Goal: Task Accomplishment & Management: Use online tool/utility

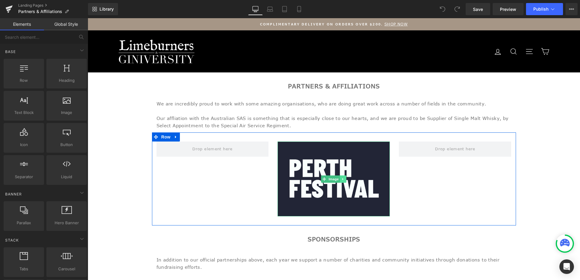
click at [343, 179] on icon at bounding box center [343, 179] width 1 height 2
click at [345, 179] on icon at bounding box center [346, 179] width 3 height 3
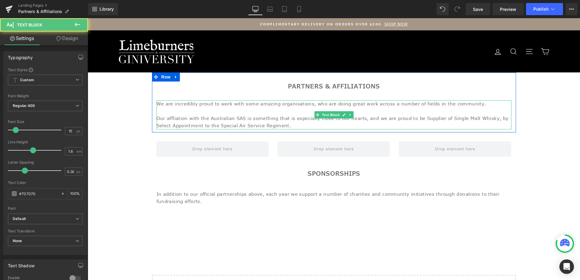
click at [344, 105] on p "We are incredibly proud to work with some amazing organisations, who are doing …" at bounding box center [334, 103] width 355 height 7
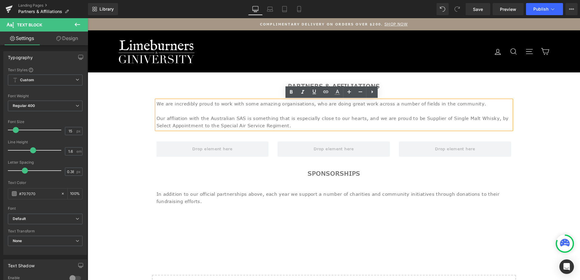
click at [456, 101] on p "We are incredibly proud to work with some amazing organisations, who are doing …" at bounding box center [334, 103] width 355 height 7
paste div
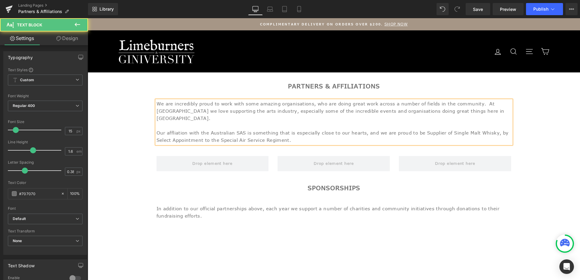
click at [443, 105] on p "We are incredibly proud to work with some amazing organisations, who are doing …" at bounding box center [334, 111] width 355 height 22
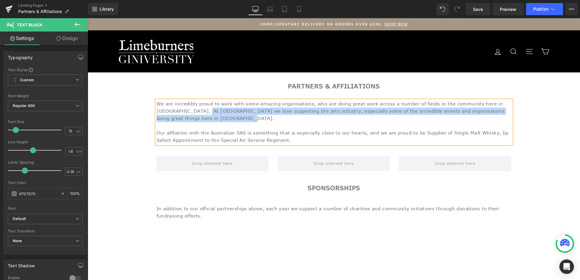
drag, startPoint x: 479, startPoint y: 113, endPoint x: 501, endPoint y: 102, distance: 24.7
click at [501, 102] on p "We are incredibly proud to work with some amazing organisations, who are doing …" at bounding box center [334, 111] width 355 height 22
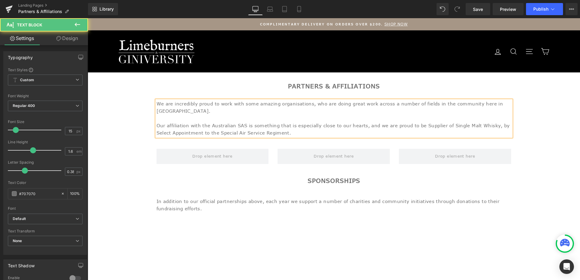
drag, startPoint x: 237, startPoint y: 125, endPoint x: 154, endPoint y: 121, distance: 83.0
click at [157, 122] on p "Our affiliation with the Australian SAS is something that is especially close t…" at bounding box center [334, 129] width 355 height 15
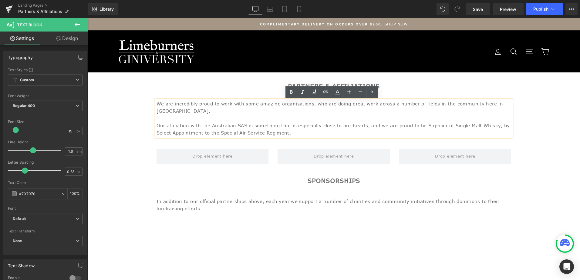
copy p "Our affiliation with the Australian SAS is something that is especially close t…"
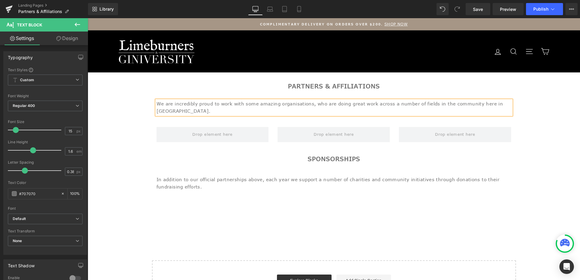
click at [199, 84] on h1 "Partners & Affiliations" at bounding box center [334, 87] width 355 height 10
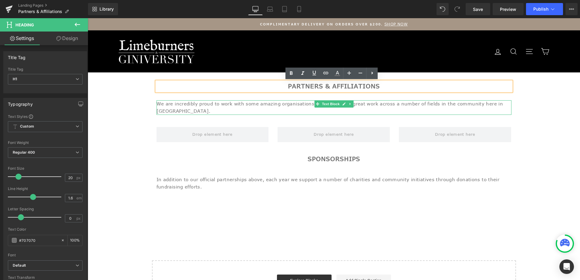
click at [348, 105] on link at bounding box center [350, 103] width 6 height 7
click at [345, 104] on icon at bounding box center [346, 104] width 3 height 3
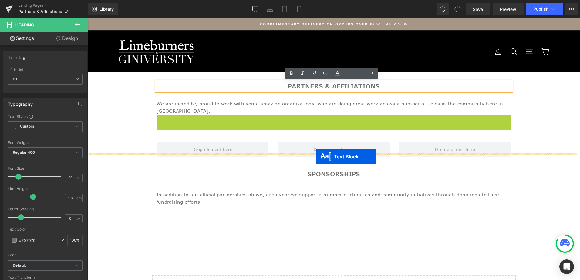
drag, startPoint x: 315, startPoint y: 111, endPoint x: 316, endPoint y: 153, distance: 42.2
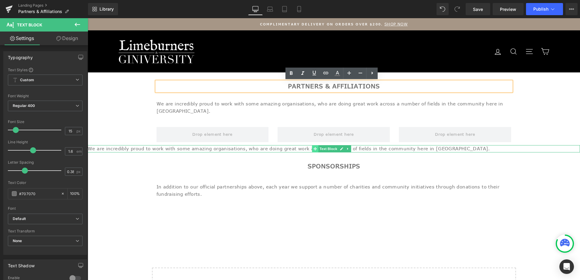
click at [314, 147] on icon at bounding box center [315, 149] width 3 height 4
click at [287, 145] on p "We are incredibly proud to work with some amazing organisations, who are doing …" at bounding box center [334, 148] width 493 height 7
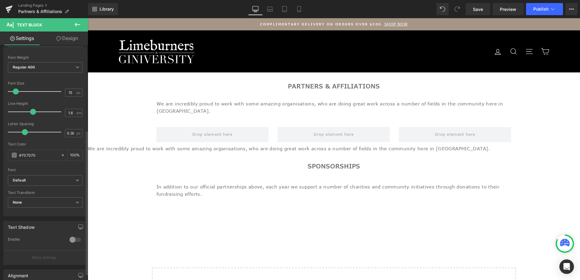
scroll to position [149, 0]
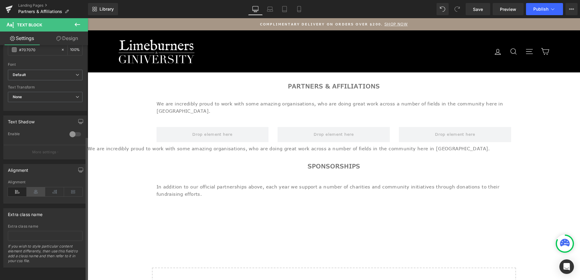
click at [34, 188] on icon at bounding box center [36, 192] width 19 height 9
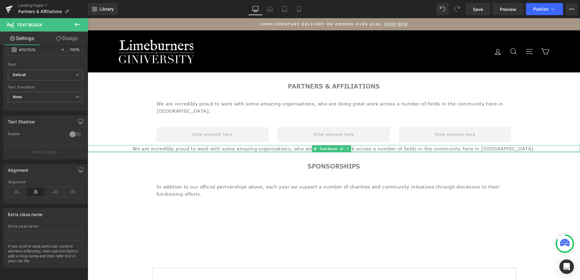
click at [250, 145] on p "We are incredibly proud to work with some amazing organisations, who are doing …" at bounding box center [334, 148] width 493 height 7
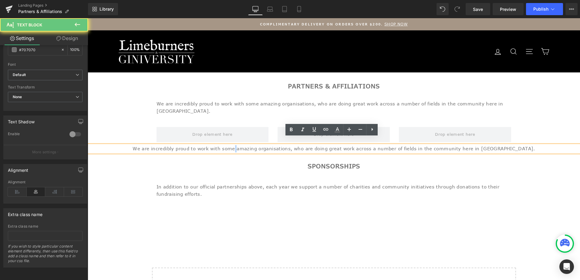
click at [250, 145] on p "We are incredibly proud to work with some amazing organisations, who are doing …" at bounding box center [334, 148] width 493 height 7
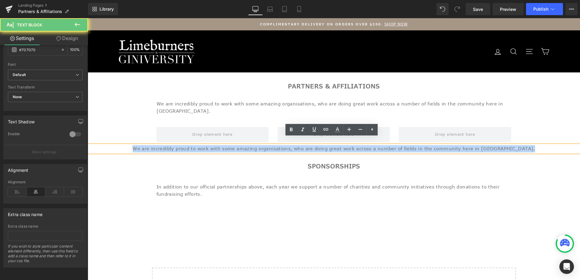
click at [250, 145] on p "We are incredibly proud to work with some amazing organisations, who are doing …" at bounding box center [334, 148] width 493 height 7
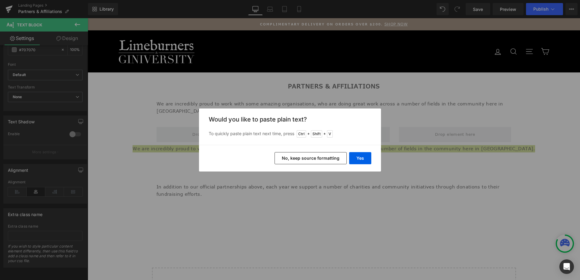
click at [321, 158] on button "No, keep source formatting" at bounding box center [311, 158] width 72 height 12
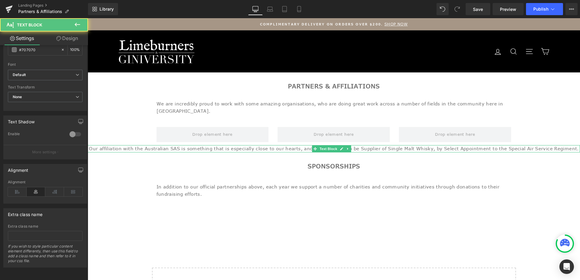
click at [304, 146] on span "Our affiliation with the Australian SAS is something that is especially close t…" at bounding box center [334, 149] width 490 height 6
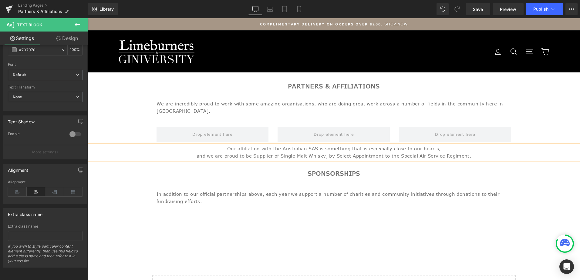
click at [238, 146] on span "Our affiliation with the Australian SAS is something that is especially close t…" at bounding box center [334, 153] width 275 height 14
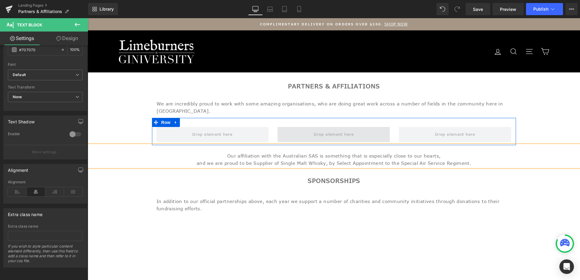
click at [335, 130] on span at bounding box center [334, 134] width 44 height 9
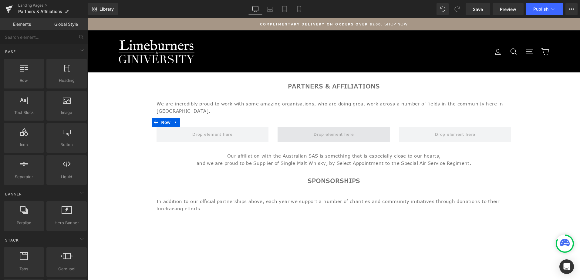
click at [312, 131] on span at bounding box center [334, 134] width 44 height 9
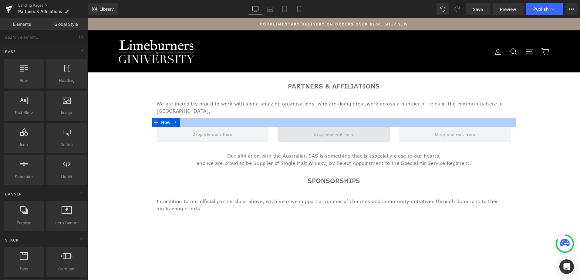
click at [376, 127] on span at bounding box center [334, 134] width 112 height 15
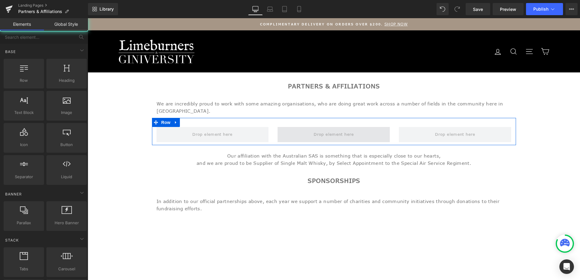
click at [344, 130] on span at bounding box center [334, 134] width 44 height 9
click at [320, 130] on span at bounding box center [334, 134] width 44 height 9
click at [316, 130] on span at bounding box center [334, 134] width 44 height 9
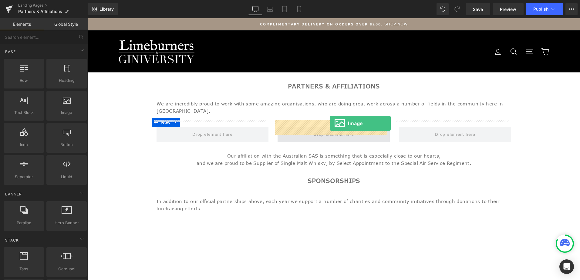
drag, startPoint x: 149, startPoint y: 127, endPoint x: 330, endPoint y: 123, distance: 181.6
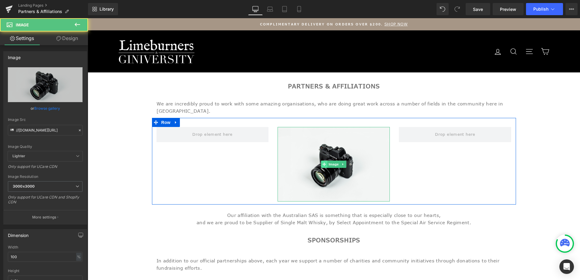
click at [323, 163] on icon at bounding box center [324, 164] width 3 height 3
click at [341, 161] on link at bounding box center [343, 164] width 6 height 7
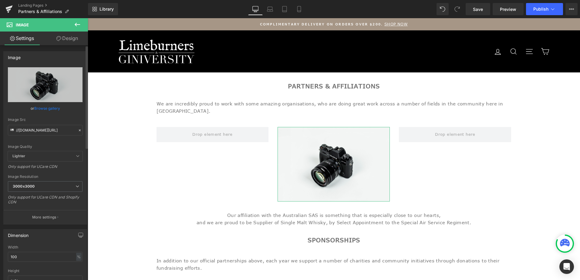
click at [46, 106] on link "Browse gallery" at bounding box center [47, 108] width 26 height 11
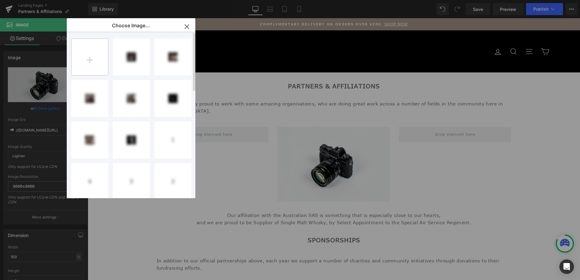
click at [94, 58] on input "file" at bounding box center [90, 57] width 36 height 36
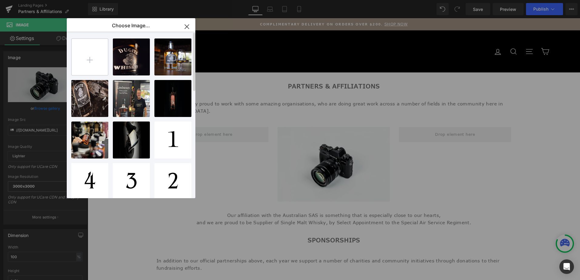
type input "C:\fakepath\SOCIAL POSTS (25).png"
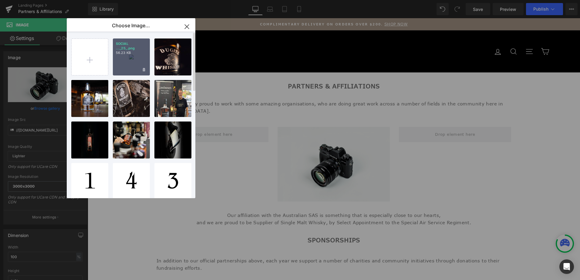
click at [120, 64] on div "SOCIAL ..._25_.png 56.23 KB" at bounding box center [131, 57] width 37 height 37
type input "https://ucarecdn.com/f400d860-1897-4137-9165-ccd6a782aa3a/-/format/auto/-/previ…"
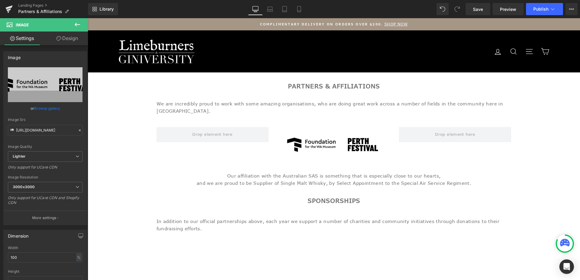
click at [79, 23] on icon at bounding box center [77, 24] width 7 height 7
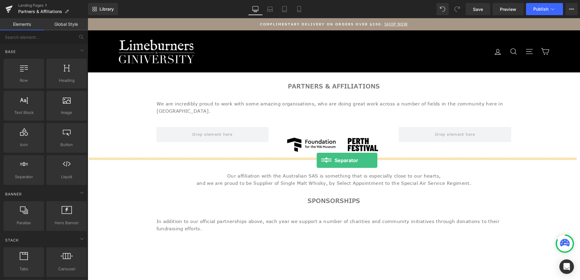
drag, startPoint x: 109, startPoint y: 194, endPoint x: 317, endPoint y: 161, distance: 210.3
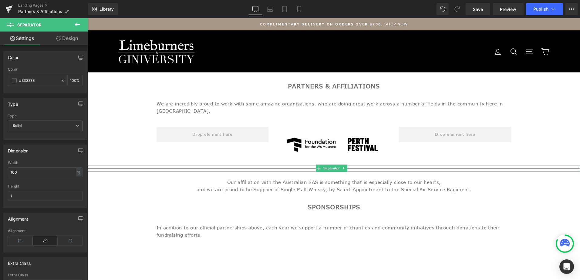
click at [141, 165] on div at bounding box center [334, 168] width 493 height 6
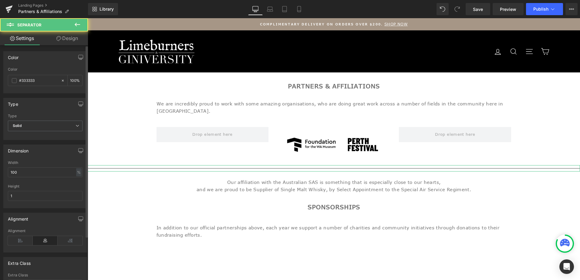
click at [36, 179] on div "Width 100 % % px" at bounding box center [45, 173] width 75 height 24
click at [33, 174] on input "100" at bounding box center [45, 173] width 75 height 10
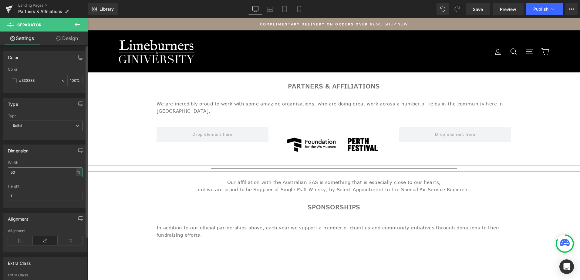
type input "50"
click at [343, 167] on icon at bounding box center [344, 169] width 3 height 4
click at [341, 167] on icon at bounding box center [341, 168] width 3 height 3
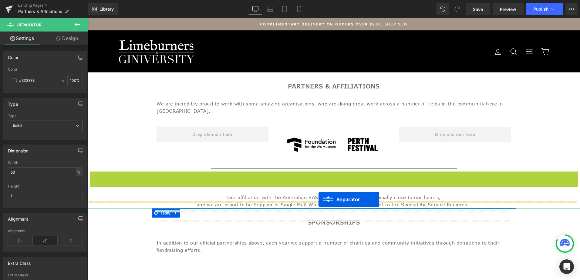
drag, startPoint x: 319, startPoint y: 168, endPoint x: 318, endPoint y: 200, distance: 31.3
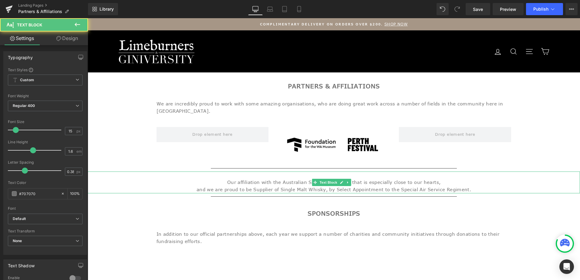
click at [455, 183] on p "Our affiliation with the Australian SAS is something that is especially close t…" at bounding box center [334, 183] width 493 height 22
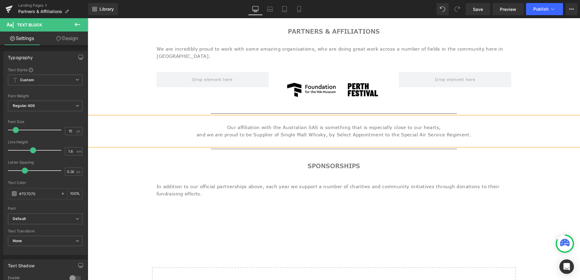
scroll to position [61, 0]
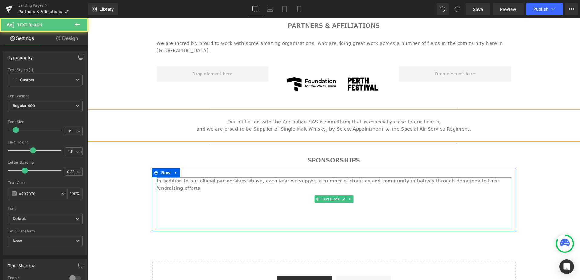
click at [495, 178] on p "In addition to our official partnerships above, each year we support a number o…" at bounding box center [334, 203] width 355 height 51
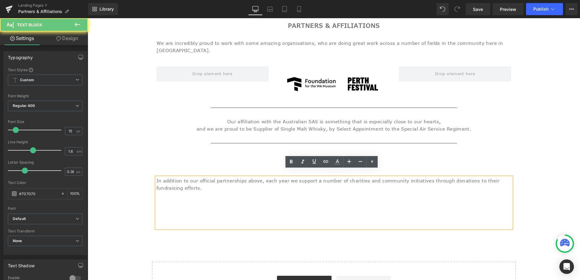
click at [496, 178] on p "In addition to our official partnerships above, each year we support a number o…" at bounding box center [334, 203] width 355 height 51
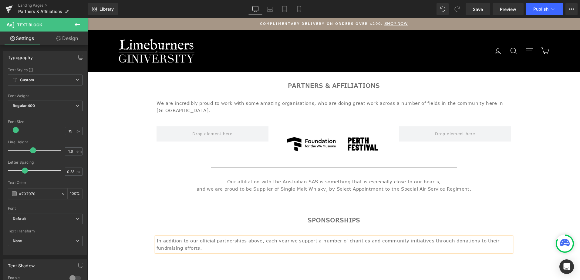
scroll to position [0, 0]
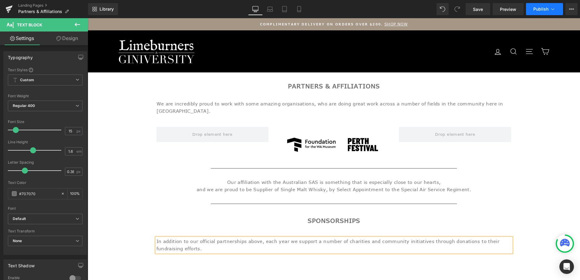
click at [555, 9] on icon at bounding box center [553, 9] width 6 height 6
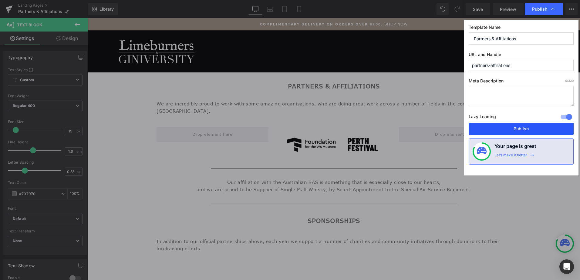
click at [525, 130] on button "Publish" at bounding box center [521, 129] width 105 height 12
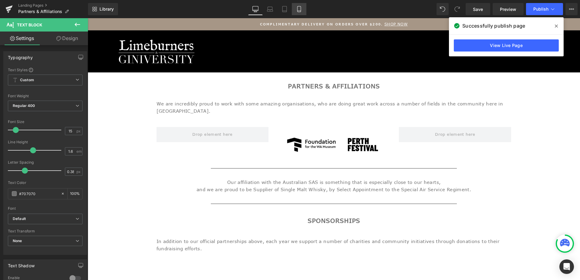
click at [301, 8] on icon at bounding box center [298, 9] width 3 height 6
type input "12.75"
type input "0.32"
type input "100"
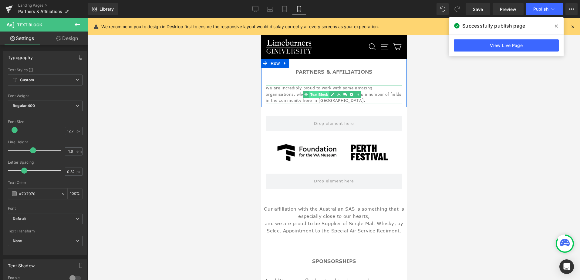
click at [313, 93] on link "Text Block" at bounding box center [316, 94] width 26 height 7
click at [314, 94] on icon at bounding box center [315, 95] width 3 height 4
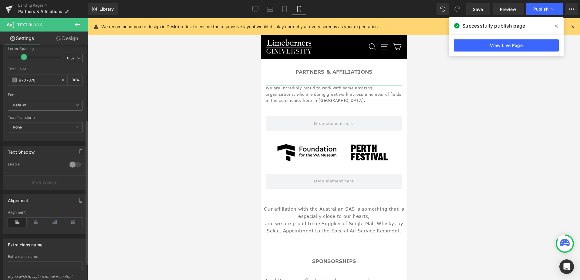
scroll to position [121, 0]
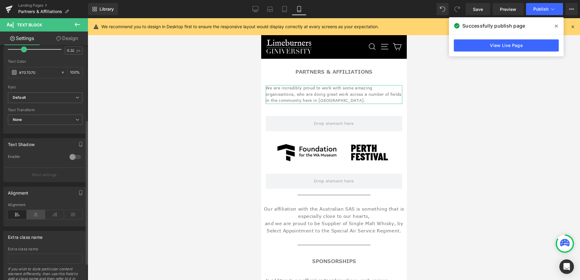
click at [37, 214] on icon at bounding box center [36, 214] width 19 height 9
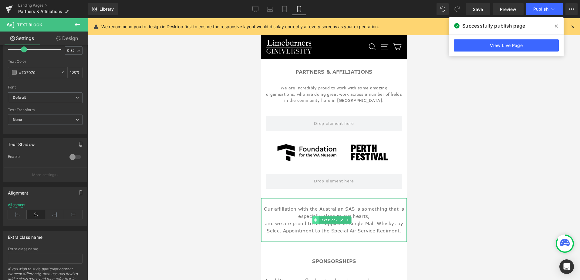
click at [316, 219] on icon at bounding box center [315, 220] width 3 height 3
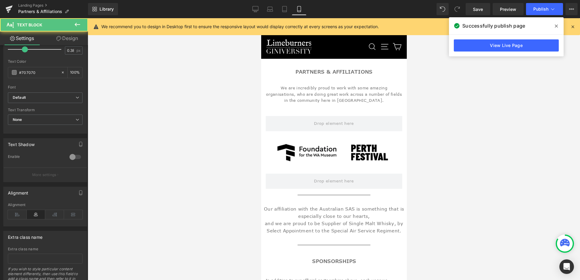
drag, startPoint x: 386, startPoint y: 229, endPoint x: 494, endPoint y: 221, distance: 108.1
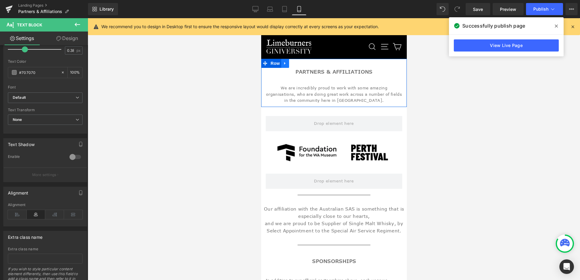
click at [284, 62] on icon at bounding box center [285, 63] width 4 height 5
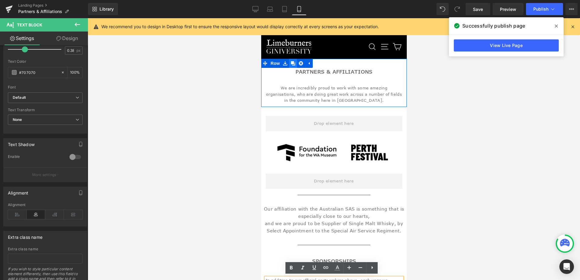
click at [290, 64] on link at bounding box center [293, 63] width 8 height 9
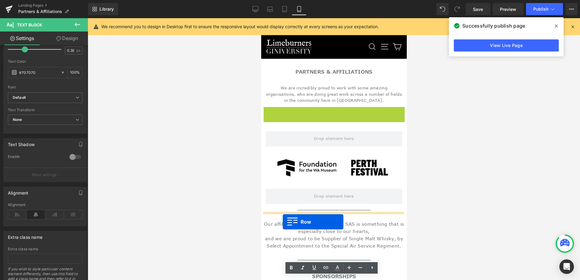
drag, startPoint x: 265, startPoint y: 113, endPoint x: 282, endPoint y: 222, distance: 110.3
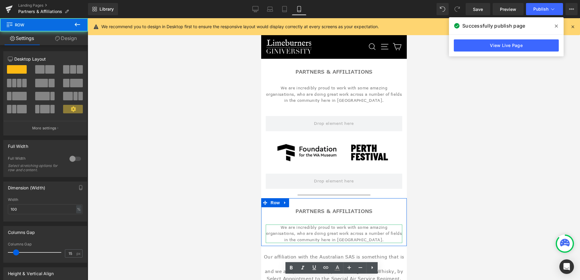
scroll to position [61, 0]
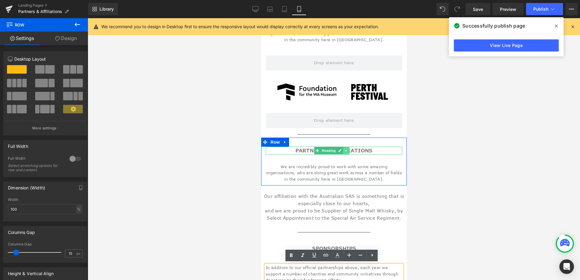
click at [347, 150] on icon at bounding box center [346, 151] width 3 height 4
click at [344, 151] on icon at bounding box center [342, 150] width 3 height 3
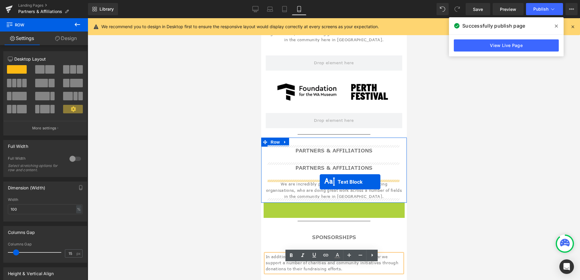
drag, startPoint x: 317, startPoint y: 226, endPoint x: 320, endPoint y: 182, distance: 43.5
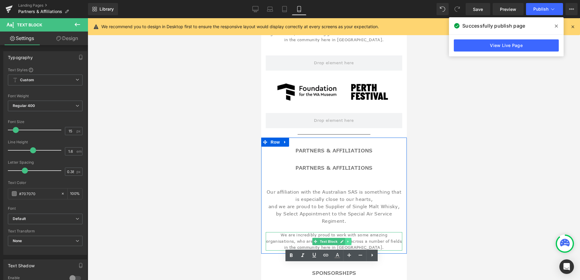
click at [347, 240] on icon at bounding box center [347, 242] width 3 height 4
click at [351, 240] on icon at bounding box center [350, 241] width 3 height 3
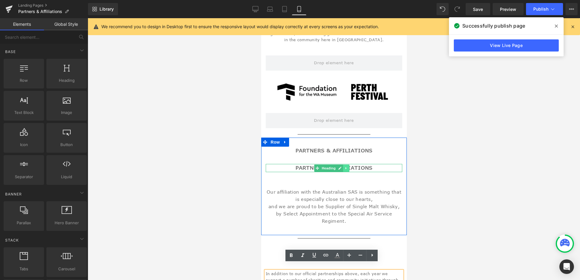
click at [347, 165] on link at bounding box center [346, 168] width 6 height 7
click at [348, 168] on icon at bounding box center [349, 169] width 3 height 4
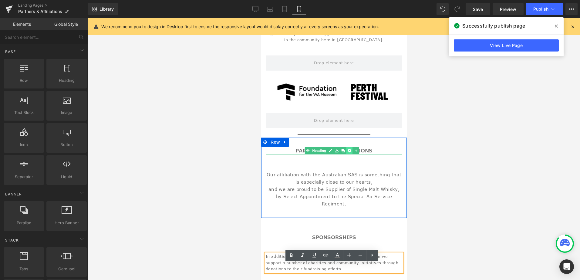
click at [350, 150] on icon at bounding box center [349, 150] width 3 height 3
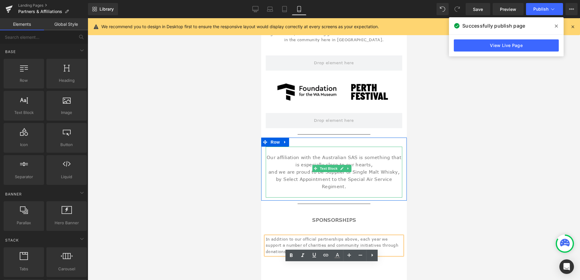
click at [338, 150] on p "Our affiliation with the Australian SAS is something that is especially close t…" at bounding box center [334, 169] width 137 height 44
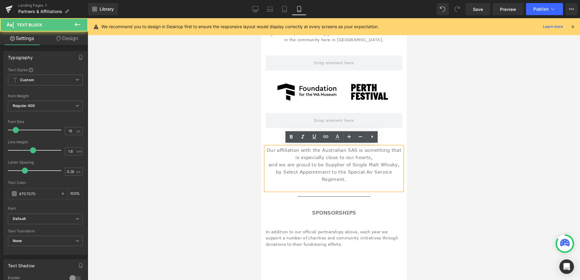
click at [389, 183] on p at bounding box center [334, 186] width 137 height 7
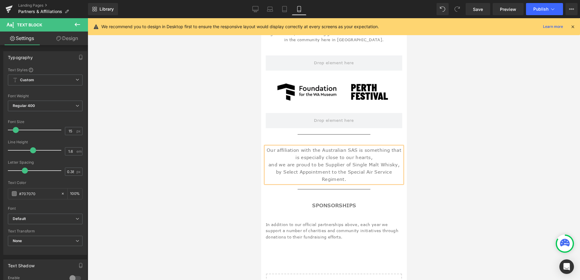
click at [353, 140] on div "Our affiliation with the Australian SAS is something that is especially close t…" at bounding box center [334, 162] width 146 height 49
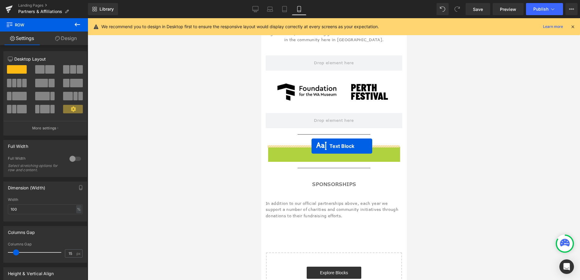
drag, startPoint x: 316, startPoint y: 161, endPoint x: 311, endPoint y: 146, distance: 15.5
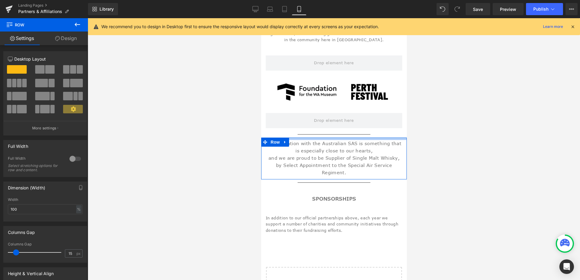
drag, startPoint x: 310, startPoint y: 144, endPoint x: 310, endPoint y: 138, distance: 6.7
click at [310, 138] on div at bounding box center [334, 139] width 146 height 2
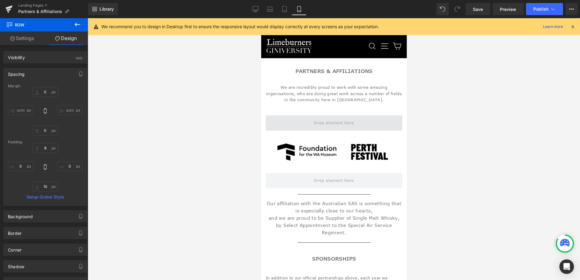
scroll to position [0, 0]
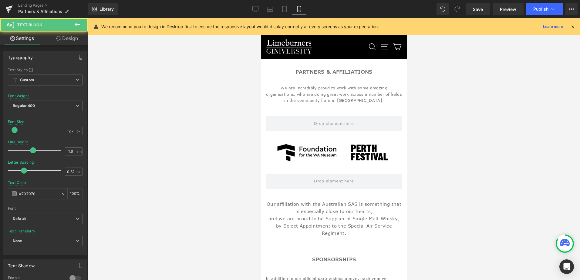
click at [339, 89] on p "We are incredibly proud to work with some amazing organisations, who are doing …" at bounding box center [334, 94] width 137 height 19
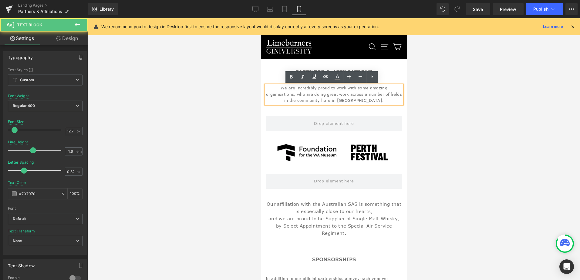
drag, startPoint x: 352, startPoint y: 101, endPoint x: 264, endPoint y: 86, distance: 89.6
click at [266, 86] on div "We are incredibly proud to work with some amazing organisations, who are doing …" at bounding box center [334, 94] width 137 height 19
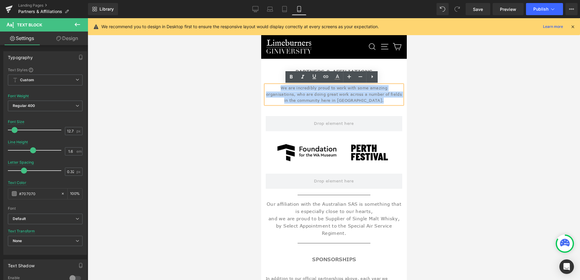
drag, startPoint x: 353, startPoint y: 100, endPoint x: 268, endPoint y: 88, distance: 85.9
click at [268, 88] on p "We are incredibly proud to work with some amazing organisations, who are doing …" at bounding box center [334, 94] width 137 height 19
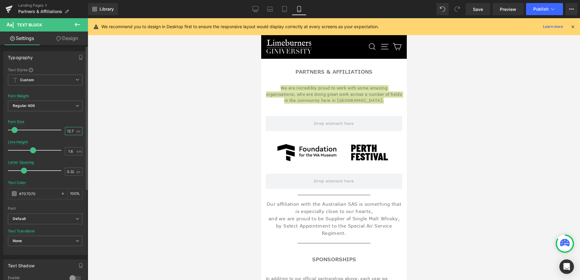
click at [67, 131] on input "12.75" at bounding box center [70, 131] width 11 height 8
type input "14"
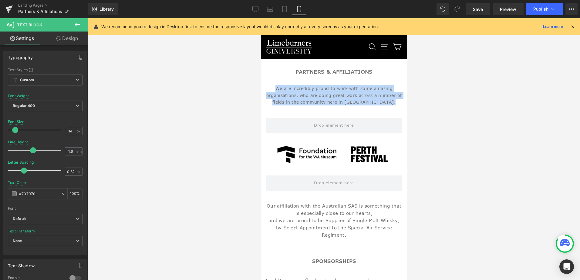
click at [353, 223] on p "Our affiliation with the Australian SAS is something that is especially close t…" at bounding box center [334, 221] width 137 height 36
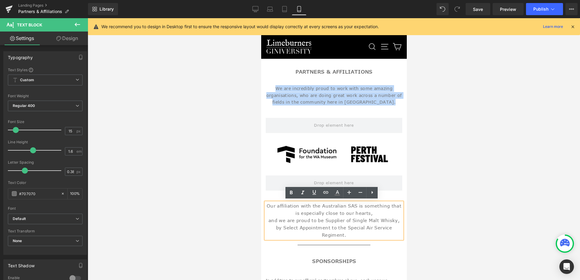
drag, startPoint x: 393, startPoint y: 226, endPoint x: 249, endPoint y: 199, distance: 147.1
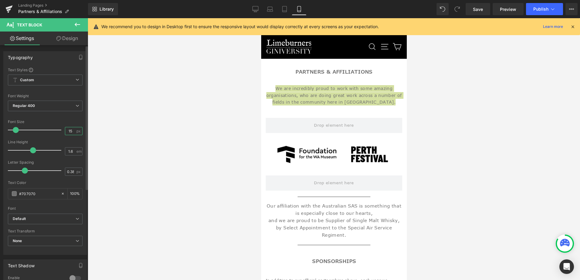
click at [70, 131] on input "15" at bounding box center [70, 131] width 11 height 8
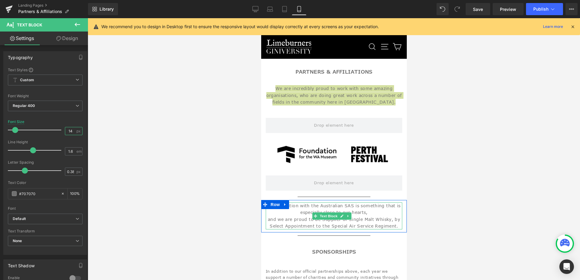
type input "14"
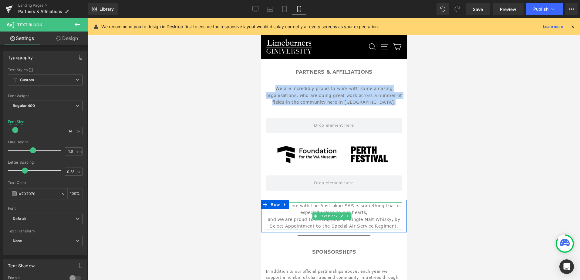
click at [277, 220] on span "Our affiliation with the Australian SAS is something that is especially close t…" at bounding box center [334, 216] width 134 height 26
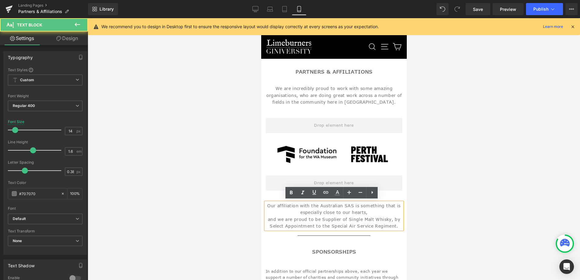
click at [267, 220] on p "Our affiliation with the Australian SAS is something that is especially close t…" at bounding box center [334, 216] width 137 height 27
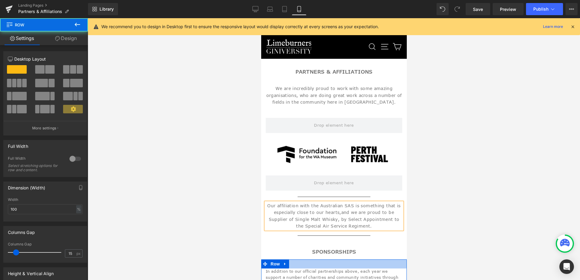
click at [353, 264] on div at bounding box center [334, 264] width 146 height 9
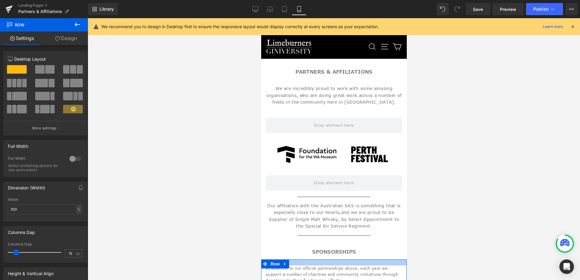
click at [353, 261] on div at bounding box center [334, 263] width 146 height 6
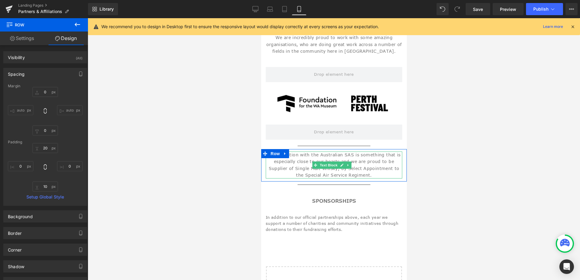
scroll to position [61, 0]
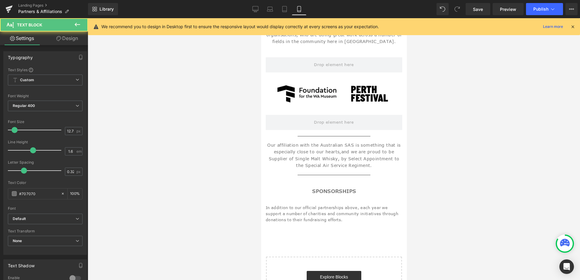
click at [311, 213] on span "In addition to our official partnerships above, each year we support a number o…" at bounding box center [332, 215] width 133 height 18
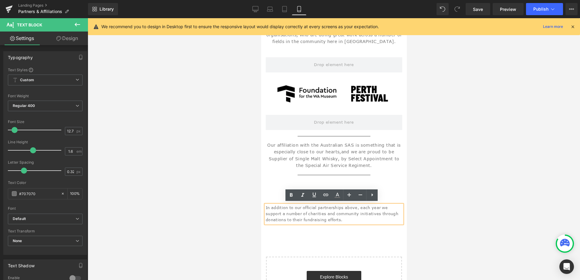
drag, startPoint x: 301, startPoint y: 220, endPoint x: 265, endPoint y: 204, distance: 40.1
click at [266, 205] on div "In addition to our official partnerships above, each year we support a number o…" at bounding box center [334, 214] width 137 height 19
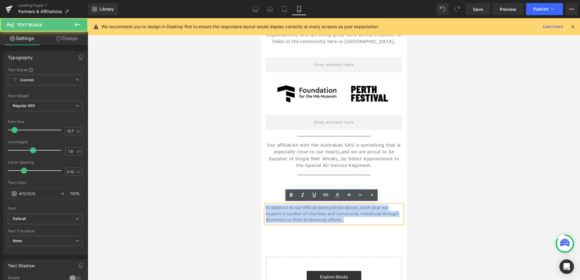
drag, startPoint x: 295, startPoint y: 216, endPoint x: 265, endPoint y: 205, distance: 31.8
click at [266, 205] on p "In addition to our official partnerships above, each year we support a number o…" at bounding box center [334, 214] width 137 height 19
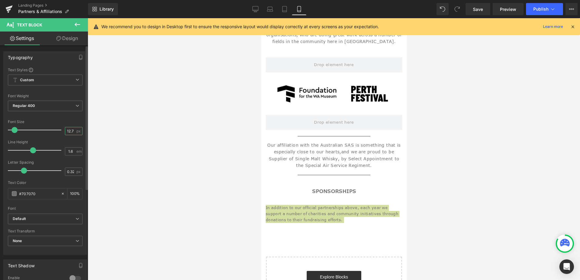
click at [69, 129] on input "12.75" at bounding box center [70, 131] width 11 height 8
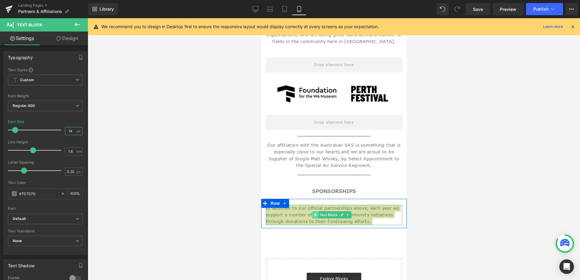
click at [315, 215] on icon at bounding box center [315, 215] width 3 height 3
type input "14"
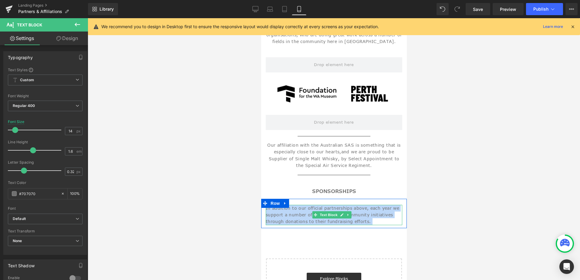
click at [351, 219] on p "In addition to our official partnerships above, each year we support a number o…" at bounding box center [334, 215] width 137 height 20
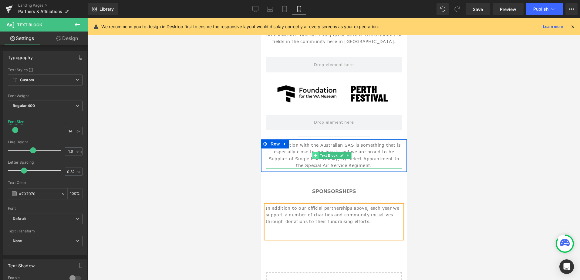
click at [316, 155] on icon at bounding box center [315, 155] width 3 height 3
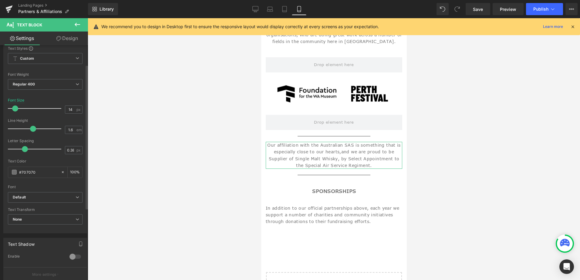
scroll to position [121, 0]
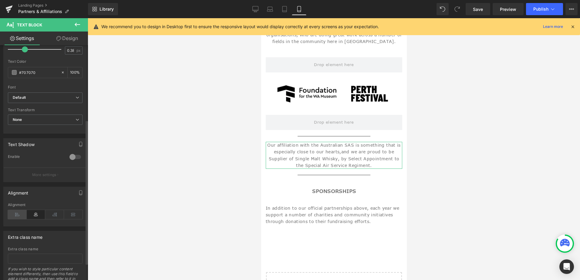
click at [18, 214] on icon at bounding box center [17, 214] width 19 height 9
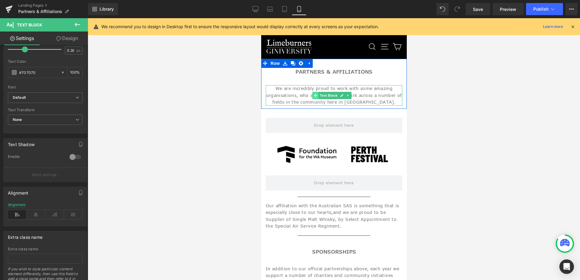
click at [316, 96] on icon at bounding box center [315, 95] width 3 height 3
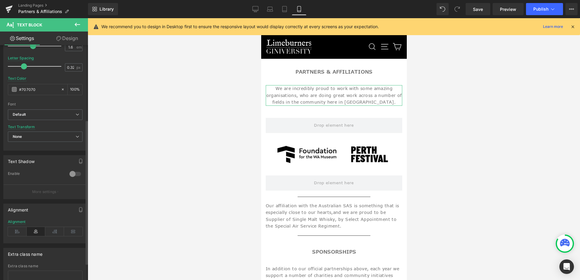
scroll to position [121, 0]
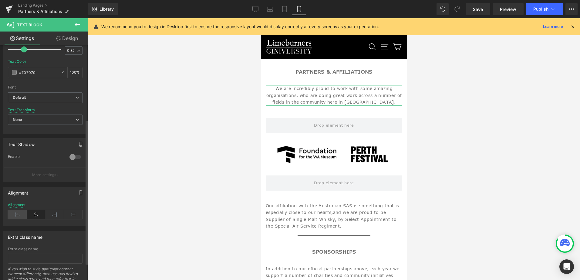
click at [18, 215] on icon at bounding box center [17, 214] width 19 height 9
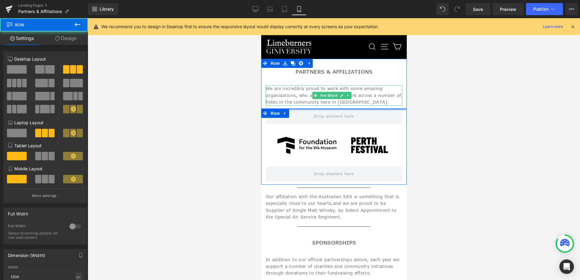
drag, startPoint x: 346, startPoint y: 117, endPoint x: 342, endPoint y: 104, distance: 13.3
click at [342, 104] on div "Partners & Affiliations Heading We are incredibly proud to work with some amazi…" at bounding box center [334, 225] width 146 height 332
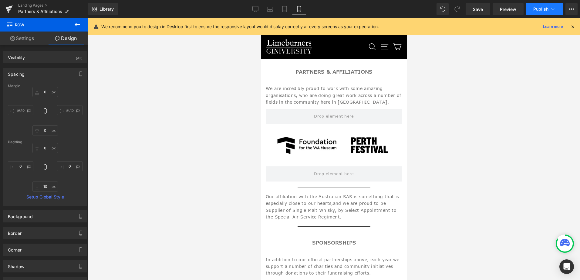
click at [549, 10] on button "Publish" at bounding box center [544, 9] width 37 height 12
click at [257, 8] on icon at bounding box center [256, 9] width 6 height 6
type input "0"
type input "30"
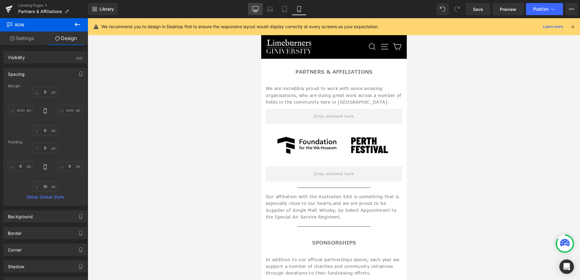
type input "0"
type input "10"
type input "0"
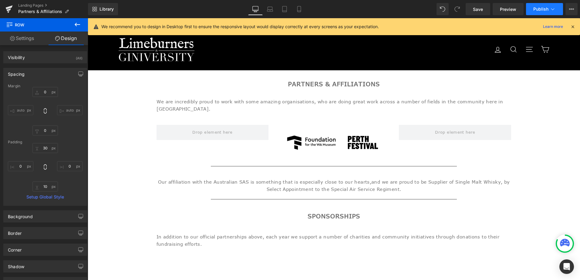
click at [540, 8] on span "Publish" at bounding box center [541, 9] width 15 height 5
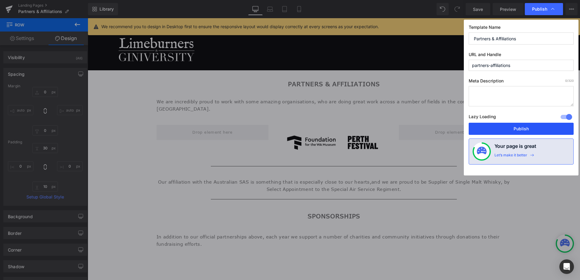
click at [525, 131] on button "Publish" at bounding box center [521, 129] width 105 height 12
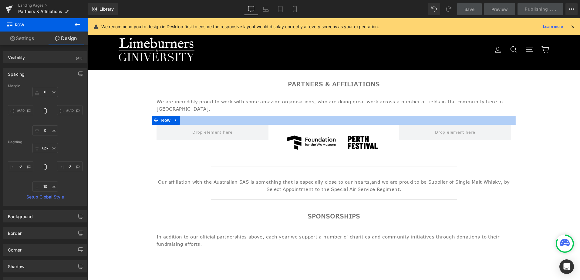
type input "5px"
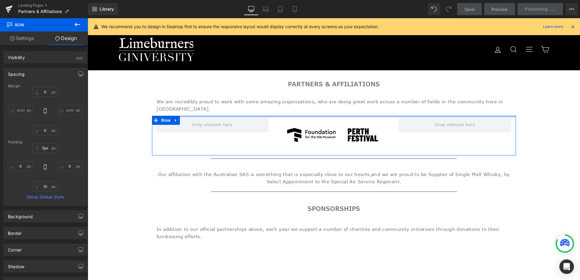
drag, startPoint x: 322, startPoint y: 116, endPoint x: 321, endPoint y: 108, distance: 7.6
click at [321, 108] on div "Partners & Affiliations Heading We are incredibly proud to work with some amazi…" at bounding box center [334, 204] width 493 height 268
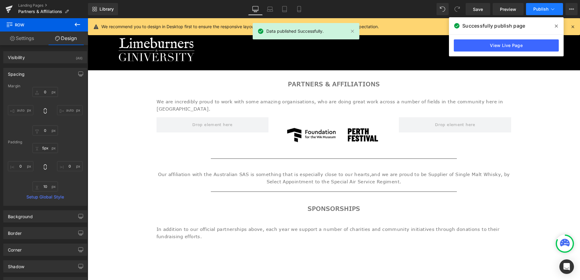
click at [545, 8] on span "Publish" at bounding box center [541, 9] width 15 height 5
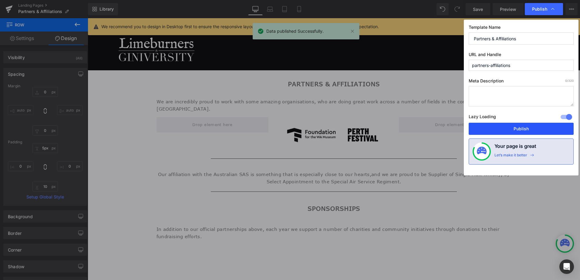
click at [525, 129] on button "Publish" at bounding box center [521, 129] width 105 height 12
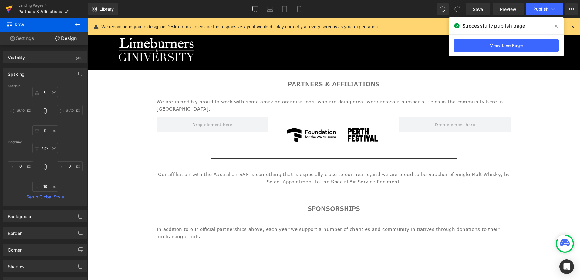
click at [10, 8] on icon at bounding box center [9, 7] width 7 height 4
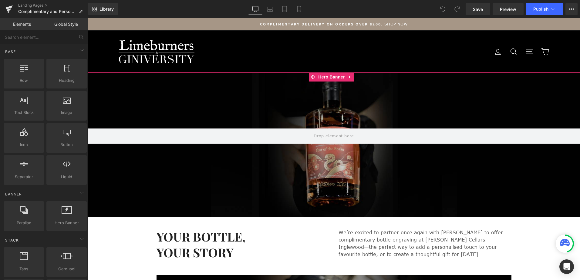
click at [134, 106] on div at bounding box center [334, 145] width 493 height 145
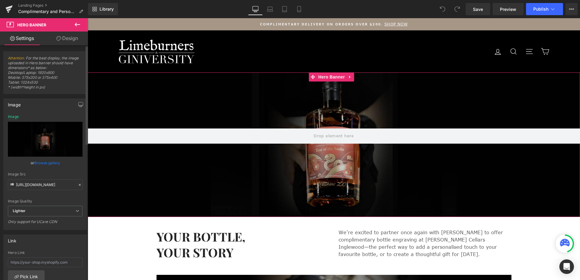
click at [38, 163] on link "Browse gallery" at bounding box center [47, 163] width 26 height 11
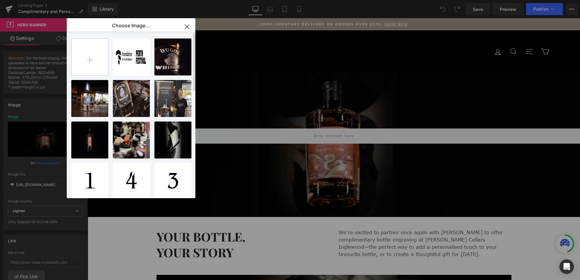
click at [92, 59] on input "file" at bounding box center [90, 57] width 36 height 36
type input "C:\fakepath\Website banner (14).png"
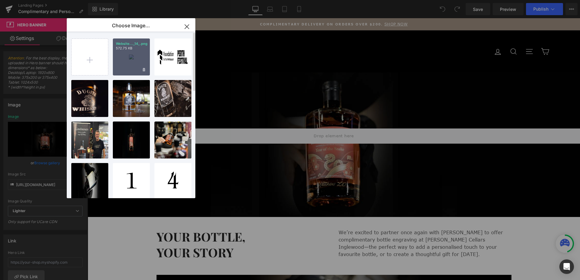
click at [127, 55] on div "Website..._14_.png 572.75 KB" at bounding box center [131, 57] width 37 height 37
type input "[URL][DOMAIN_NAME]"
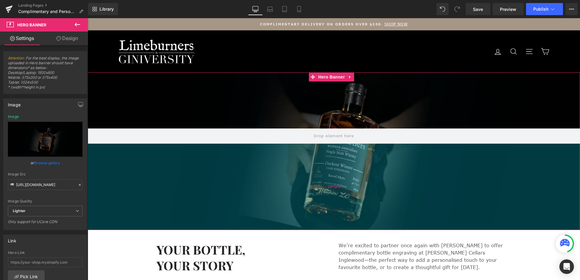
drag, startPoint x: 378, startPoint y: 207, endPoint x: 388, endPoint y: 220, distance: 16.3
click at [388, 220] on div "285px" at bounding box center [334, 187] width 493 height 87
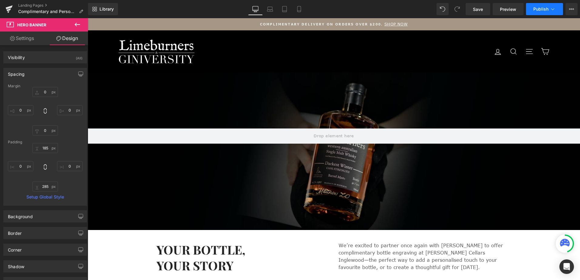
click at [542, 4] on button "Publish" at bounding box center [544, 9] width 37 height 12
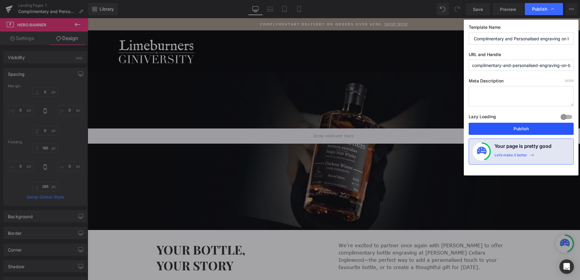
click at [514, 130] on button "Publish" at bounding box center [521, 129] width 105 height 12
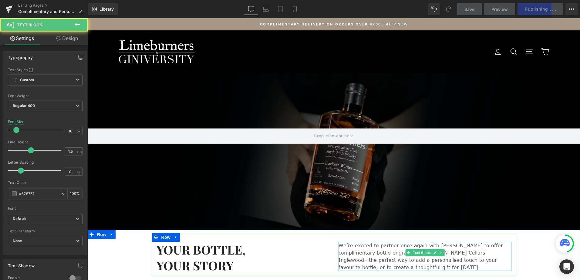
click at [379, 251] on p "We’re excited to partner once again with [PERSON_NAME] to offer complimentary b…" at bounding box center [425, 256] width 173 height 29
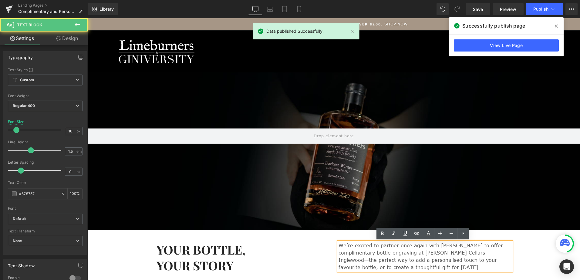
click at [419, 253] on p "We’re excited to partner once again with [PERSON_NAME] to offer complimentary b…" at bounding box center [425, 256] width 173 height 29
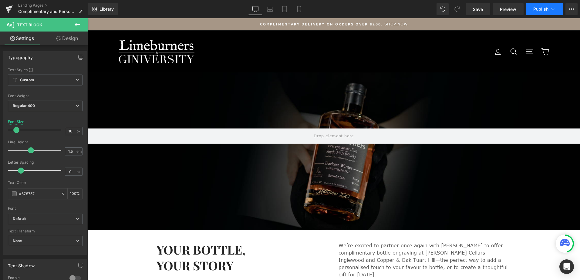
click at [545, 12] on button "Publish" at bounding box center [544, 9] width 37 height 12
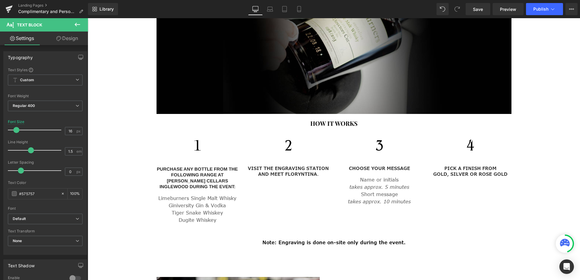
scroll to position [334, 0]
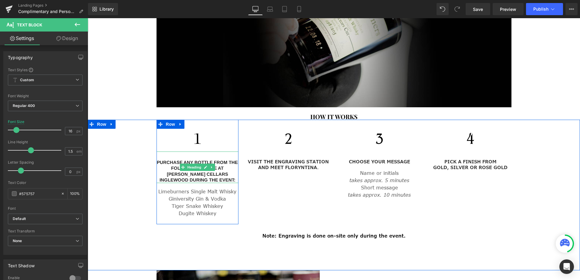
click at [216, 160] on h3 "PURCHASE ANY BOTTLE FROM THE FOLLOWING RANGE AT [PERSON_NAME] CELLARS INGLEWOOD…" at bounding box center [198, 172] width 82 height 24
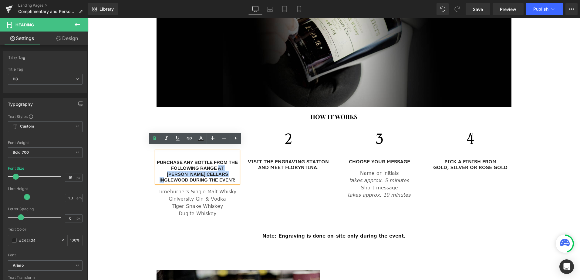
drag, startPoint x: 206, startPoint y: 169, endPoint x: 206, endPoint y: 164, distance: 5.2
click at [206, 164] on h3 "PURCHASE ANY BOTTLE FROM THE FOLLOWING RANGE AT [PERSON_NAME] CELLARS INGLEWOOD…" at bounding box center [198, 172] width 82 height 24
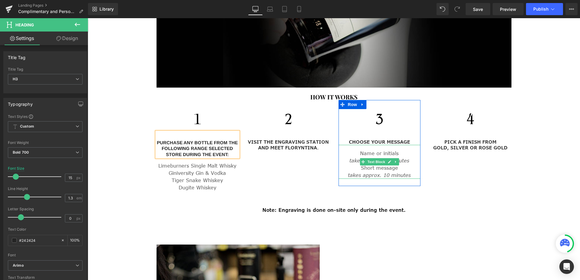
scroll to position [364, 0]
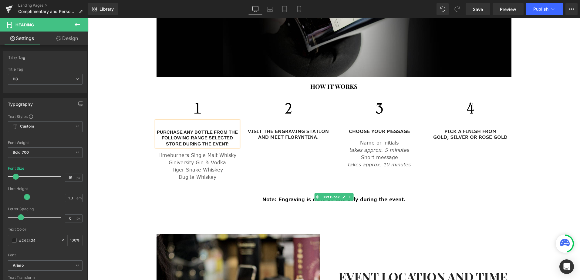
click at [375, 196] on span "Note: Engraving is done on-site only during the event." at bounding box center [334, 199] width 143 height 7
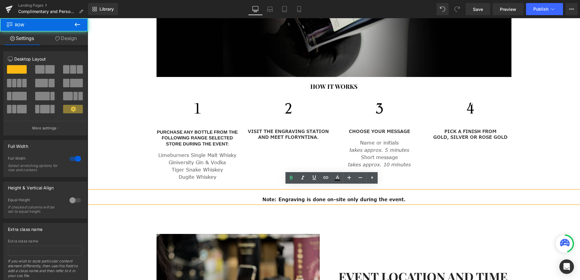
click at [388, 214] on div "Image PURCHASE ANY BOTTLE FROM THE FOLLOWING RANGE sELECTED STORE DURING THE EV…" at bounding box center [334, 162] width 493 height 145
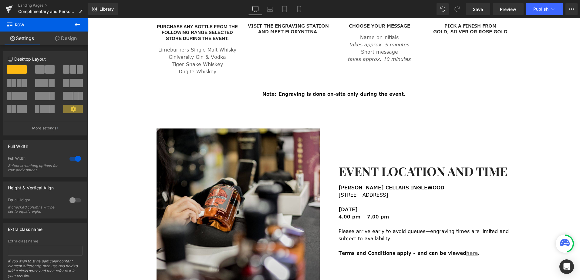
scroll to position [486, 0]
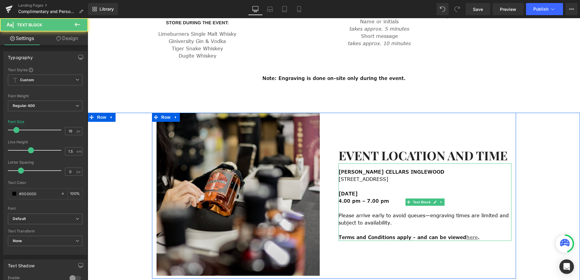
click at [396, 178] on p "[STREET_ADDRESS] [DATE]" at bounding box center [425, 187] width 173 height 22
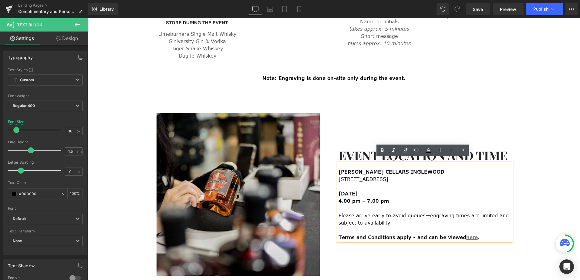
click at [399, 198] on p "4.00 pm – 7.00 pm" at bounding box center [425, 205] width 173 height 15
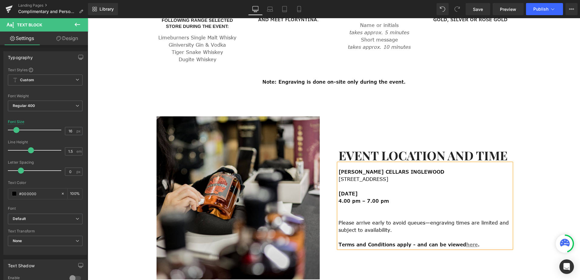
scroll to position [478, 0]
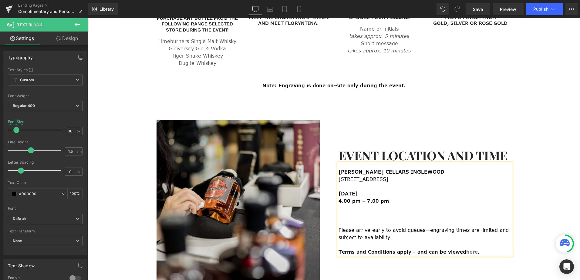
click at [359, 181] on p "[STREET_ADDRESS] [DATE]" at bounding box center [425, 187] width 173 height 22
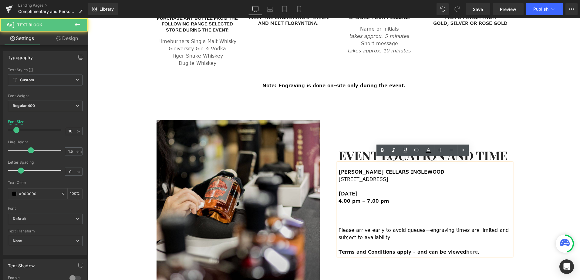
scroll to position [482, 0]
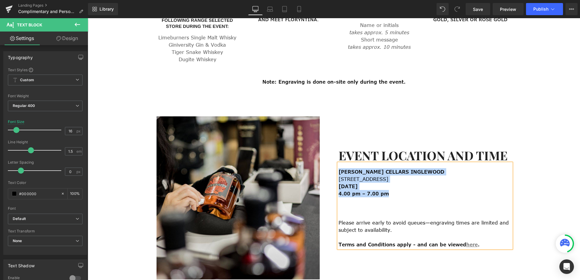
drag, startPoint x: 379, startPoint y: 187, endPoint x: 337, endPoint y: 166, distance: 47.1
click at [339, 166] on div "[PERSON_NAME] CELLARS INGLEWOOD [STREET_ADDRESS] [DATE] 4.00 pm – 7.00 pm Pleas…" at bounding box center [425, 206] width 173 height 85
copy div "[PERSON_NAME] CELLARS INGLEWOOD [STREET_ADDRESS] [DATE] 4.00 pm – 7.00 pm"
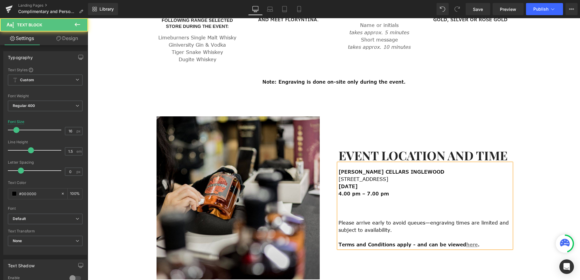
click at [350, 204] on p "4.00 pm – 7.00 pm" at bounding box center [425, 204] width 173 height 29
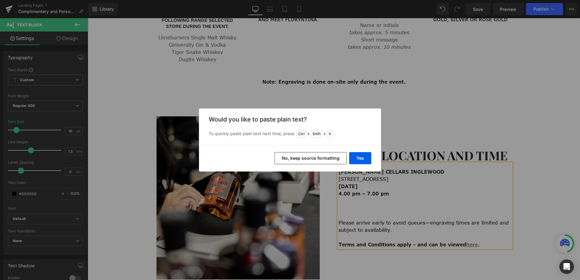
click at [331, 159] on button "No, keep source formatting" at bounding box center [311, 158] width 72 height 12
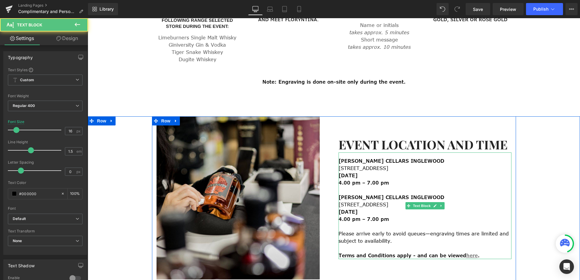
click at [363, 194] on span "[PERSON_NAME] CELLARS INGLEWOOD" at bounding box center [392, 197] width 106 height 7
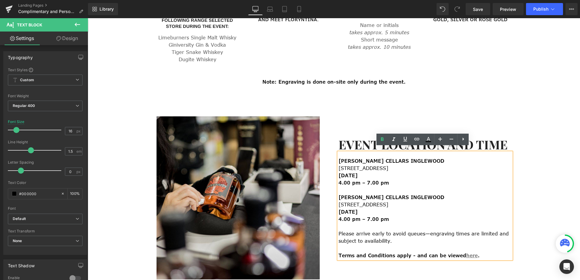
click at [381, 194] on span "[PERSON_NAME] CELLARS INGLEWOOD" at bounding box center [392, 197] width 106 height 7
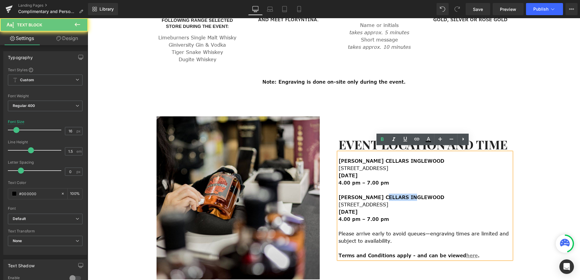
click at [381, 194] on span "[PERSON_NAME] CELLARS INGLEWOOD" at bounding box center [392, 197] width 106 height 7
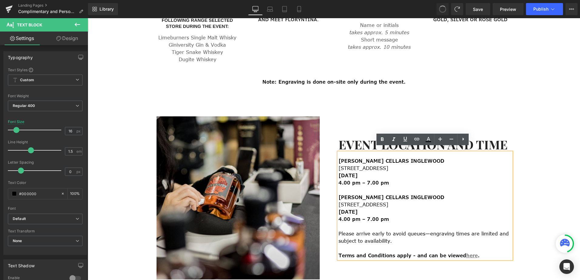
scroll to position [493, 0]
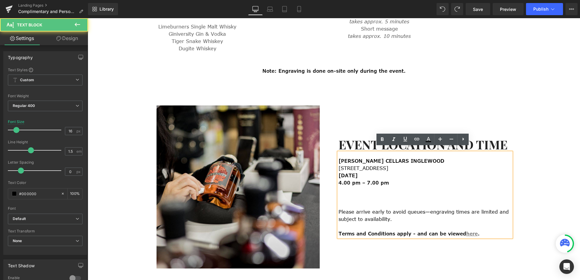
click at [381, 192] on p "4.00 pm – 7.00 pm" at bounding box center [425, 193] width 173 height 29
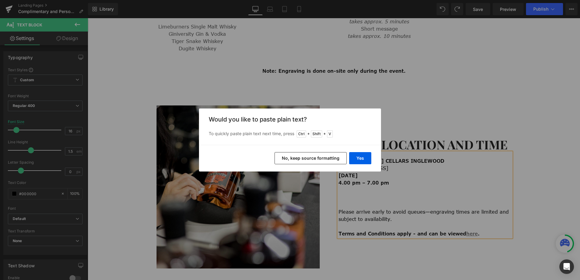
drag, startPoint x: 324, startPoint y: 157, endPoint x: 273, endPoint y: 180, distance: 56.1
click at [324, 157] on button "No, keep source formatting" at bounding box center [311, 158] width 72 height 12
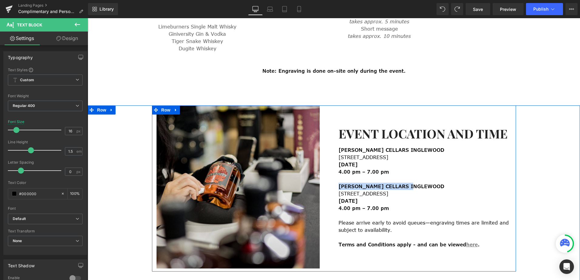
drag, startPoint x: 409, startPoint y: 181, endPoint x: 337, endPoint y: 181, distance: 71.3
click at [339, 181] on div "[PERSON_NAME] CELLARS INGLEWOOD [STREET_ADDRESS] [DATE] 4.00 pm – 7.00 pm [PERS…" at bounding box center [425, 195] width 173 height 107
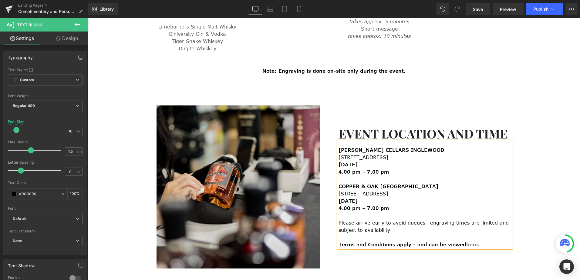
click at [344, 193] on p "[STREET_ADDRESS] [DATE]" at bounding box center [425, 197] width 173 height 15
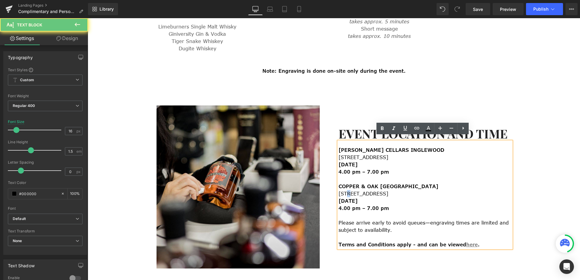
click at [344, 193] on p "[STREET_ADDRESS] [DATE]" at bounding box center [425, 197] width 173 height 15
click at [349, 198] on span "[DATE]" at bounding box center [348, 201] width 19 height 7
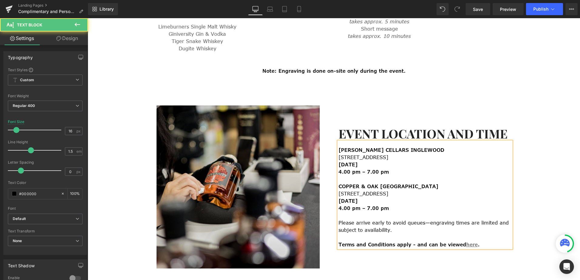
click at [356, 198] on span "[DATE]" at bounding box center [348, 201] width 19 height 7
drag, startPoint x: 345, startPoint y: 202, endPoint x: 340, endPoint y: 202, distance: 5.8
click at [340, 205] on span "4.00 pm – 7.00 pm" at bounding box center [364, 208] width 50 height 7
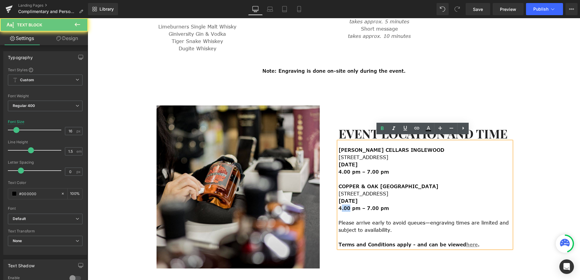
click at [339, 205] on span "4.00 pm – 7.00 pm" at bounding box center [364, 208] width 50 height 7
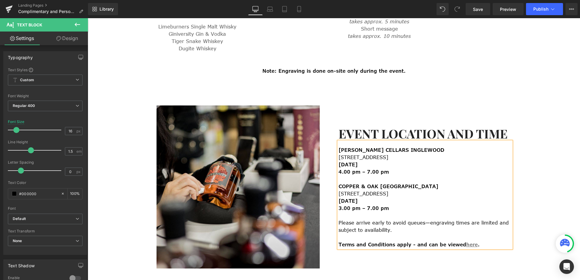
click at [362, 205] on span "3.00 pm – 7.00 pm" at bounding box center [364, 208] width 50 height 7
drag, startPoint x: 423, startPoint y: 190, endPoint x: 337, endPoint y: 192, distance: 86.8
click at [339, 192] on p "[STREET_ADDRESS] [DATE]" at bounding box center [425, 197] width 173 height 15
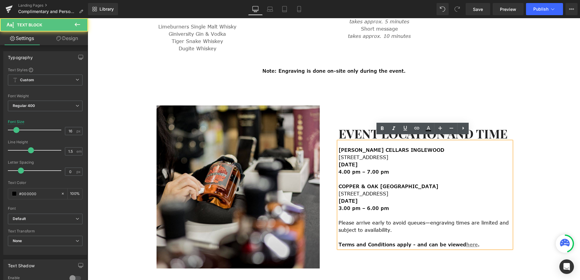
click at [389, 191] on span "[STREET_ADDRESS] [DATE]" at bounding box center [364, 198] width 50 height 14
drag, startPoint x: 425, startPoint y: 188, endPoint x: 337, endPoint y: 188, distance: 88.0
click at [339, 190] on p "[STREET_ADDRESS] [DATE]" at bounding box center [425, 197] width 173 height 15
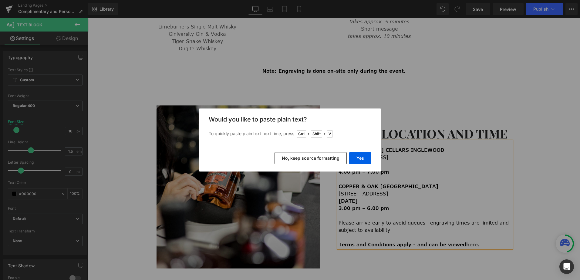
click at [332, 159] on button "No, keep source formatting" at bounding box center [311, 158] width 72 height 12
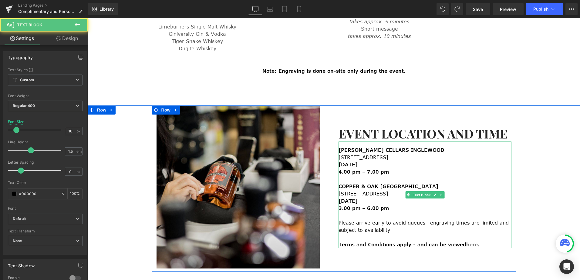
click at [389, 191] on span "[STREET_ADDRESS] [DATE]" at bounding box center [364, 198] width 50 height 14
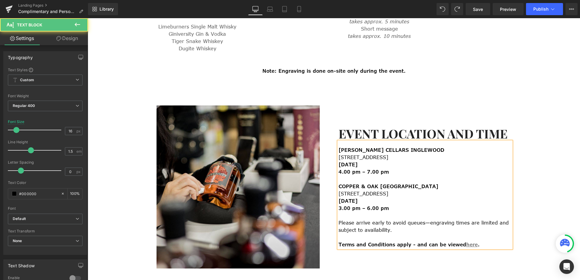
click at [389, 191] on span "[STREET_ADDRESS] [DATE]" at bounding box center [364, 198] width 50 height 14
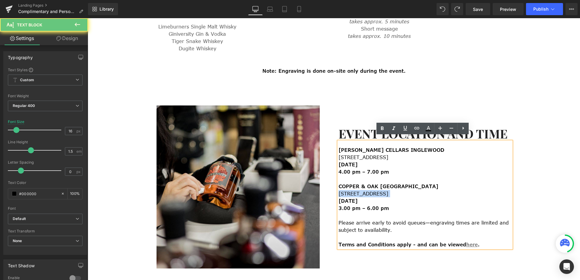
click at [389, 191] on span "[STREET_ADDRESS] [DATE]" at bounding box center [364, 198] width 50 height 14
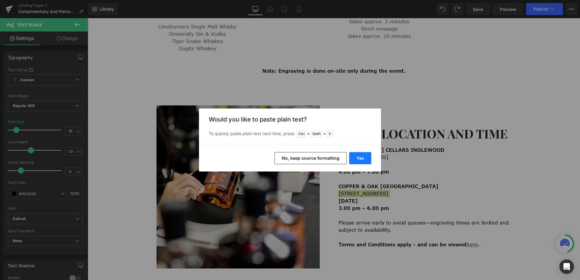
click at [362, 160] on button "Yes" at bounding box center [360, 158] width 22 height 12
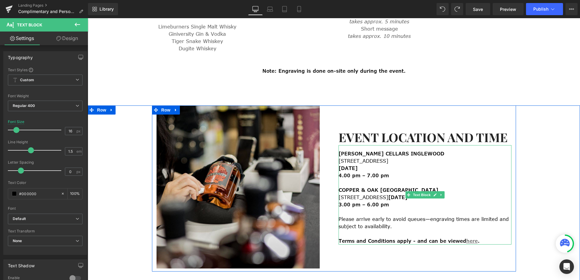
click at [412, 201] on p "3.00 pm – 6.00 pm" at bounding box center [425, 204] width 173 height 7
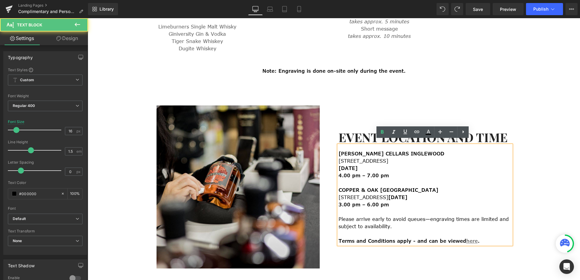
click at [408, 194] on span "[DATE]" at bounding box center [398, 197] width 19 height 7
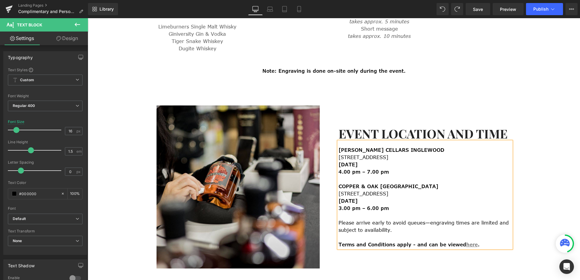
scroll to position [489, 0]
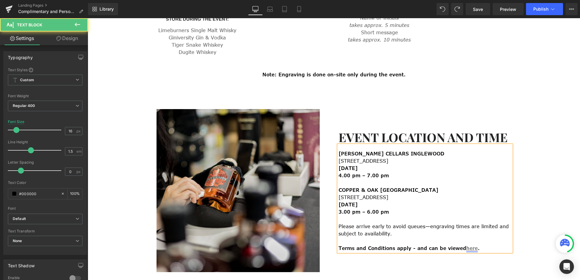
click at [467, 245] on u "here" at bounding box center [473, 248] width 12 height 7
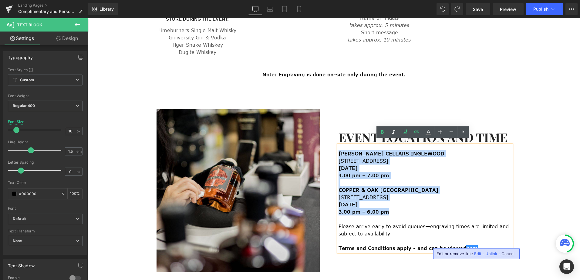
drag, startPoint x: 379, startPoint y: 209, endPoint x: 338, endPoint y: 150, distance: 72.4
click at [339, 150] on div "[PERSON_NAME] CELLARS INGLEWOOD [STREET_ADDRESS] [DATE] 4.00 pm – 7.00 pm COPPE…" at bounding box center [425, 198] width 173 height 107
copy div "[PERSON_NAME] CELLARS INGLEWOOD [STREET_ADDRESS] [DATE] 4.00 pm – 7.00 pm COPPE…"
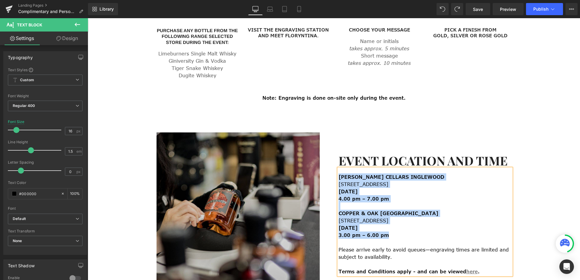
scroll to position [546, 0]
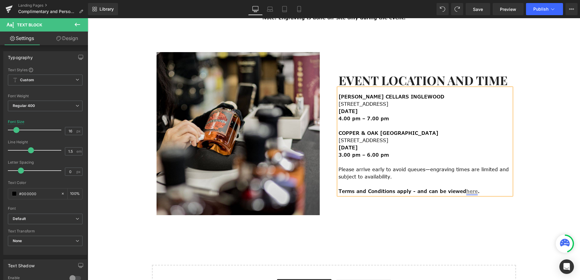
click at [467, 189] on u "here" at bounding box center [473, 191] width 12 height 7
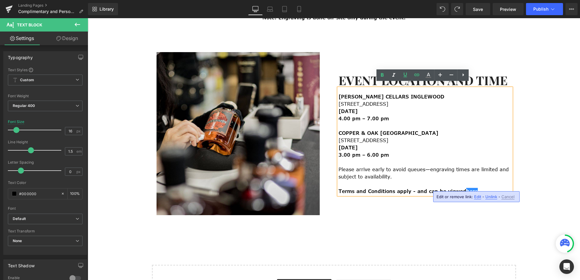
click at [478, 197] on span "Edit" at bounding box center [477, 197] width 7 height 5
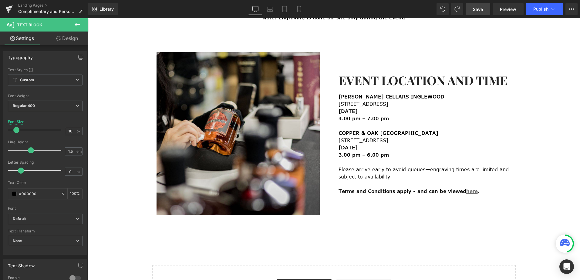
click at [473, 9] on link "Save" at bounding box center [478, 9] width 25 height 12
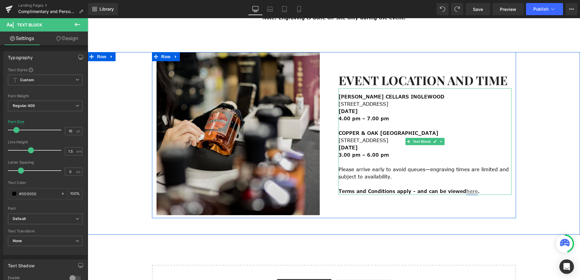
click at [467, 188] on u "here" at bounding box center [473, 191] width 12 height 7
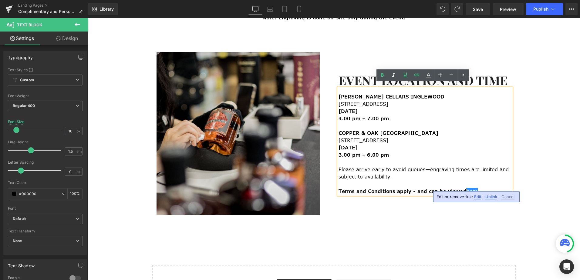
click at [478, 196] on span "Edit" at bounding box center [477, 197] width 7 height 5
click at [418, 198] on input "[URL][DOMAIN_NAME]" at bounding box center [434, 199] width 93 height 15
paste input "Father_s_Day_-_September.pdf?v=1755067668"
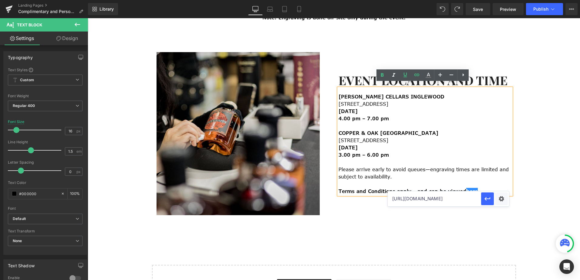
scroll to position [0, 263]
type input "[URL][DOMAIN_NAME]"
click at [487, 200] on icon "button" at bounding box center [487, 198] width 7 height 7
click at [544, 13] on button "Publish" at bounding box center [544, 9] width 37 height 12
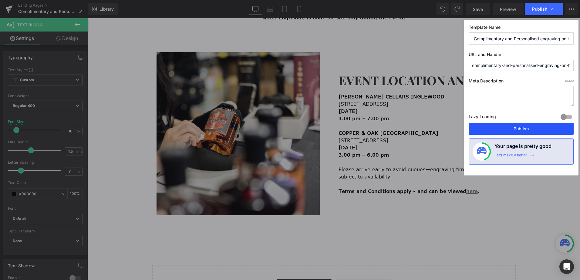
click at [521, 132] on button "Publish" at bounding box center [521, 129] width 105 height 12
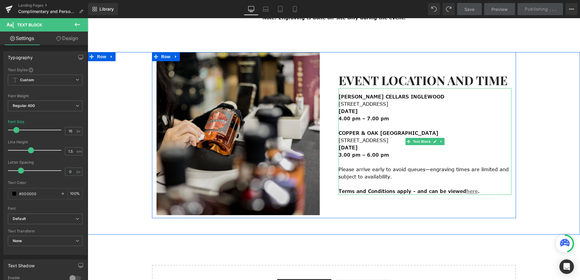
scroll to position [334, 0]
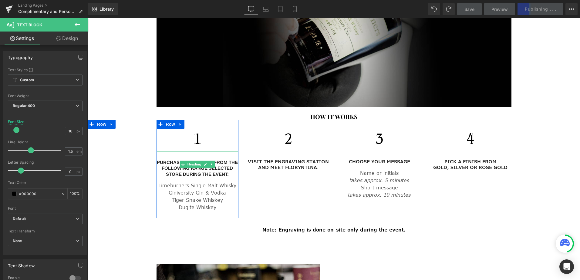
click at [219, 167] on h3 "PURCHASE ANY BOTTLE FROM THE FOLLOWING RANGE sELECTED STORE DURING THE EVENT:" at bounding box center [198, 169] width 82 height 18
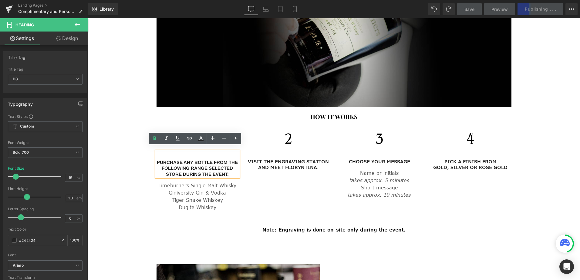
click at [207, 163] on h3 "PURCHASE ANY BOTTLE FROM THE FOLLOWING RANGE sELECTED STORE DURING THE EVENT:" at bounding box center [198, 169] width 82 height 18
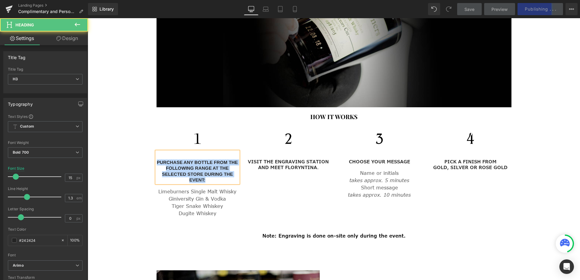
drag, startPoint x: 212, startPoint y: 176, endPoint x: 155, endPoint y: 158, distance: 58.9
click at [157, 160] on h3 "PURCHASE ANY BOTTLE FROM THE FOLLOWING RANGE aT THE sELECTED STORE DURING THE E…" at bounding box center [198, 172] width 82 height 24
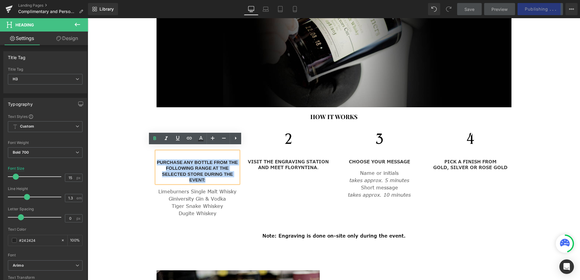
copy h3 "PURCHASE ANY BOTTLE FROM THE FOLLOWING RANGE aT THE sELECTED STORE DURING THE E…"
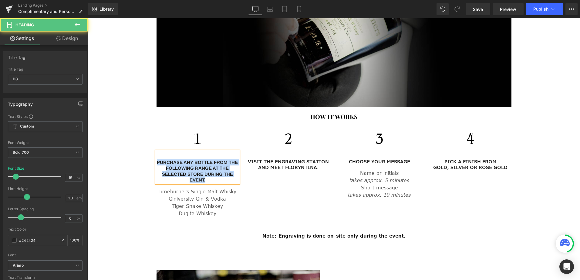
drag, startPoint x: 210, startPoint y: 173, endPoint x: 148, endPoint y: 153, distance: 65.2
click at [148, 153] on div "Image PURCHASE ANY BOTTLE FROM THE FOLLOWING RANGE AT THE SELECTED STORE DURING…" at bounding box center [334, 180] width 493 height 120
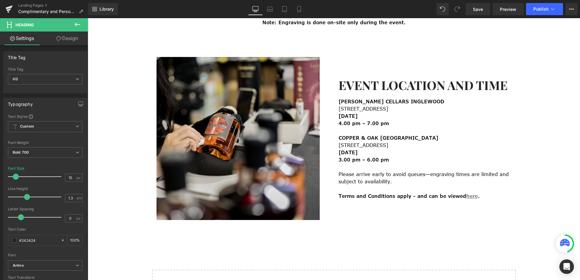
scroll to position [546, 0]
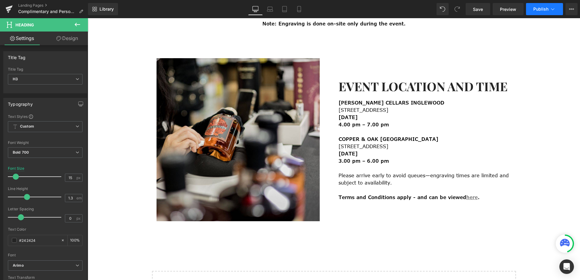
click at [548, 13] on button "Publish" at bounding box center [544, 9] width 37 height 12
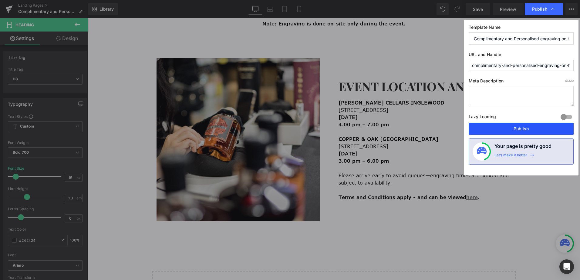
click at [509, 130] on button "Publish" at bounding box center [521, 129] width 105 height 12
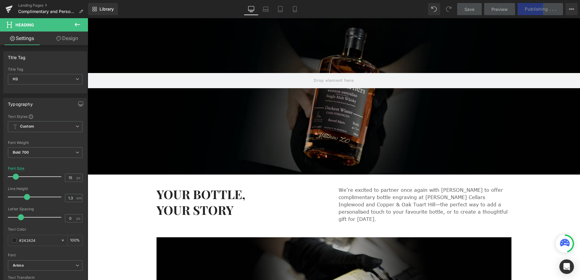
scroll to position [61, 0]
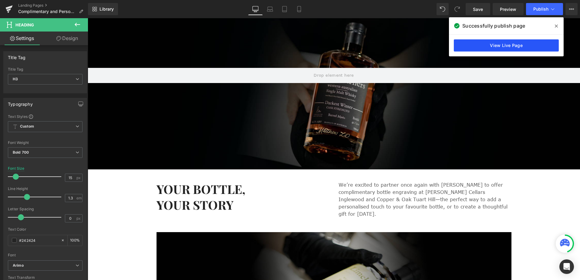
click at [513, 47] on link "View Live Page" at bounding box center [506, 45] width 105 height 12
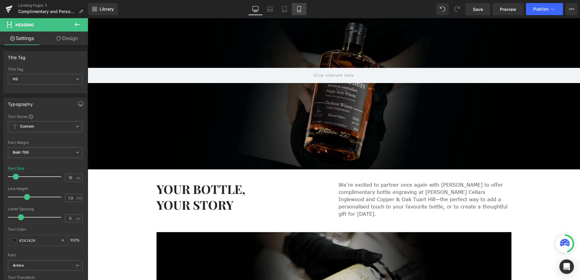
click at [298, 9] on icon at bounding box center [299, 9] width 6 height 6
type input "17"
type input "100"
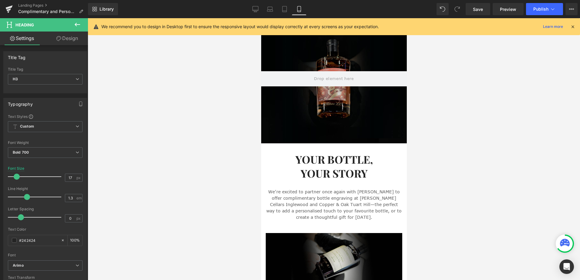
scroll to position [0, 0]
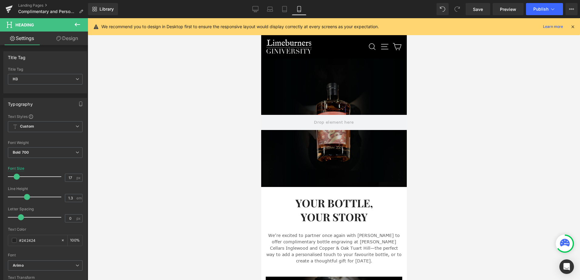
click at [337, 168] on div "Hero Banner 185px 285px" at bounding box center [334, 123] width 146 height 128
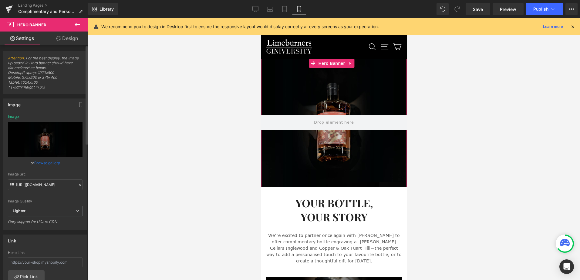
click at [42, 163] on link "Browse gallery" at bounding box center [47, 163] width 26 height 11
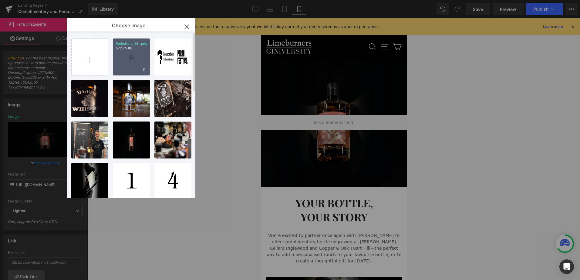
click at [122, 61] on div "Website..._14_.png 572.75 KB" at bounding box center [131, 57] width 37 height 37
type input "[URL][DOMAIN_NAME]"
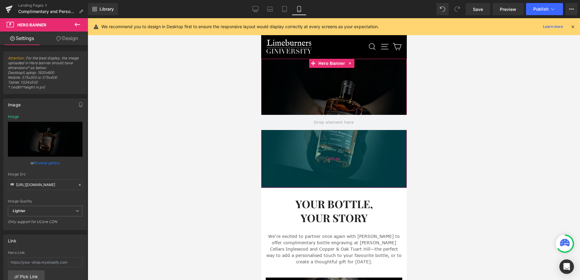
click at [315, 181] on div "191px" at bounding box center [334, 159] width 146 height 58
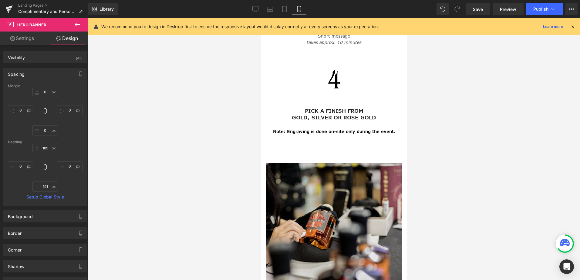
scroll to position [577, 0]
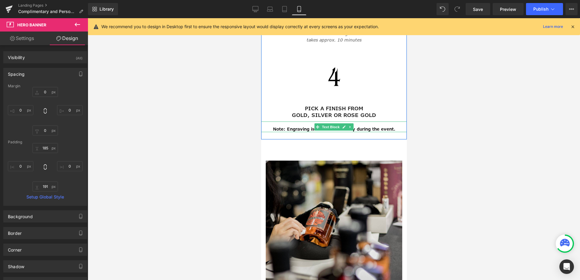
click at [300, 128] on span "Note: Engraving is done on-site only during the event." at bounding box center [334, 129] width 122 height 6
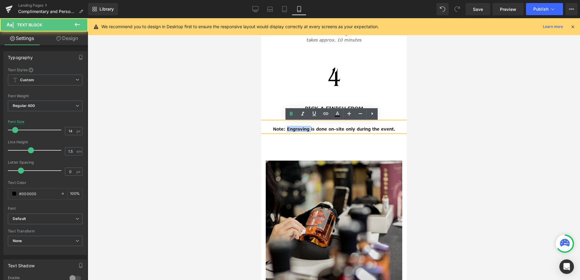
click at [300, 128] on span "Note: Engraving is done on-site only during the event." at bounding box center [334, 129] width 122 height 6
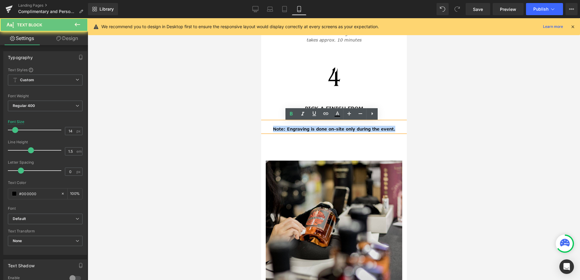
click at [300, 128] on span "Note: Engraving is done on-site only during the event." at bounding box center [334, 129] width 122 height 6
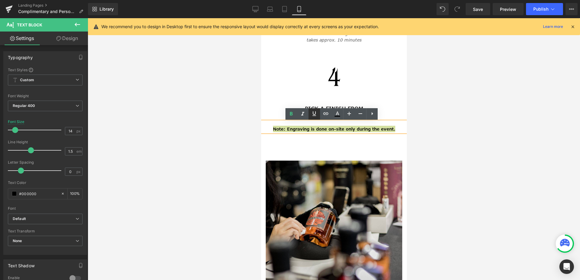
click at [313, 111] on icon at bounding box center [314, 113] width 7 height 7
click at [388, 126] on p "Note: Engraving is done on-site only during the event." at bounding box center [334, 129] width 146 height 6
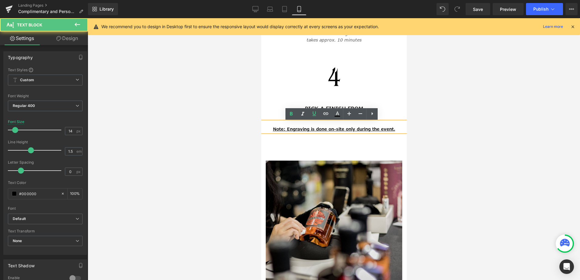
click at [274, 129] on p "Note: Engraving is done on-site only during the event." at bounding box center [334, 129] width 146 height 6
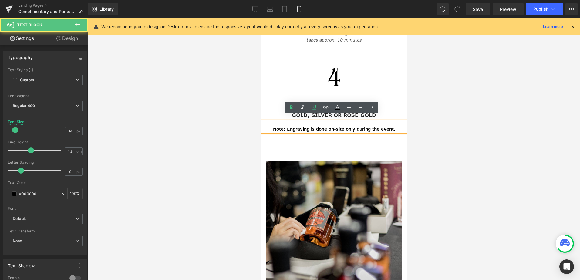
scroll to position [583, 0]
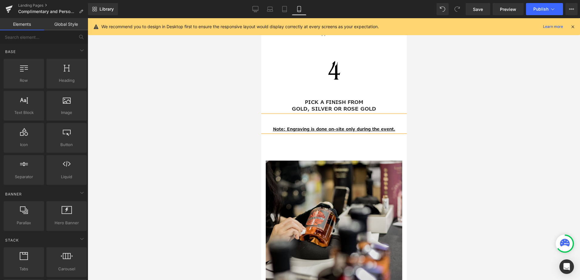
click at [452, 135] on div at bounding box center [334, 149] width 493 height 262
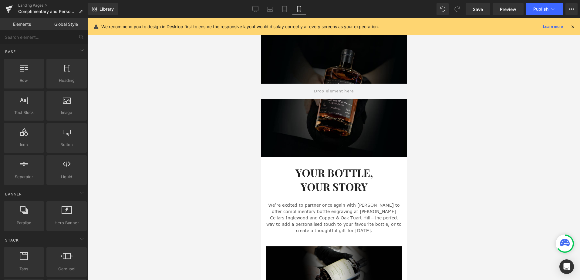
scroll to position [61, 0]
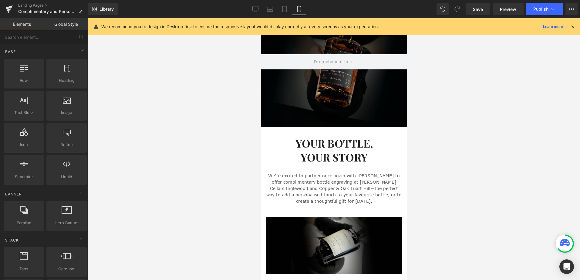
click at [330, 152] on div "YOUR BOTTLE, YOUR STORY Heading" at bounding box center [334, 151] width 137 height 28
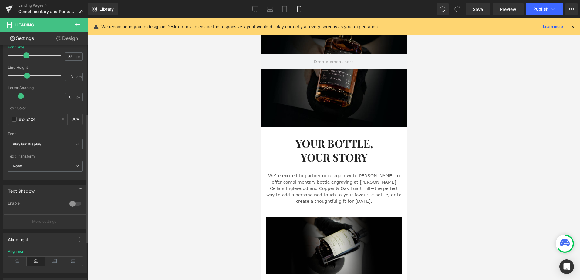
scroll to position [152, 0]
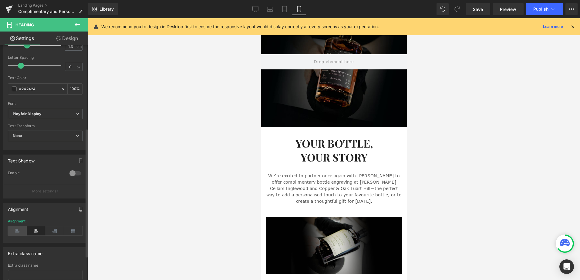
click at [15, 229] on icon at bounding box center [17, 231] width 19 height 9
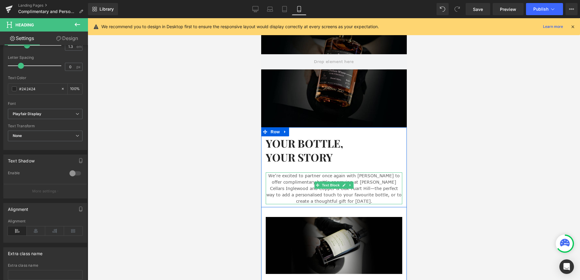
click at [295, 182] on p "We’re excited to partner once again with [PERSON_NAME] to offer complimentary b…" at bounding box center [334, 189] width 137 height 32
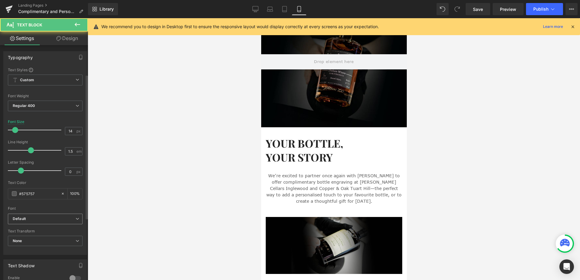
scroll to position [121, 0]
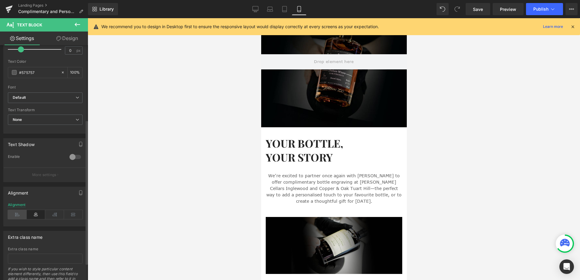
click at [16, 211] on icon at bounding box center [17, 214] width 19 height 9
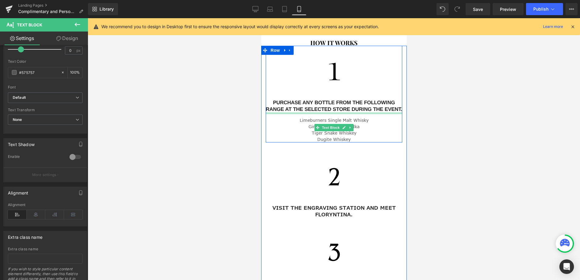
scroll to position [304, 0]
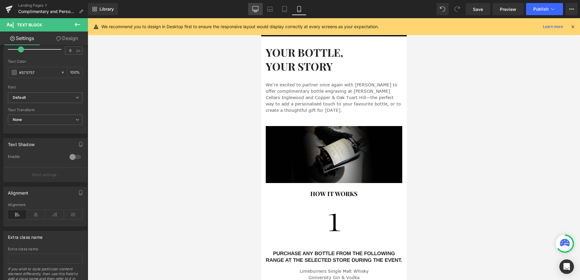
click at [255, 7] on icon at bounding box center [256, 9] width 6 height 6
type input "16"
type input "100"
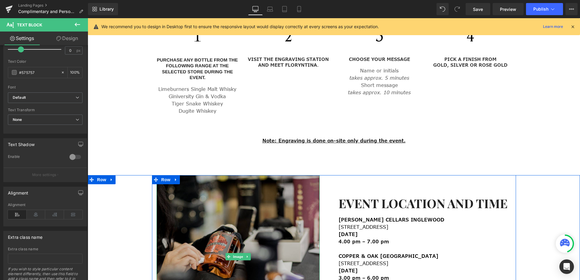
scroll to position [373, 0]
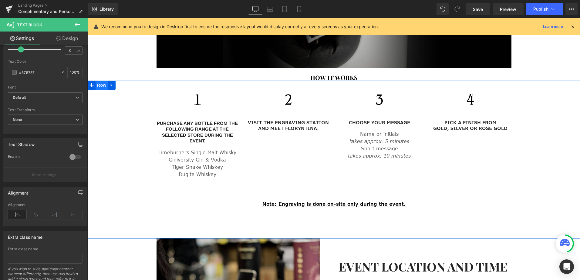
click at [99, 81] on span "Row" at bounding box center [102, 85] width 12 height 9
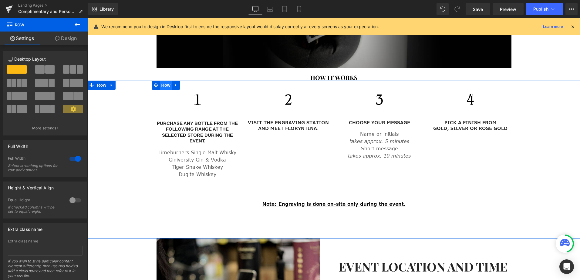
click at [164, 81] on span "Row" at bounding box center [166, 85] width 12 height 9
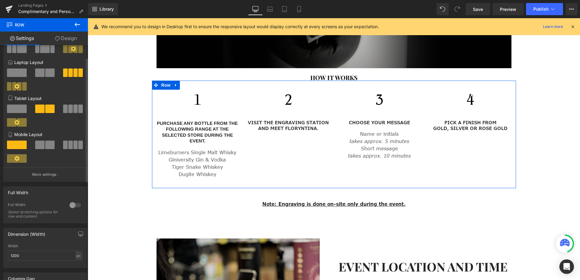
scroll to position [61, 0]
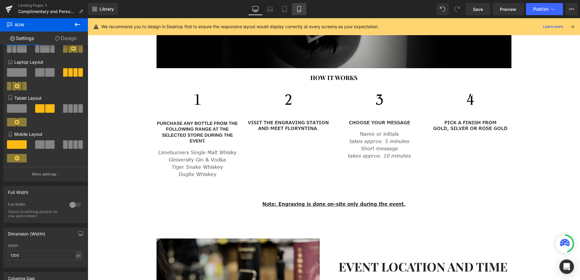
click at [301, 8] on icon at bounding box center [298, 9] width 3 height 6
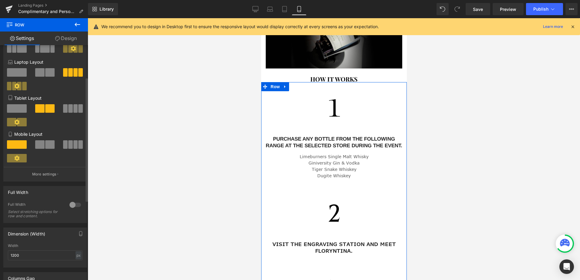
click at [42, 145] on span at bounding box center [39, 145] width 9 height 8
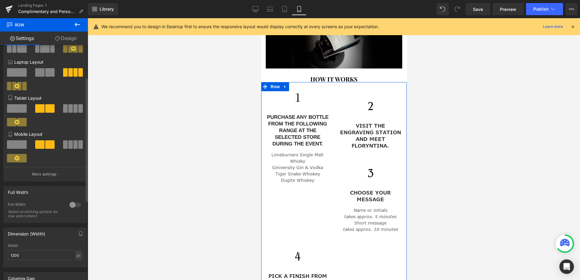
click at [65, 145] on span at bounding box center [65, 145] width 5 height 8
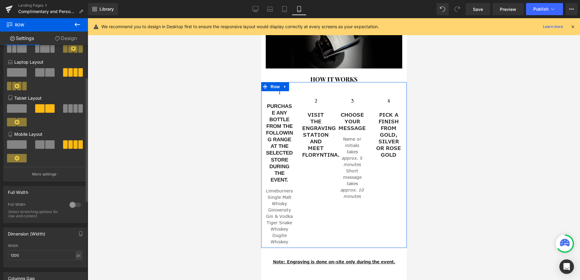
click at [40, 144] on span at bounding box center [39, 145] width 9 height 8
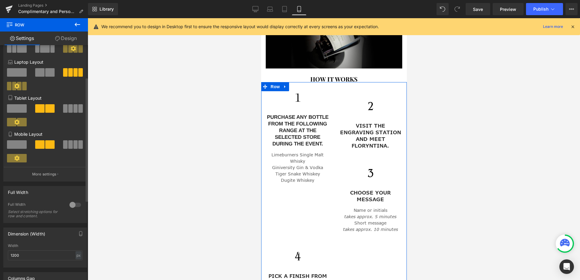
click at [15, 143] on span at bounding box center [17, 145] width 20 height 8
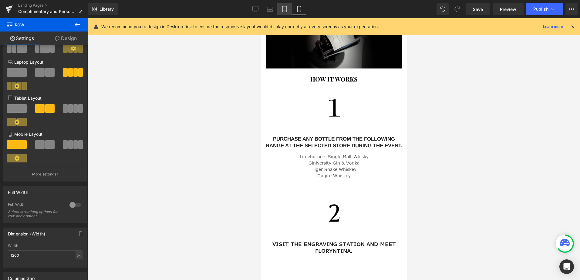
click at [285, 7] on icon at bounding box center [285, 9] width 6 height 6
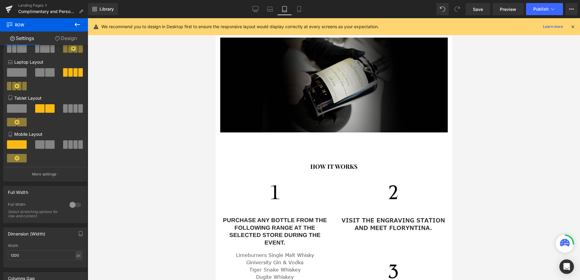
scroll to position [354, 0]
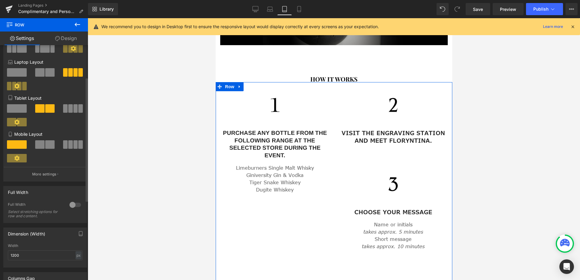
click at [16, 106] on span at bounding box center [17, 108] width 20 height 8
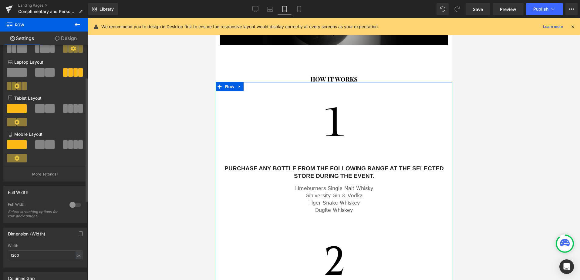
click at [78, 108] on span at bounding box center [80, 108] width 5 height 8
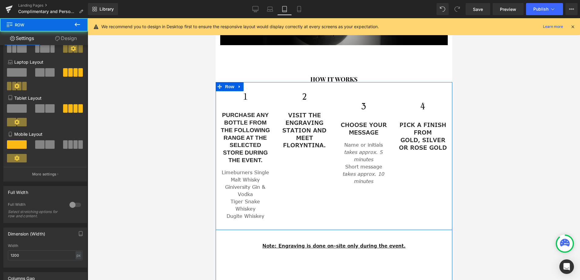
click at [364, 82] on div "Image cHOOSE YOUR MESSAGE Heading Name or initials takes approx. 5 minutes Shor…" at bounding box center [363, 137] width 59 height 110
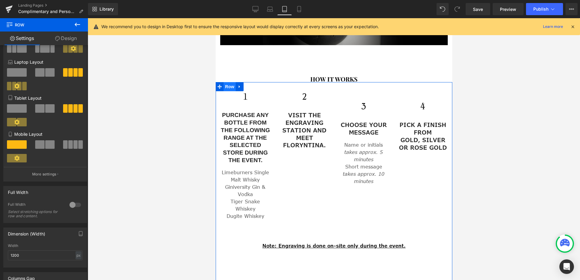
click at [227, 82] on span "Row" at bounding box center [229, 86] width 12 height 9
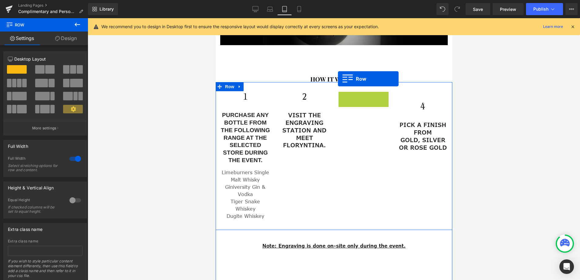
drag, startPoint x: 339, startPoint y: 88, endPoint x: 338, endPoint y: 79, distance: 9.5
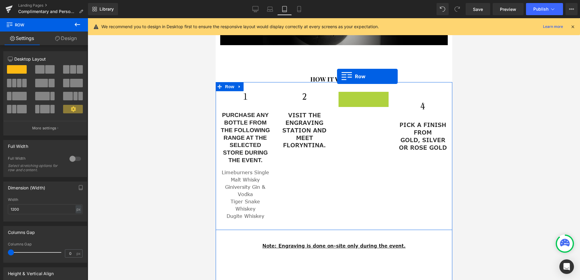
drag, startPoint x: 339, startPoint y: 91, endPoint x: 337, endPoint y: 76, distance: 14.4
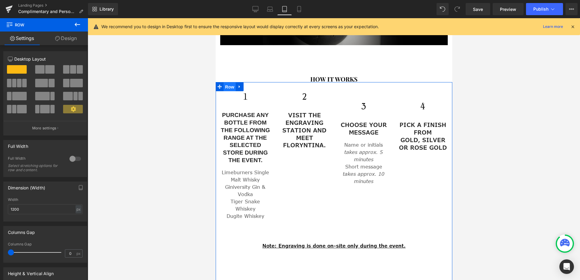
click at [227, 83] on span "Row" at bounding box center [229, 87] width 12 height 9
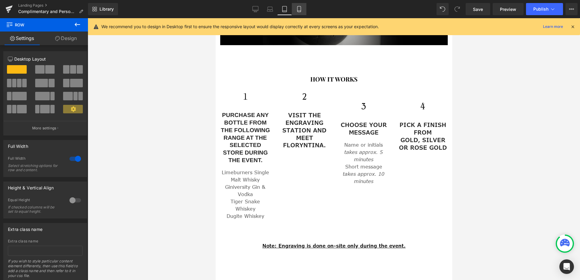
click at [298, 10] on icon at bounding box center [299, 9] width 6 height 6
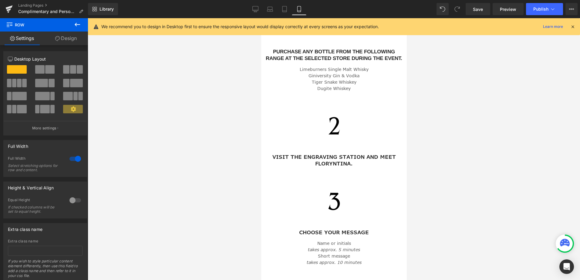
scroll to position [267, 0]
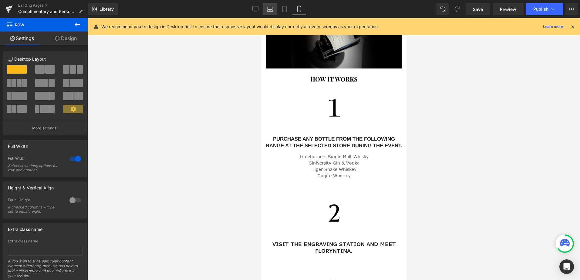
click at [270, 9] on icon at bounding box center [270, 9] width 6 height 6
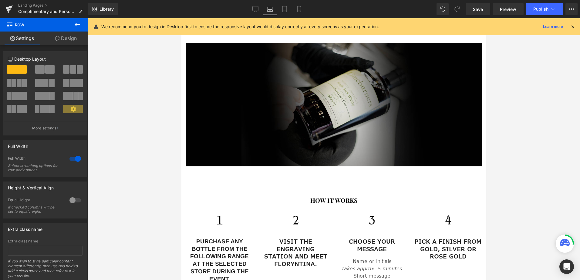
scroll to position [387, 0]
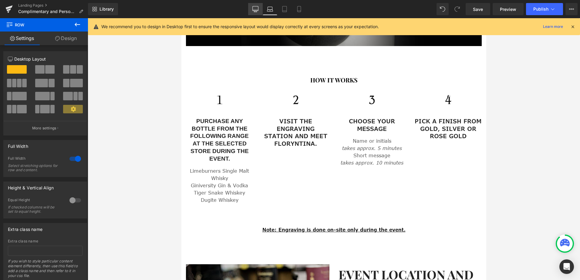
click at [254, 11] on icon at bounding box center [256, 8] width 6 height 5
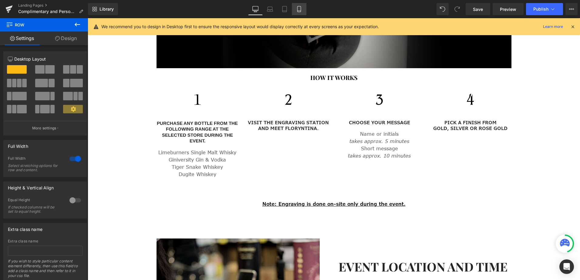
click at [300, 8] on icon at bounding box center [299, 9] width 6 height 6
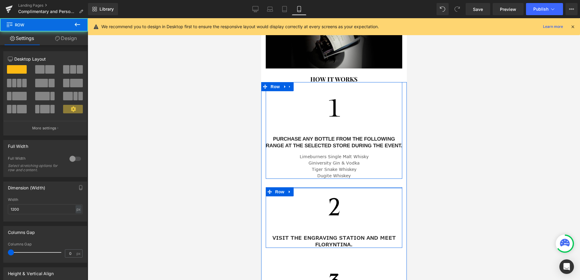
drag, startPoint x: 341, startPoint y: 191, endPoint x: 344, endPoint y: 171, distance: 20.3
click at [344, 171] on div "Image PURCHASE ANY BOTTLE FROM THE FOLLOWING RANGE AT THE SELECTED STORE DURING…" at bounding box center [334, 254] width 146 height 344
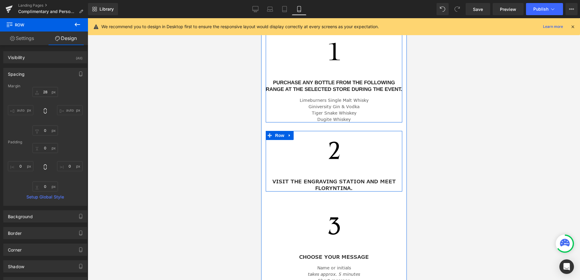
scroll to position [358, 0]
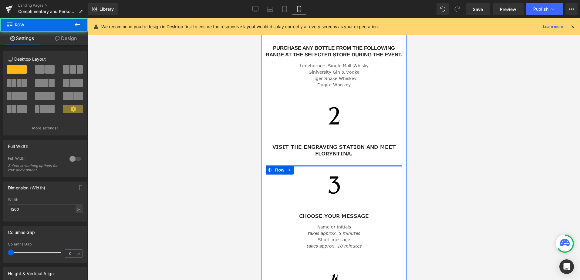
drag, startPoint x: 348, startPoint y: 169, endPoint x: 347, endPoint y: 148, distance: 21.3
click at [346, 149] on div "Image PURCHASE ANY BOTTLE FROM THE FOLLOWING RANGE AT THE SELECTED STORE DURING…" at bounding box center [334, 159] width 146 height 337
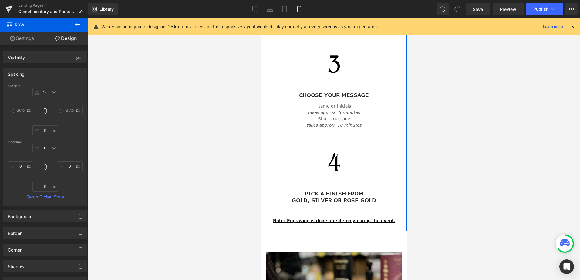
scroll to position [479, 0]
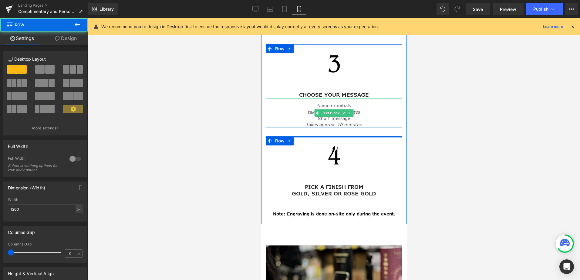
drag, startPoint x: 353, startPoint y: 140, endPoint x: 353, endPoint y: 117, distance: 22.2
click at [353, 117] on div "Image PURCHASE ANY BOTTLE FROM THE FOLLOWING RANGE AT THE SELECTED STORE DURING…" at bounding box center [334, 35] width 146 height 331
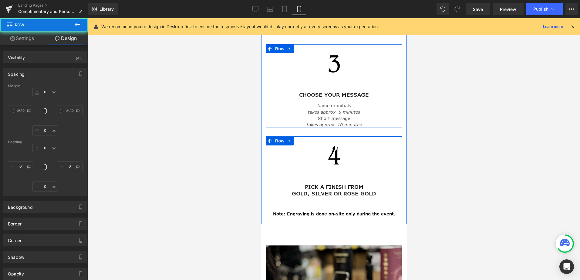
type input "28"
type input "0"
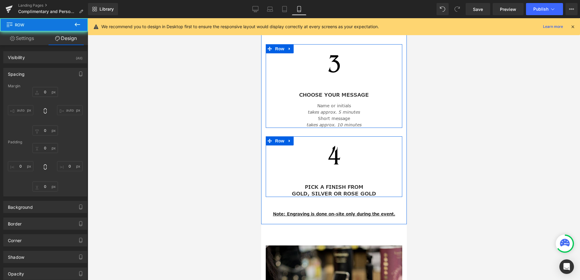
type input "0"
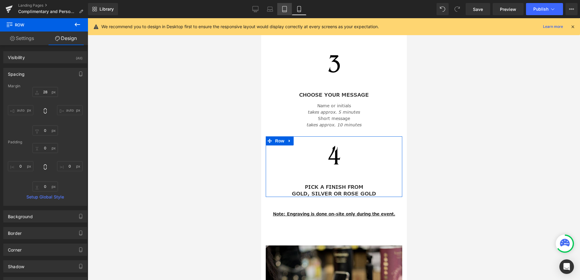
click at [285, 11] on icon at bounding box center [285, 11] width 4 height 0
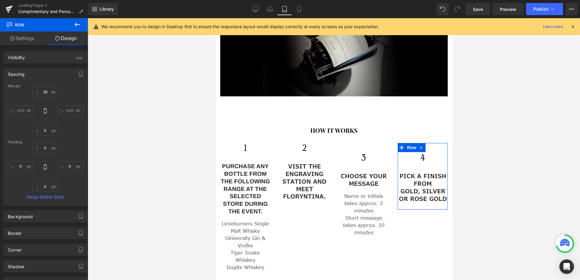
type input "32"
type input "0"
type input "24"
type input "0"
type input "24"
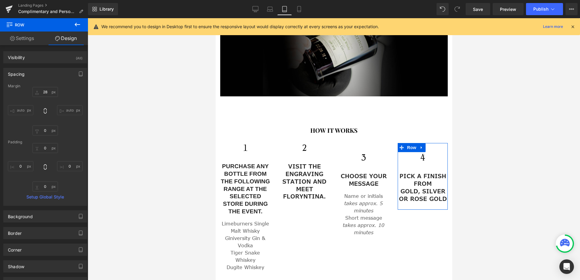
type input "0"
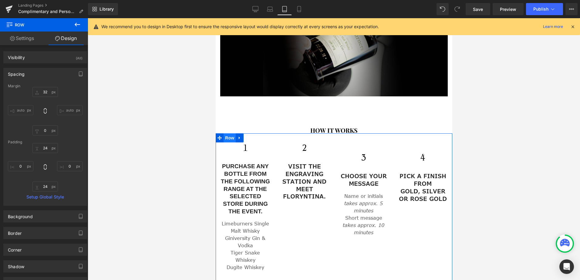
click at [230, 134] on span "Row" at bounding box center [229, 138] width 12 height 9
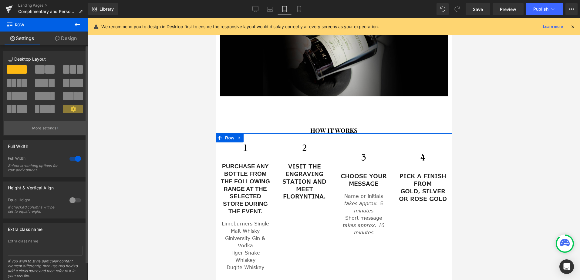
click at [56, 127] on button "More settings" at bounding box center [45, 128] width 83 height 14
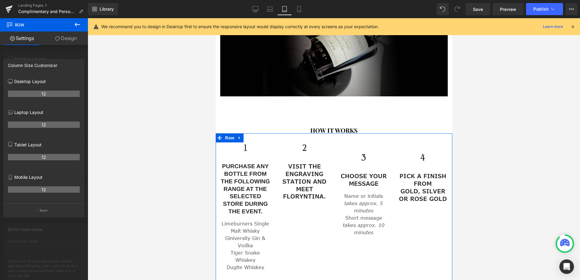
click at [46, 156] on th "12" at bounding box center [44, 157] width 72 height 6
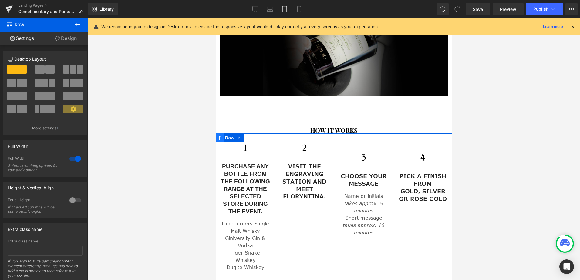
click at [220, 134] on span at bounding box center [220, 138] width 8 height 9
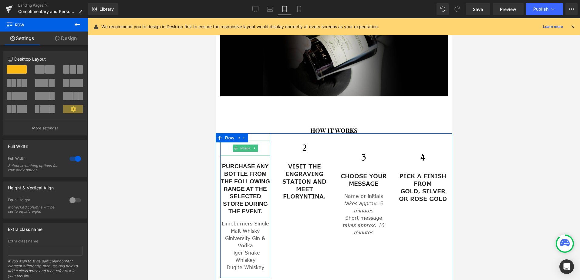
click at [229, 146] on div at bounding box center [245, 148] width 50 height 15
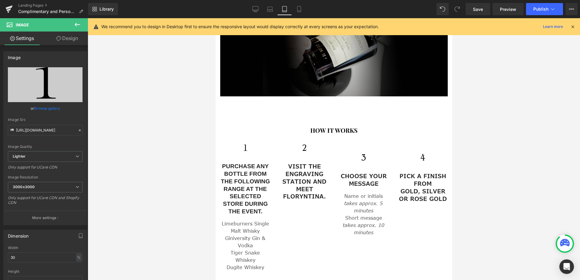
click at [215, 132] on div at bounding box center [334, 149] width 493 height 262
click at [220, 134] on span at bounding box center [221, 137] width 6 height 7
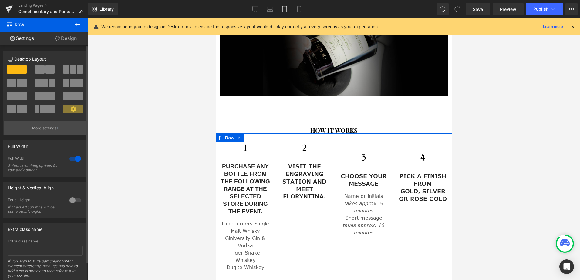
click at [45, 127] on p "More settings" at bounding box center [44, 128] width 24 height 5
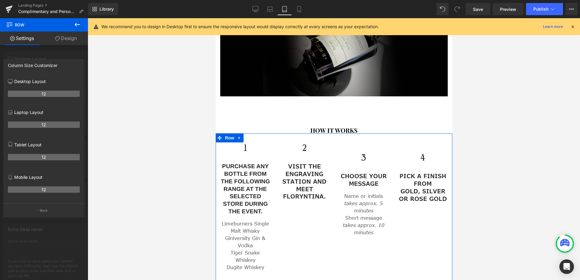
click at [31, 62] on div "Column Size Customizer" at bounding box center [32, 63] width 49 height 8
click at [35, 50] on div at bounding box center [44, 150] width 88 height 265
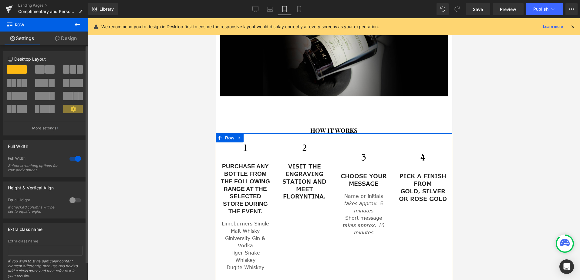
click at [71, 110] on icon at bounding box center [73, 109] width 5 height 5
click at [255, 11] on icon at bounding box center [256, 8] width 6 height 5
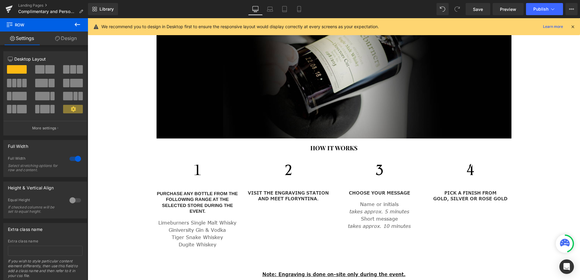
scroll to position [322, 0]
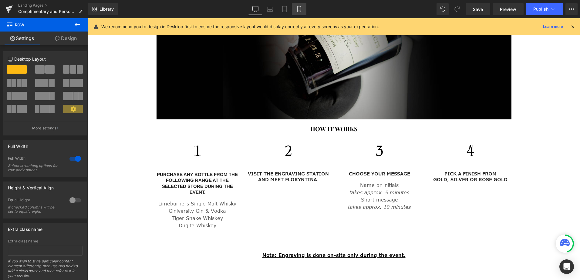
click at [302, 8] on icon at bounding box center [299, 9] width 6 height 6
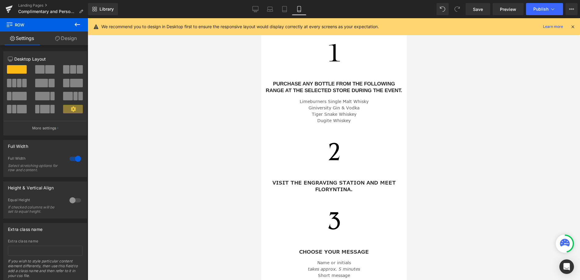
scroll to position [215, 0]
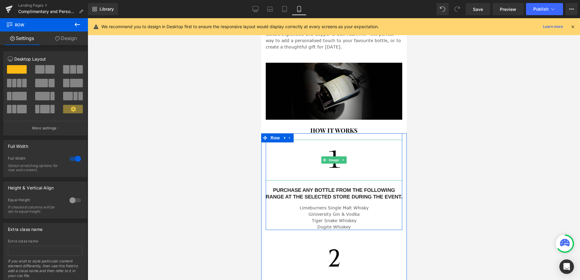
click at [304, 164] on div at bounding box center [334, 160] width 137 height 41
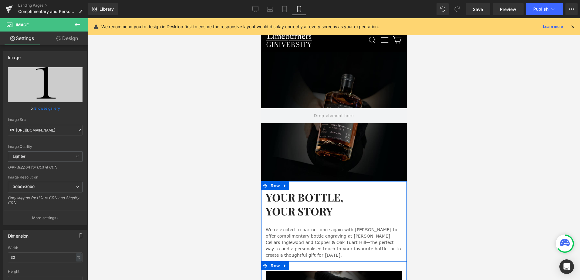
scroll to position [0, 0]
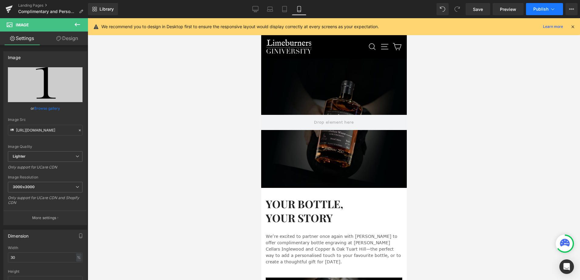
click at [543, 8] on span "Publish" at bounding box center [541, 9] width 15 height 5
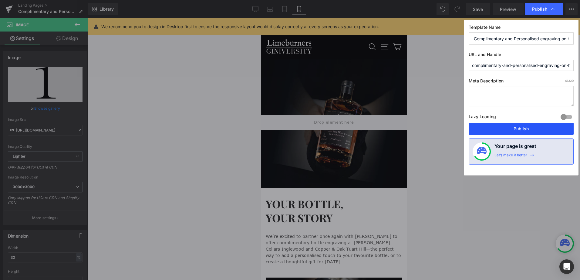
click at [517, 129] on button "Publish" at bounding box center [521, 129] width 105 height 12
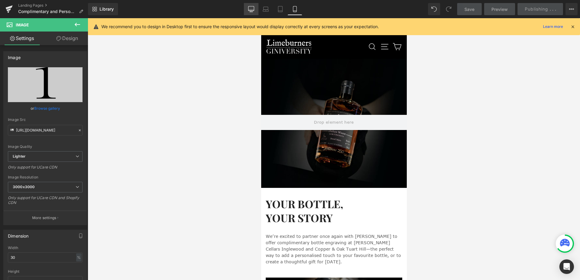
click at [253, 11] on icon at bounding box center [251, 8] width 6 height 5
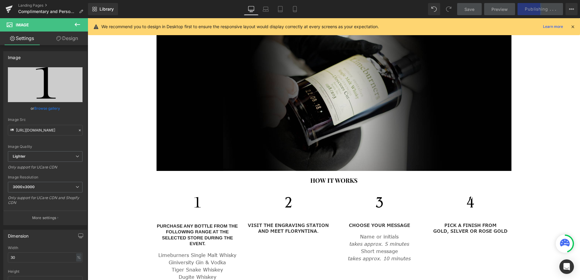
scroll to position [199, 0]
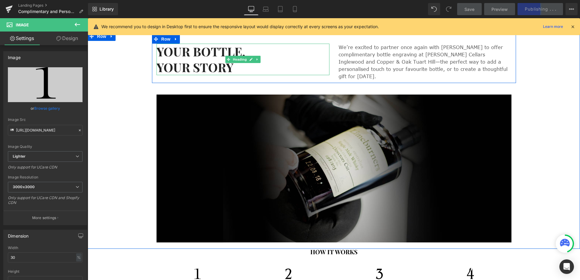
click at [197, 54] on h2 "YOUR BOTTLE, YOUR STORY" at bounding box center [243, 60] width 173 height 32
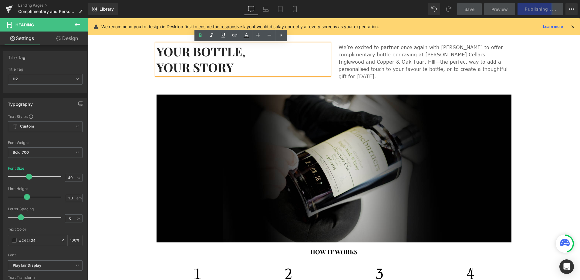
click at [144, 44] on div "YOUR BOTTLE, YOUR STORY Heading We’re excited to partner once again with [PERSO…" at bounding box center [334, 139] width 493 height 208
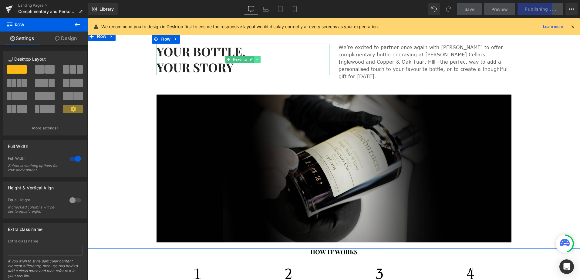
click at [256, 59] on icon at bounding box center [257, 60] width 3 height 4
click at [253, 60] on icon at bounding box center [254, 59] width 3 height 3
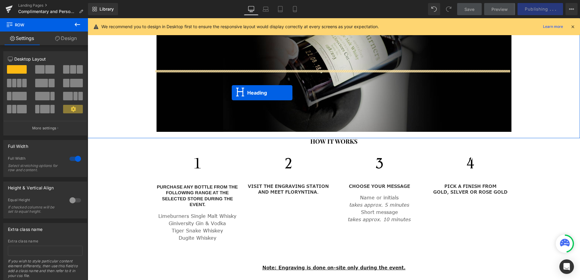
scroll to position [320, 0]
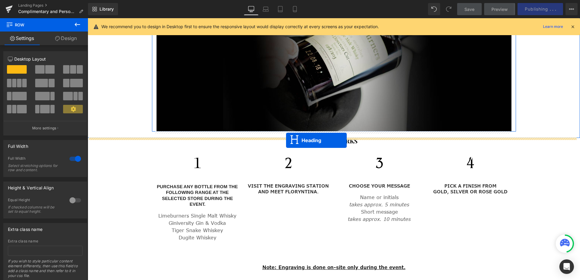
drag, startPoint x: 225, startPoint y: 92, endPoint x: 286, endPoint y: 141, distance: 78.0
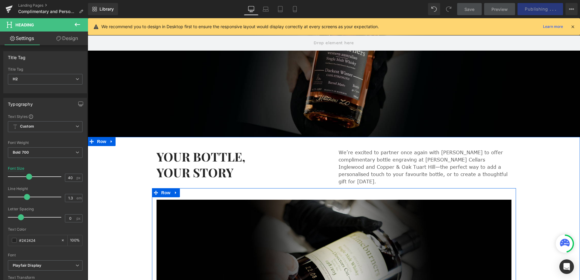
scroll to position [92, 0]
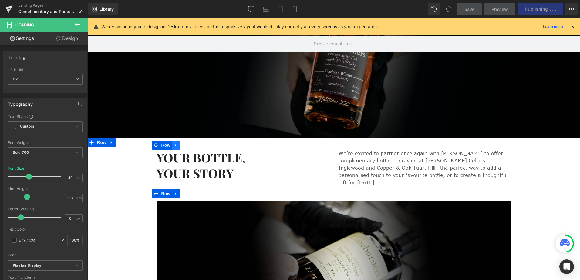
click at [175, 147] on icon at bounding box center [176, 145] width 4 height 5
click at [182, 145] on icon at bounding box center [184, 145] width 4 height 4
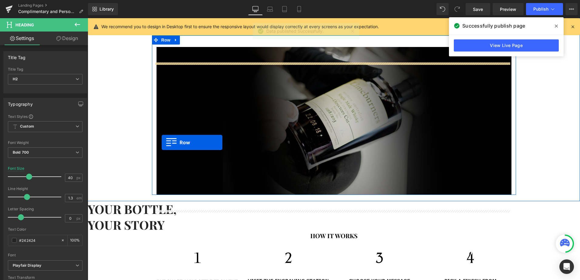
scroll to position [274, 0]
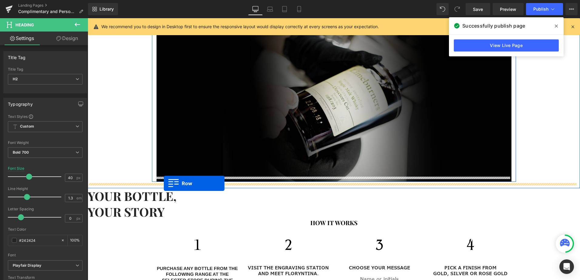
drag, startPoint x: 153, startPoint y: 97, endPoint x: 164, endPoint y: 184, distance: 87.8
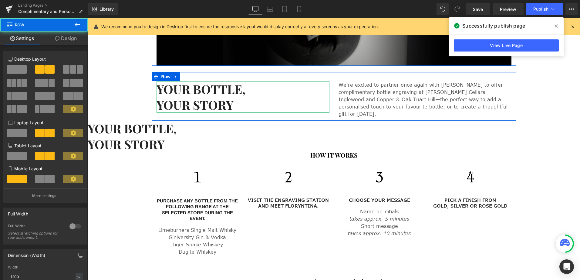
scroll to position [381, 0]
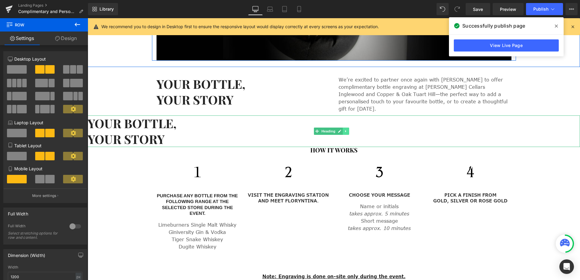
click at [345, 130] on icon at bounding box center [345, 131] width 1 height 2
click at [349, 130] on icon at bounding box center [349, 131] width 3 height 3
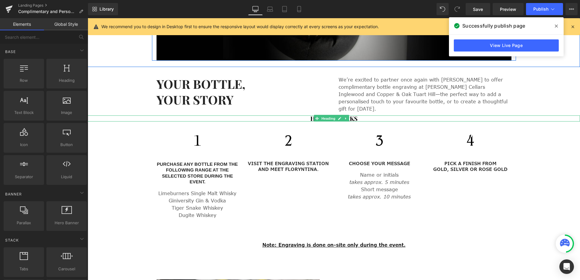
click at [354, 114] on strong "how it works" at bounding box center [334, 118] width 47 height 8
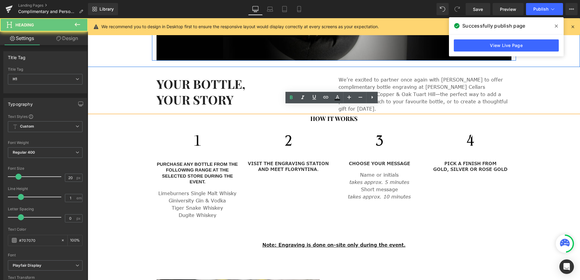
click at [354, 114] on strong "how it works" at bounding box center [334, 118] width 47 height 8
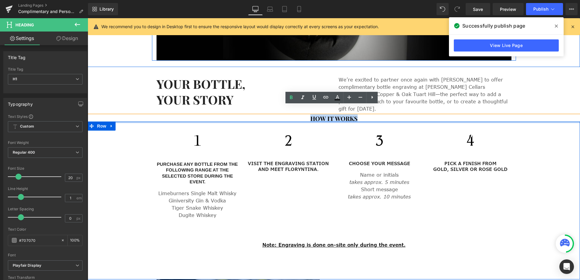
copy strong "how it works"
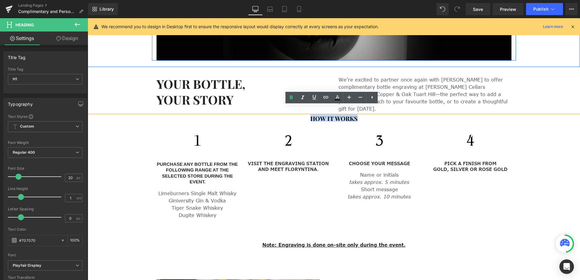
click at [245, 92] on h2 "YOUR BOTTLE, YOUR STORY" at bounding box center [243, 92] width 173 height 32
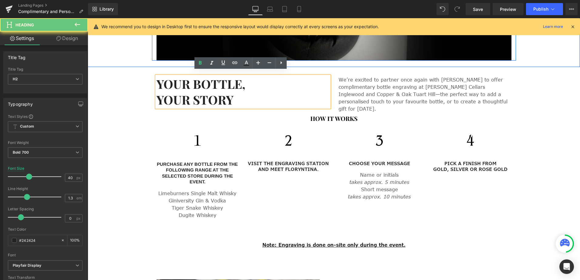
click at [246, 96] on h2 "YOUR BOTTLE, YOUR STORY" at bounding box center [243, 92] width 173 height 32
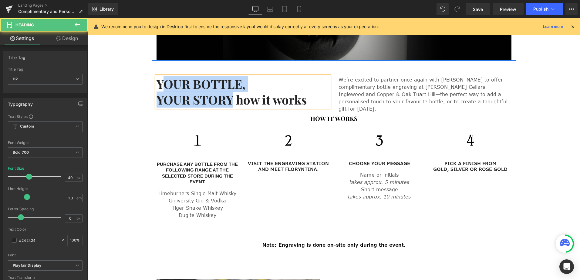
drag, startPoint x: 231, startPoint y: 96, endPoint x: 165, endPoint y: 81, distance: 68.1
click at [165, 81] on h2 "YOUR BOTTLE, YOUR STORY how it works" at bounding box center [243, 92] width 173 height 32
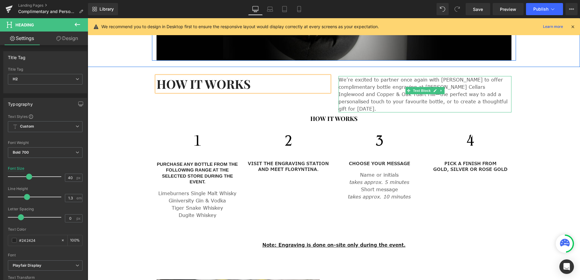
click at [386, 88] on p "We’re excited to partner once again with [PERSON_NAME] to offer complimentary b…" at bounding box center [425, 94] width 173 height 36
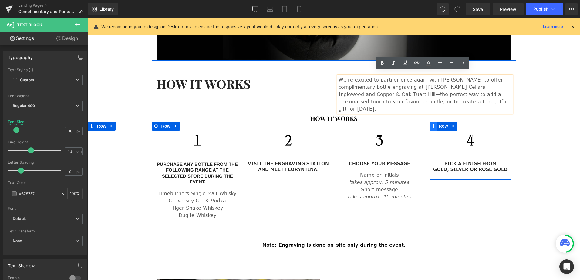
click at [432, 124] on icon at bounding box center [434, 126] width 4 height 5
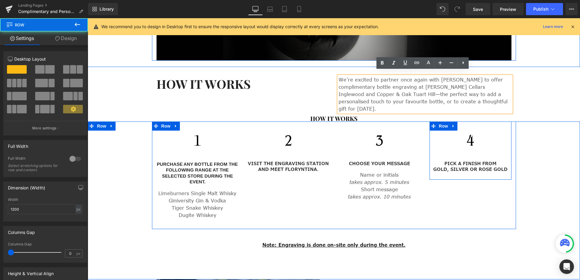
click at [430, 85] on p "We’re excited to partner once again with [PERSON_NAME] to offer complimentary b…" at bounding box center [425, 94] width 173 height 36
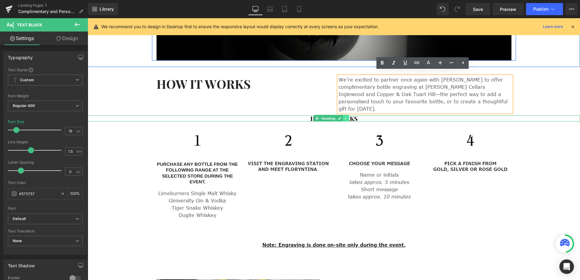
click at [348, 115] on link at bounding box center [346, 118] width 6 height 7
click at [348, 117] on icon at bounding box center [349, 118] width 3 height 3
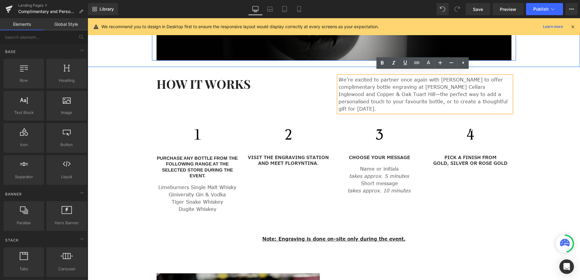
click at [310, 71] on div "HOW IT WORKS Heading We’re excited to partner once again with [PERSON_NAME] to …" at bounding box center [334, 91] width 364 height 49
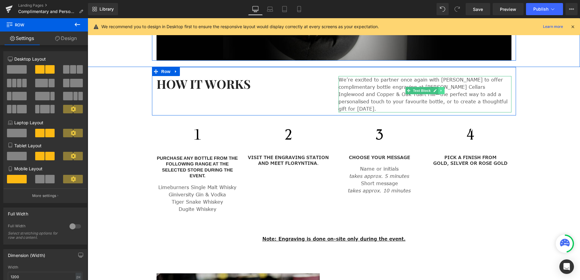
click at [440, 89] on icon at bounding box center [441, 91] width 3 height 4
click at [443, 89] on icon at bounding box center [444, 90] width 3 height 3
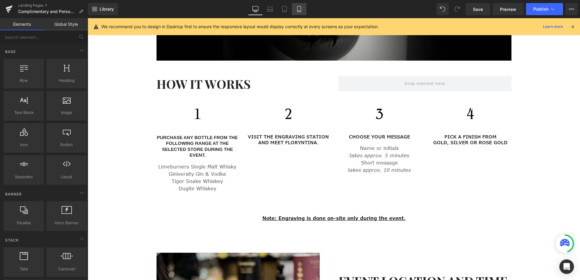
click at [301, 9] on icon at bounding box center [299, 9] width 6 height 6
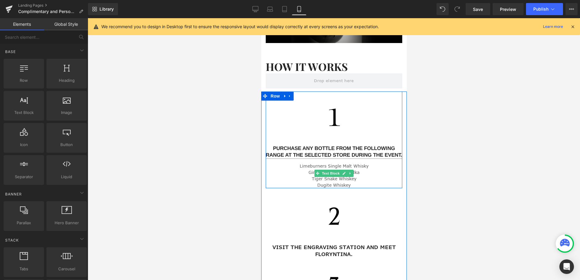
scroll to position [257, 0]
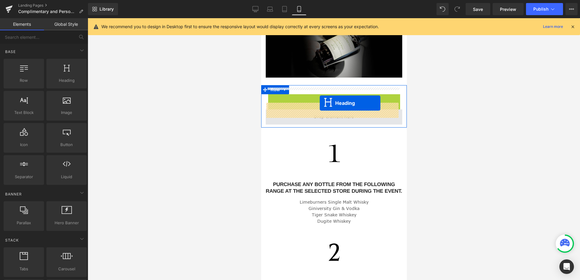
drag, startPoint x: 316, startPoint y: 94, endPoint x: 319, endPoint y: 103, distance: 10.1
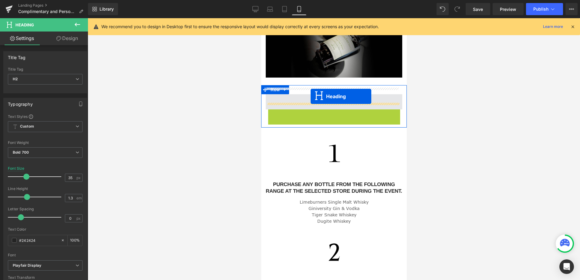
drag, startPoint x: 317, startPoint y: 110, endPoint x: 311, endPoint y: 97, distance: 14.5
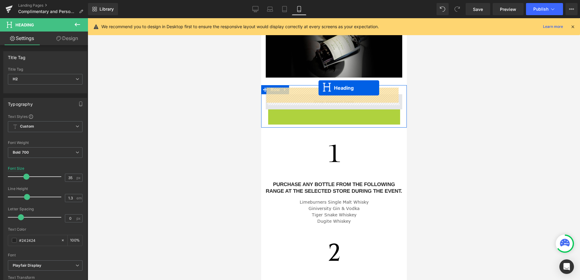
drag, startPoint x: 319, startPoint y: 110, endPoint x: 318, endPoint y: 88, distance: 21.6
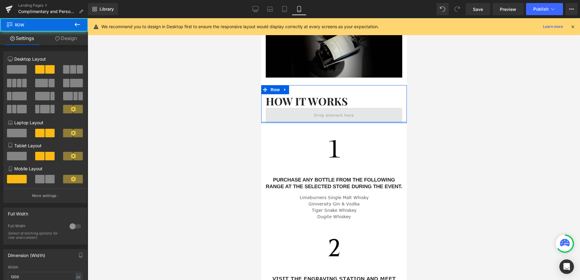
drag, startPoint x: 323, startPoint y: 117, endPoint x: 321, endPoint y: 102, distance: 16.0
click at [321, 102] on div "HOW IT WORKS Heading Row" at bounding box center [334, 104] width 146 height 38
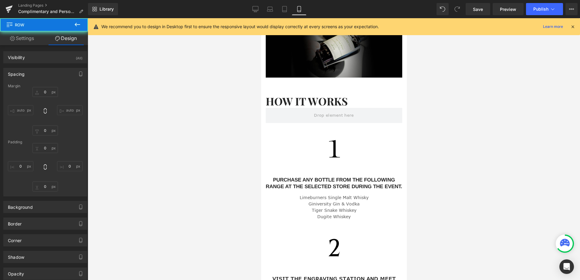
type input "0"
type input "30"
type input "0"
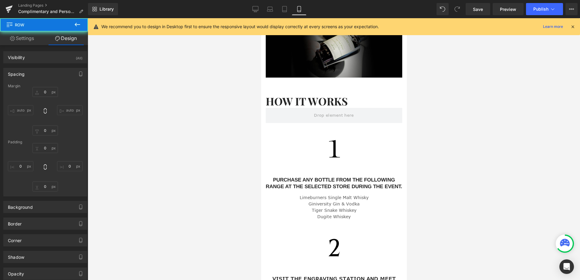
type input "0"
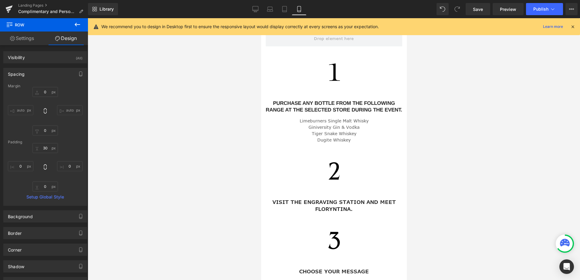
scroll to position [318, 0]
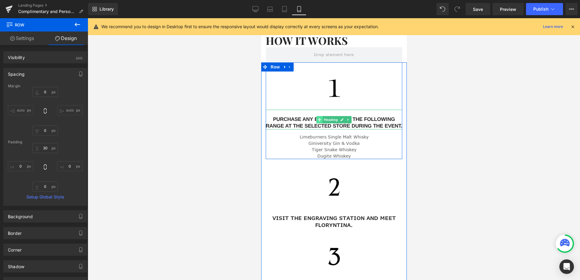
click at [318, 118] on icon at bounding box center [319, 119] width 3 height 3
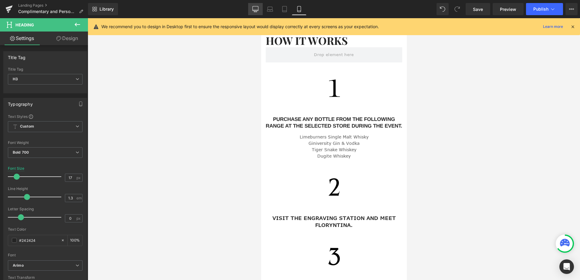
click at [258, 9] on icon at bounding box center [256, 9] width 6 height 6
type input "15"
type input "100"
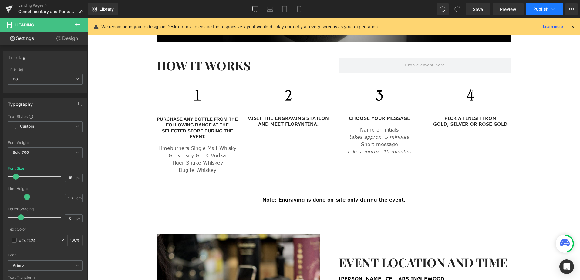
click at [543, 10] on span "Publish" at bounding box center [541, 9] width 15 height 5
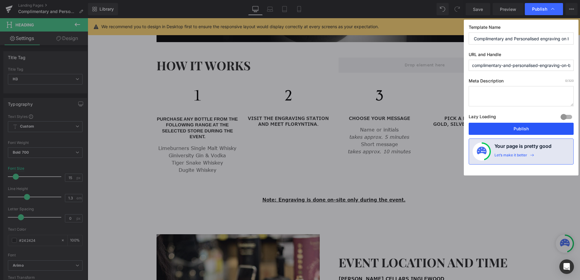
click at [513, 131] on button "Publish" at bounding box center [521, 129] width 105 height 12
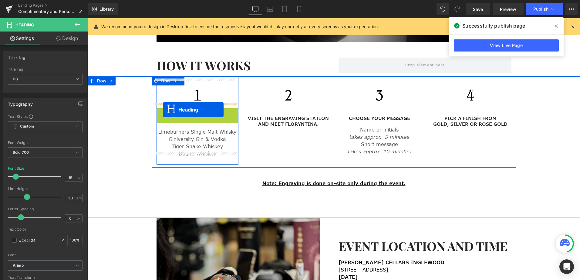
drag, startPoint x: 180, startPoint y: 119, endPoint x: 163, endPoint y: 110, distance: 18.9
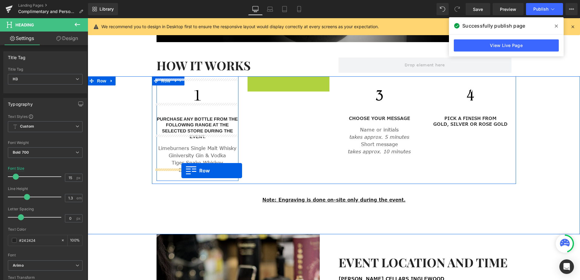
drag, startPoint x: 249, startPoint y: 76, endPoint x: 182, endPoint y: 171, distance: 116.7
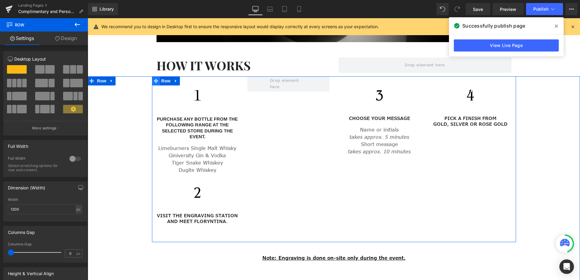
click at [154, 79] on icon at bounding box center [156, 81] width 4 height 5
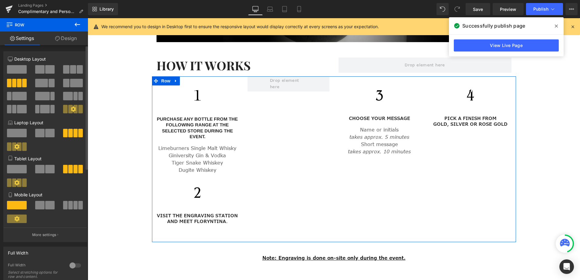
click at [20, 67] on span at bounding box center [17, 69] width 20 height 8
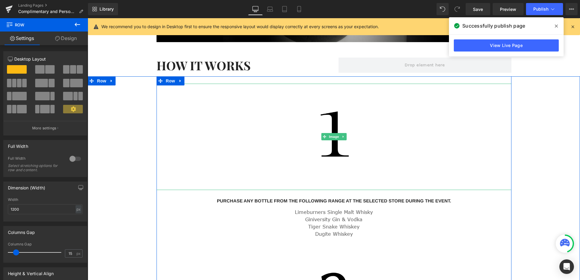
click at [212, 96] on div at bounding box center [334, 137] width 355 height 107
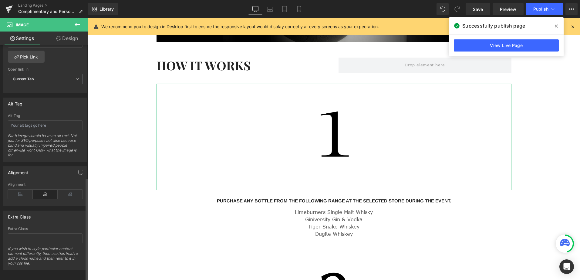
scroll to position [304, 0]
click at [21, 188] on icon at bounding box center [20, 192] width 25 height 9
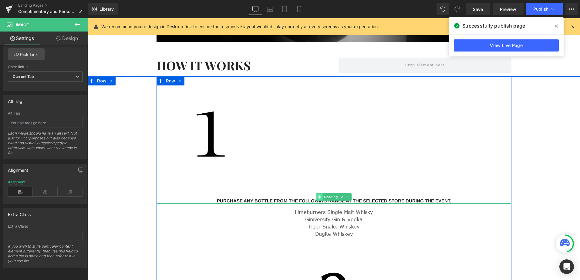
click at [318, 195] on icon at bounding box center [319, 196] width 3 height 3
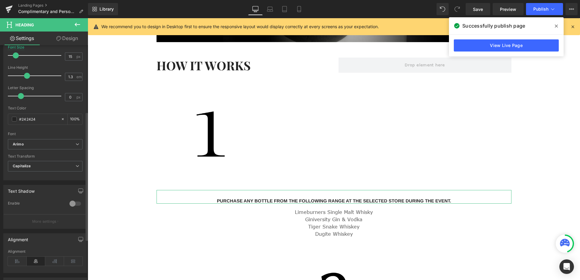
scroll to position [182, 0]
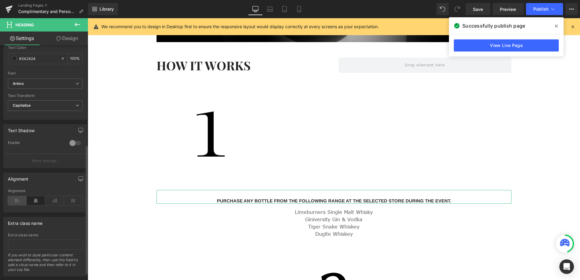
click at [15, 198] on icon at bounding box center [17, 200] width 19 height 9
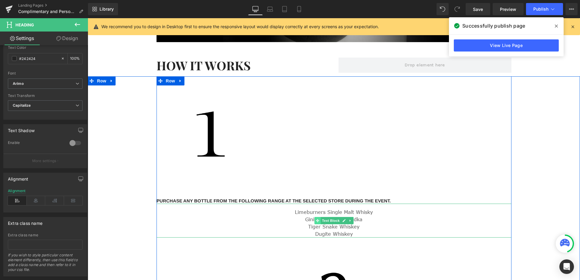
click at [316, 219] on icon at bounding box center [317, 220] width 3 height 3
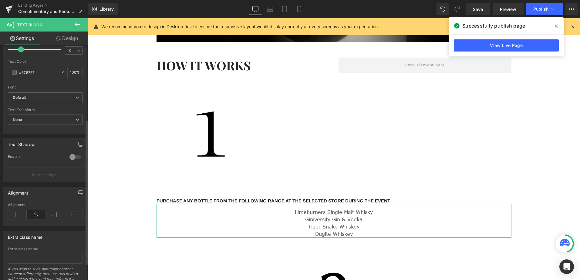
scroll to position [149, 0]
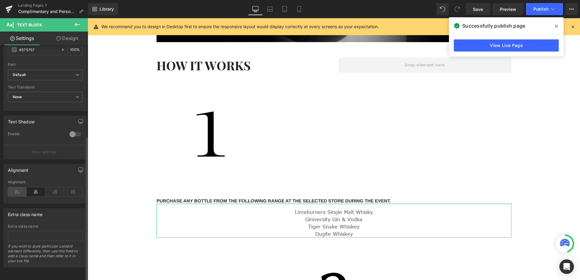
click at [19, 188] on icon at bounding box center [17, 192] width 19 height 9
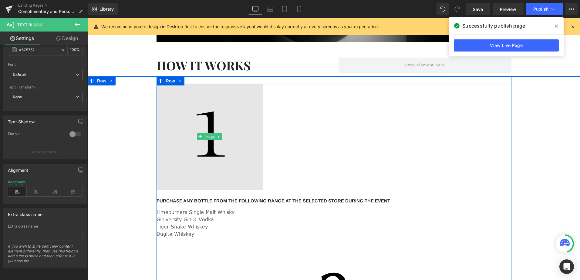
click at [233, 156] on img at bounding box center [210, 137] width 107 height 107
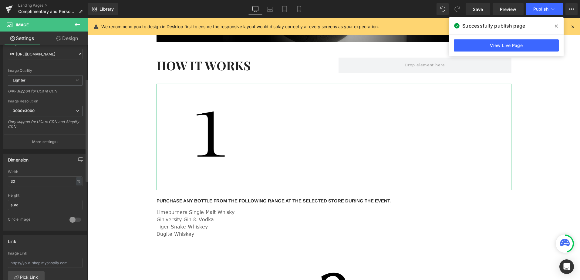
scroll to position [91, 0]
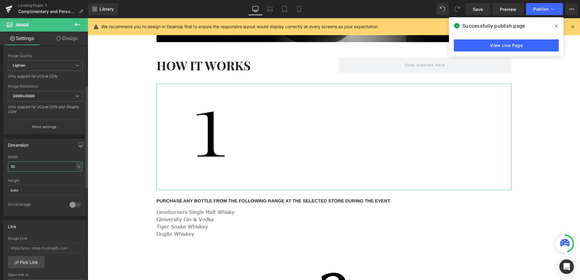
drag, startPoint x: 18, startPoint y: 168, endPoint x: 7, endPoint y: 166, distance: 11.5
click at [7, 166] on div "30% Width 30 % % px auto Height auto 0 Circle Image" at bounding box center [45, 185] width 83 height 61
type input "10"
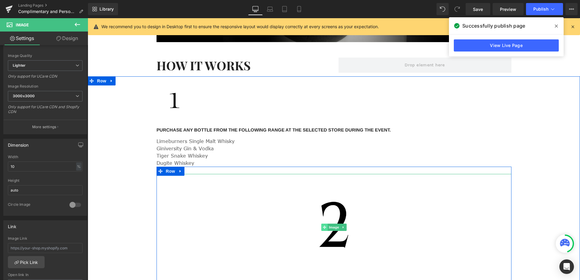
click at [324, 224] on span at bounding box center [324, 227] width 6 height 7
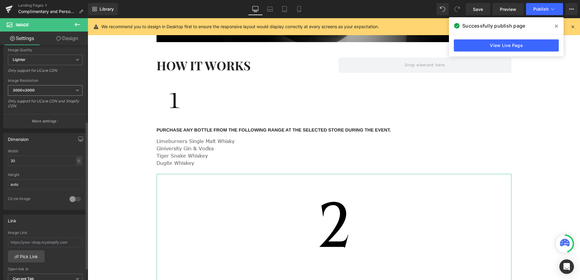
scroll to position [121, 0]
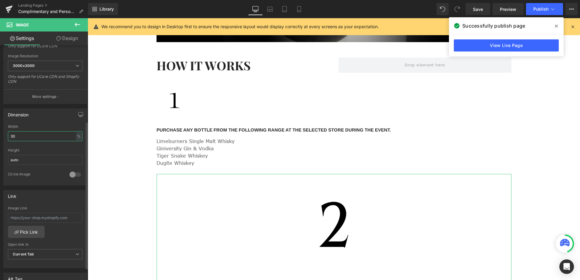
drag, startPoint x: 18, startPoint y: 136, endPoint x: 4, endPoint y: 137, distance: 14.0
click at [4, 137] on div "30% Width 30 % % px auto Height auto 0 Circle Image" at bounding box center [45, 155] width 83 height 61
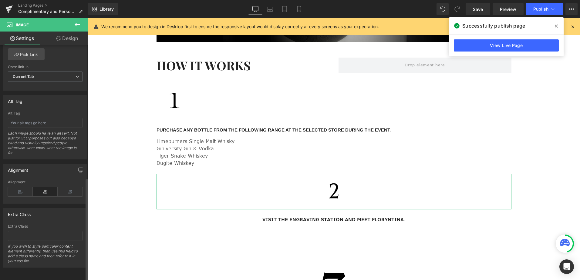
scroll to position [304, 0]
type input "10"
click at [19, 192] on icon at bounding box center [20, 192] width 25 height 9
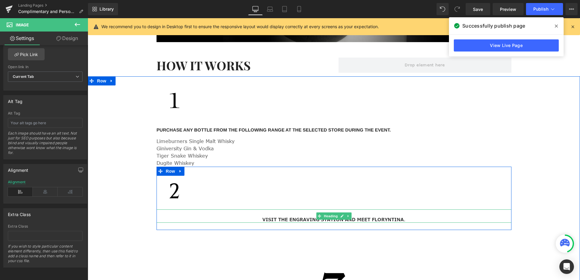
drag, startPoint x: 318, startPoint y: 212, endPoint x: 312, endPoint y: 212, distance: 6.4
click at [318, 215] on icon at bounding box center [319, 216] width 3 height 3
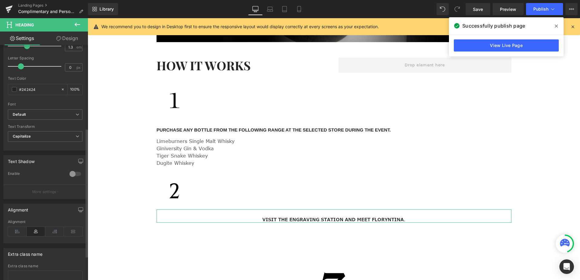
scroll to position [152, 0]
click at [15, 229] on icon at bounding box center [17, 231] width 19 height 9
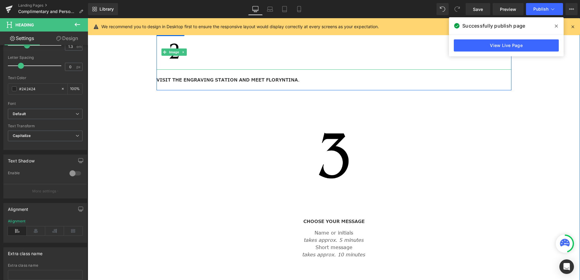
scroll to position [551, 0]
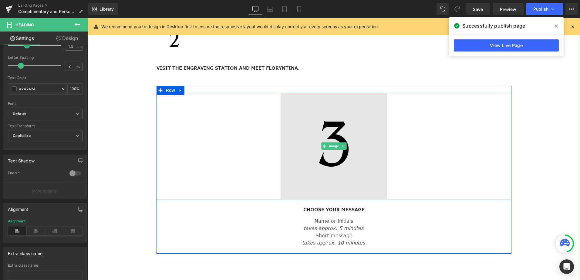
click at [310, 143] on img at bounding box center [334, 146] width 107 height 107
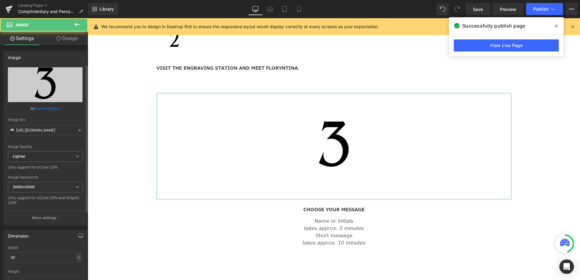
scroll to position [152, 0]
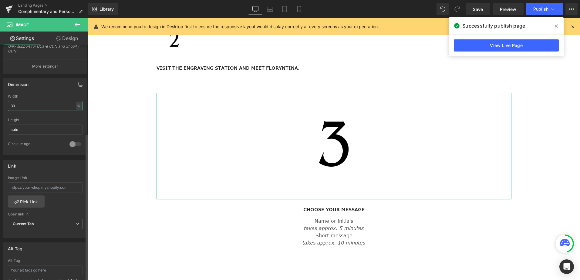
drag, startPoint x: 14, startPoint y: 106, endPoint x: 6, endPoint y: 104, distance: 8.2
click at [6, 104] on div "30% Width 30 % % px auto Height auto 0 Circle Image" at bounding box center [45, 124] width 83 height 61
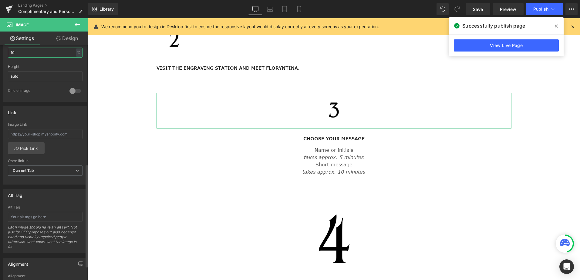
scroll to position [304, 0]
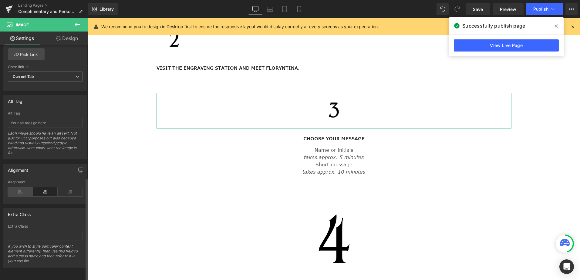
type input "10"
click at [19, 188] on icon at bounding box center [20, 192] width 25 height 9
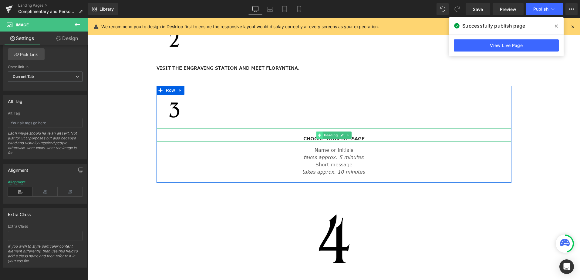
click at [318, 134] on icon at bounding box center [319, 136] width 3 height 4
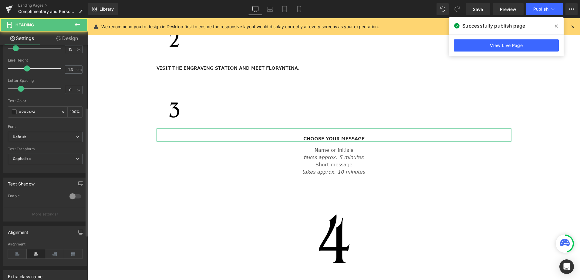
scroll to position [152, 0]
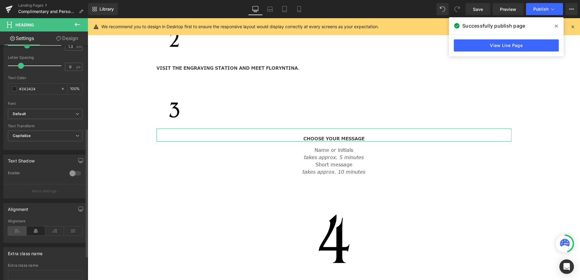
click at [19, 231] on icon at bounding box center [17, 231] width 19 height 9
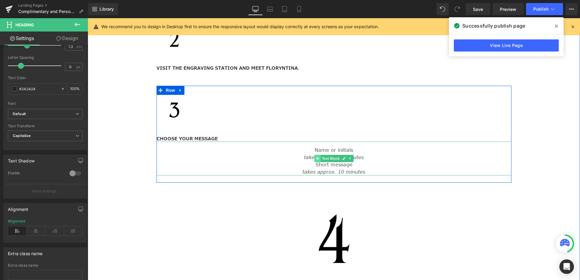
click at [316, 157] on icon at bounding box center [317, 158] width 3 height 3
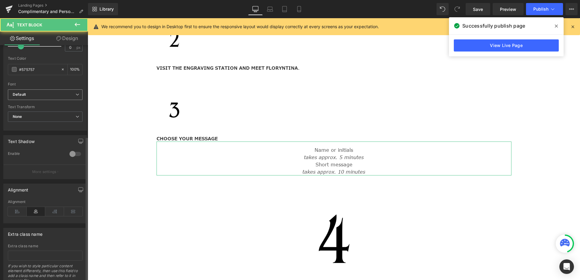
scroll to position [149, 0]
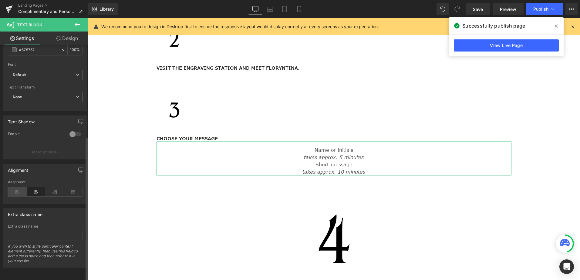
click at [18, 189] on icon at bounding box center [17, 192] width 19 height 9
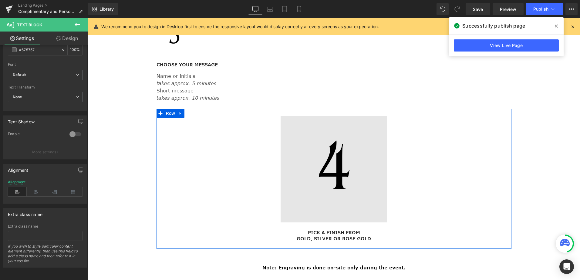
scroll to position [642, 0]
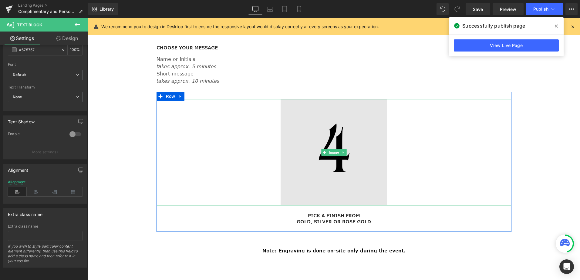
click at [333, 147] on div "Image" at bounding box center [334, 152] width 355 height 107
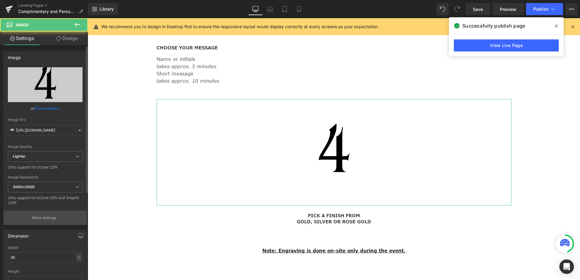
scroll to position [91, 0]
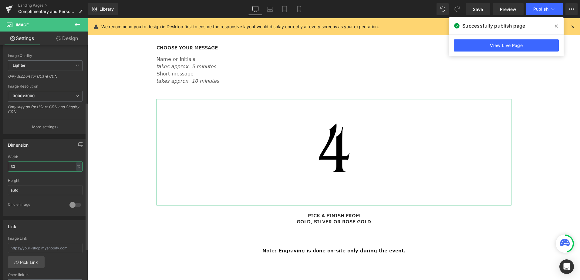
drag, startPoint x: 14, startPoint y: 167, endPoint x: 10, endPoint y: 167, distance: 3.9
click at [10, 167] on input "30" at bounding box center [45, 167] width 75 height 10
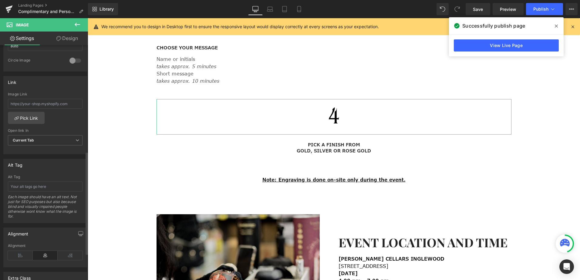
scroll to position [243, 0]
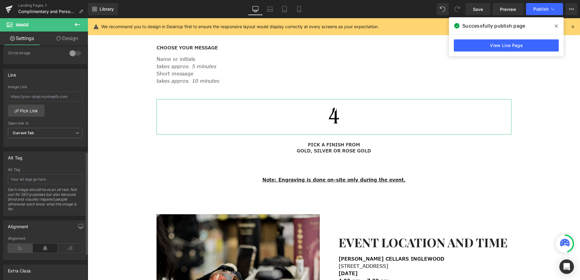
type input "10"
click at [19, 247] on icon at bounding box center [20, 248] width 25 height 9
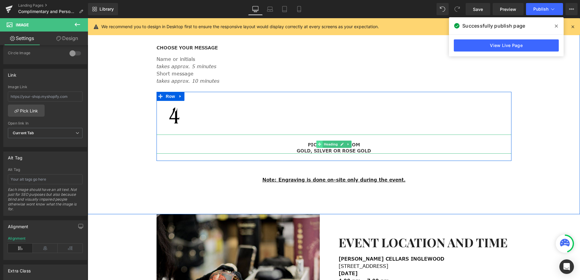
click at [318, 143] on icon at bounding box center [319, 144] width 3 height 3
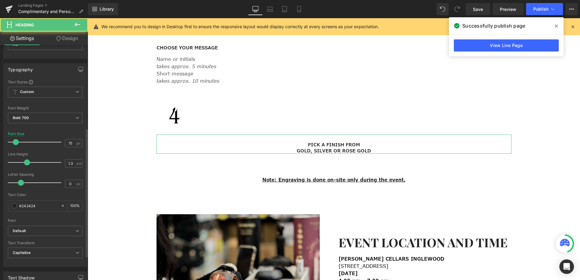
scroll to position [152, 0]
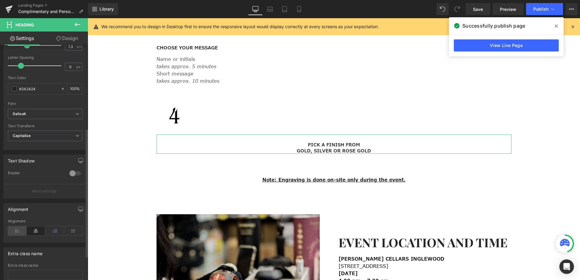
click at [15, 231] on icon at bounding box center [17, 231] width 19 height 9
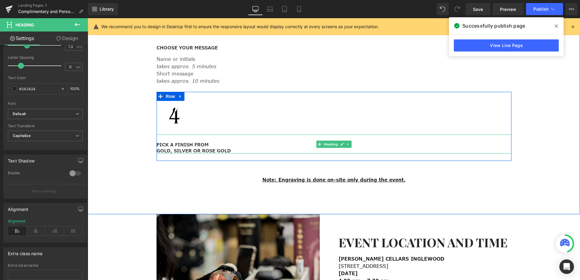
click at [188, 135] on div "PICK A FINISH FROM GOLD, SILVER OR ROSE GOLD" at bounding box center [334, 144] width 355 height 19
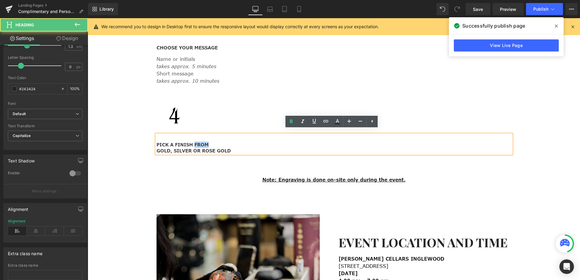
click at [188, 135] on div "PICK A FINISH FROM GOLD, SILVER OR ROSE GOLD" at bounding box center [334, 144] width 355 height 19
click at [180, 135] on div "PICK A FINISH FROM GOLD, SILVER OR ROSE GOLD" at bounding box center [334, 144] width 355 height 19
click at [157, 142] on h3 "PICK A FINISH FROM GOLD, SILVER OR ROSE GOLD" at bounding box center [334, 148] width 355 height 12
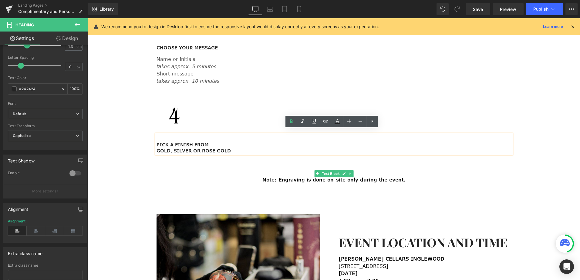
click at [271, 171] on p "Note: Engraving is done on-site only during the event." at bounding box center [334, 176] width 493 height 15
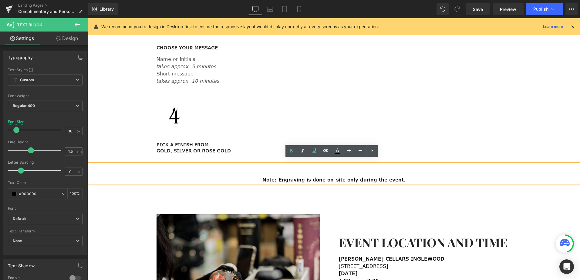
click at [318, 194] on div "Image PURCHASE ANY BOTTLE FROM THE FOLLOWING RANGE AT THE SELECTED STORE DURING…" at bounding box center [334, 24] width 493 height 381
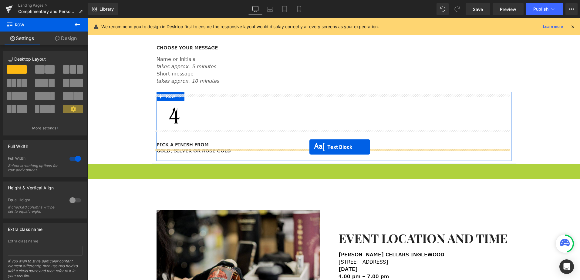
drag, startPoint x: 312, startPoint y: 158, endPoint x: 310, endPoint y: 147, distance: 11.6
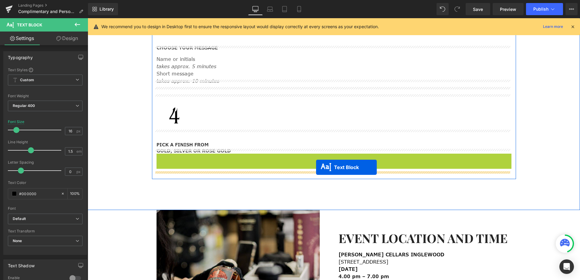
drag, startPoint x: 316, startPoint y: 157, endPoint x: 316, endPoint y: 168, distance: 10.3
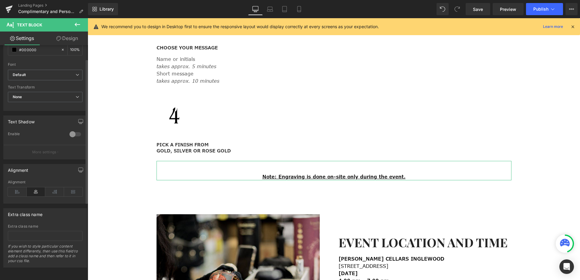
scroll to position [149, 0]
click at [17, 188] on icon at bounding box center [17, 192] width 19 height 9
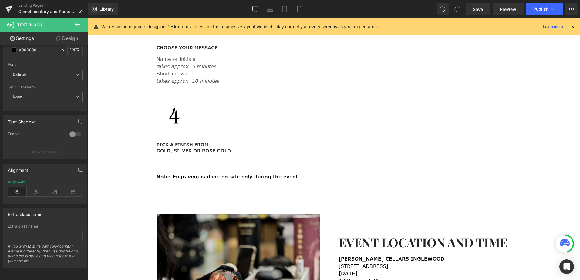
click at [335, 193] on div "Image PURCHASE ANY BOTTLE FROM THE FOLLOWING RANGE AT THE SELECTED STORE DURING…" at bounding box center [334, 24] width 493 height 381
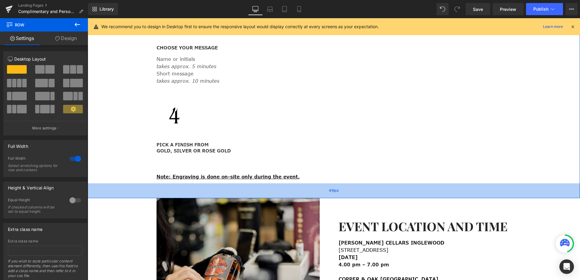
drag, startPoint x: 318, startPoint y: 203, endPoint x: 314, endPoint y: 187, distance: 16.6
click at [314, 187] on div "49px" at bounding box center [334, 191] width 493 height 15
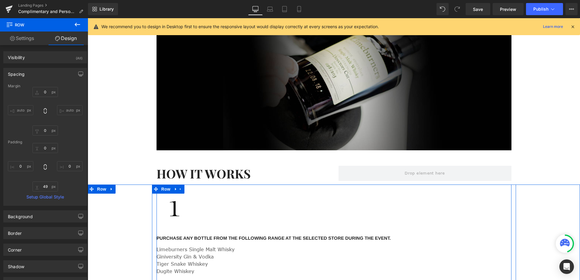
scroll to position [187, 0]
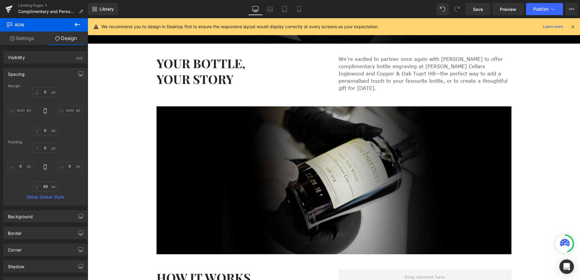
click at [298, 2] on div "Library Desktop Desktop Laptop Tablet Mobile Save Preview Publish Scheduled Vie…" at bounding box center [334, 9] width 492 height 18
click at [299, 5] on link "Mobile" at bounding box center [299, 9] width 15 height 12
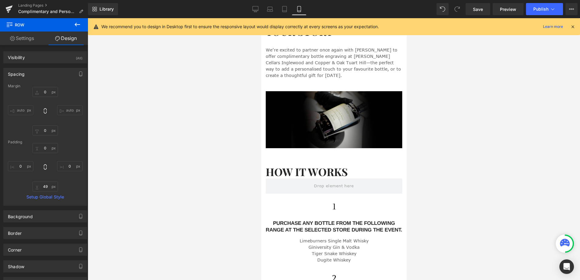
type input "0"
type input "24"
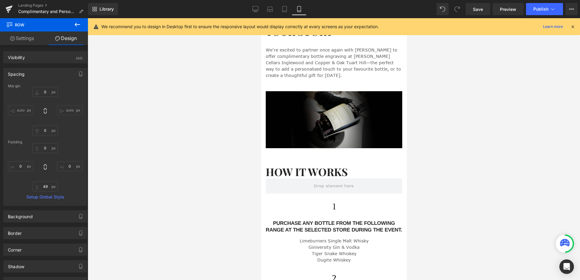
type input "0"
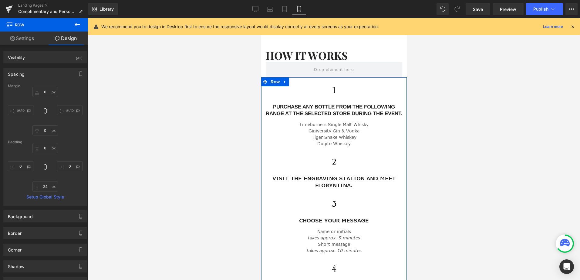
scroll to position [303, 0]
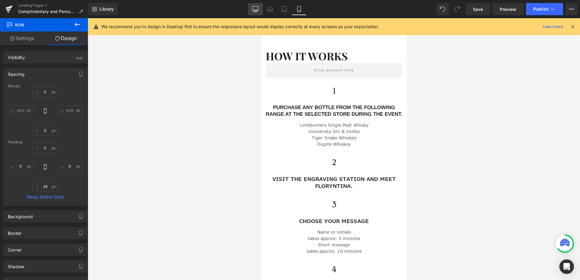
click at [259, 8] on icon at bounding box center [256, 8] width 6 height 5
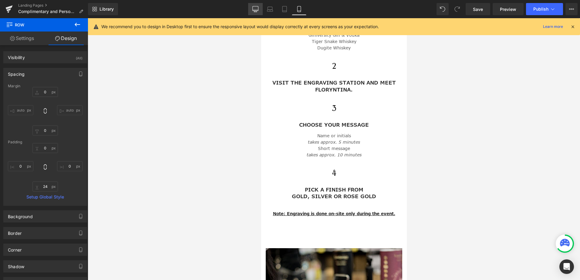
type input "0"
type input "49"
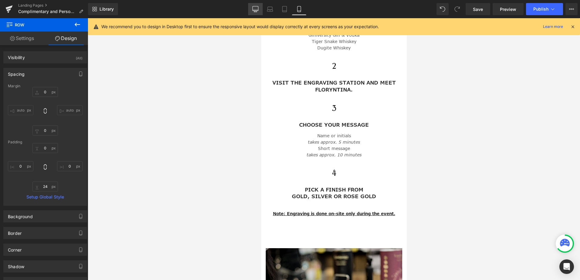
type input "0"
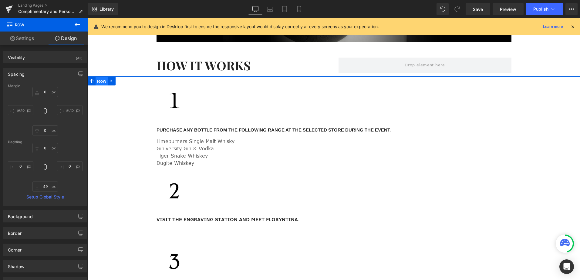
click at [99, 77] on span "Row" at bounding box center [102, 81] width 12 height 9
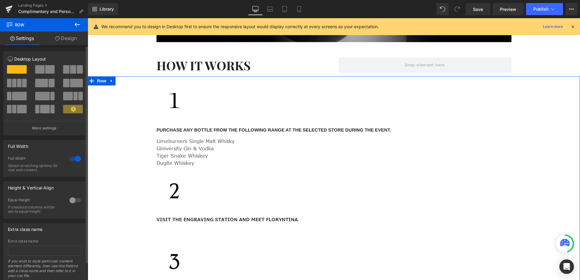
click at [12, 82] on span at bounding box center [14, 83] width 5 height 8
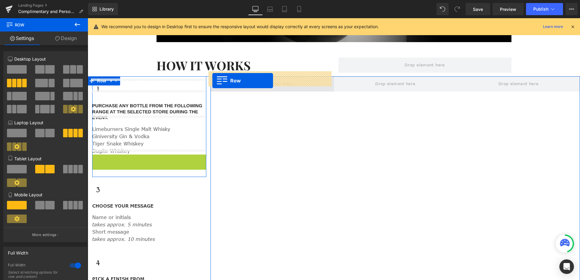
drag, startPoint x: 92, startPoint y: 154, endPoint x: 212, endPoint y: 81, distance: 140.9
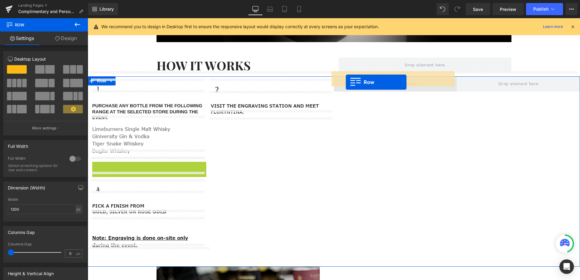
drag, startPoint x: 92, startPoint y: 161, endPoint x: 346, endPoint y: 82, distance: 265.9
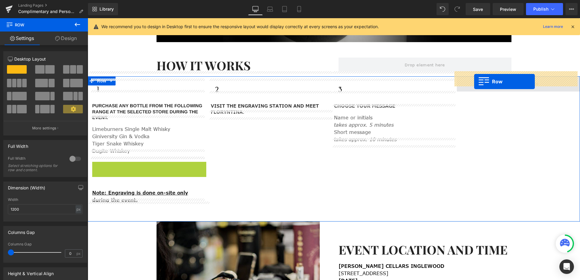
drag, startPoint x: 95, startPoint y: 160, endPoint x: 474, endPoint y: 82, distance: 387.2
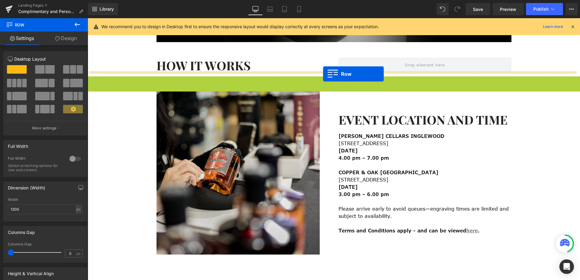
drag, startPoint x: 89, startPoint y: 76, endPoint x: 323, endPoint y: 74, distance: 234.1
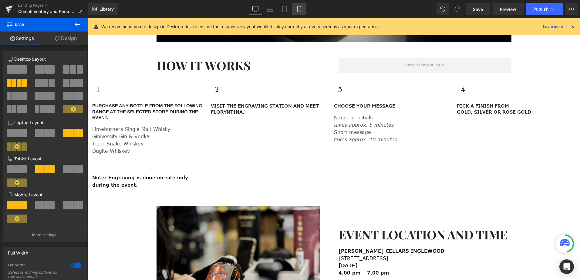
click at [303, 12] on link "Mobile" at bounding box center [299, 9] width 15 height 12
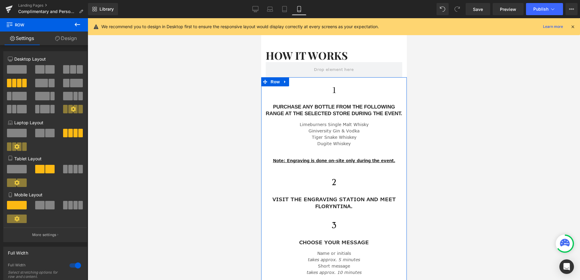
scroll to position [303, 0]
click at [265, 78] on span at bounding box center [265, 82] width 8 height 9
click at [69, 37] on link "Design" at bounding box center [66, 39] width 44 height 14
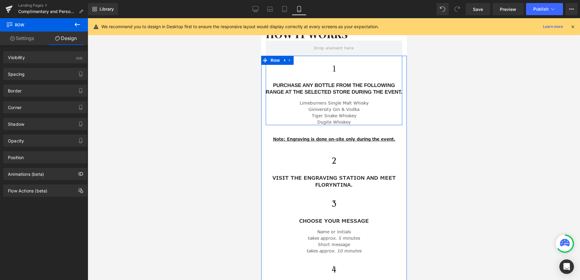
scroll to position [363, 0]
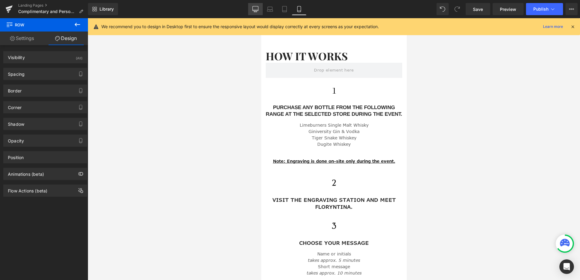
click at [256, 10] on icon at bounding box center [256, 10] width 6 height 0
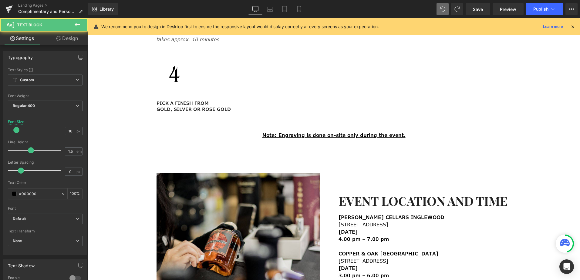
scroll to position [692, 0]
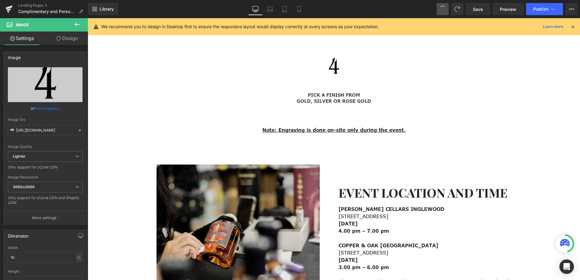
type input "30"
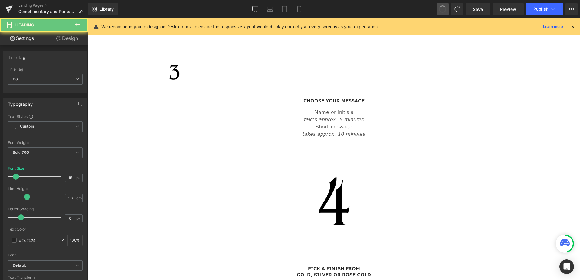
scroll to position [581, 0]
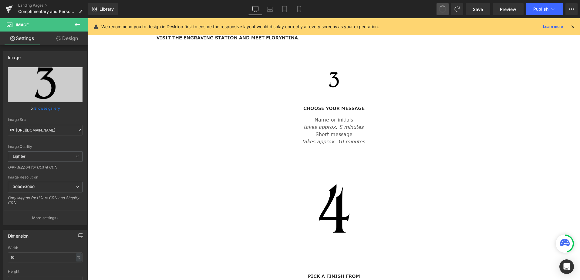
type input "30"
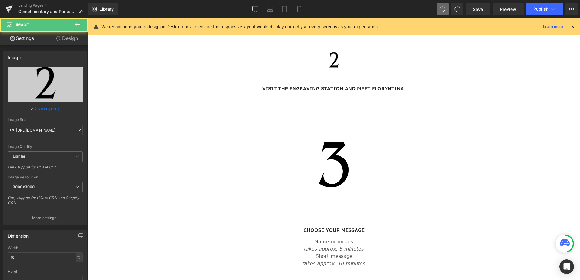
type input "30"
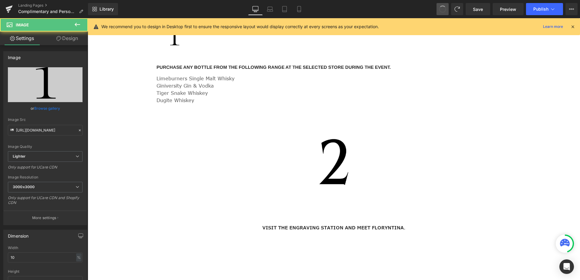
type input "30"
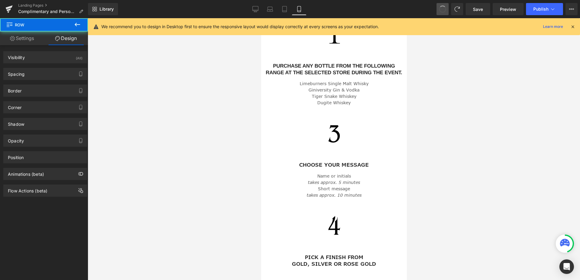
scroll to position [265, 0]
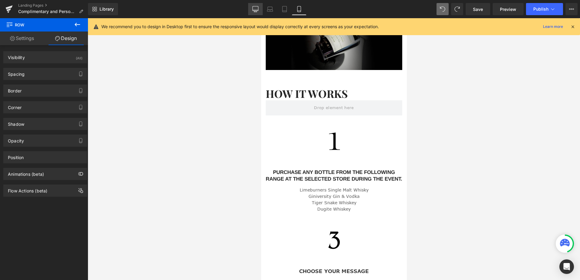
click at [257, 8] on icon at bounding box center [256, 9] width 6 height 6
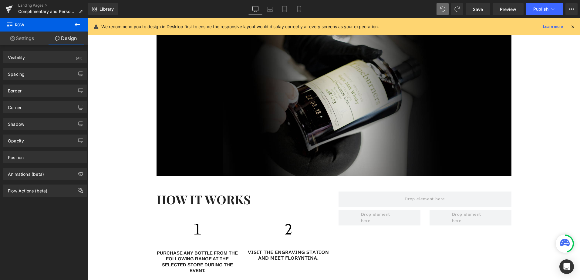
scroll to position [372, 0]
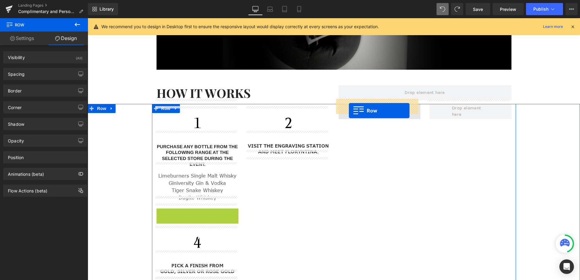
drag, startPoint x: 157, startPoint y: 208, endPoint x: 349, endPoint y: 111, distance: 215.2
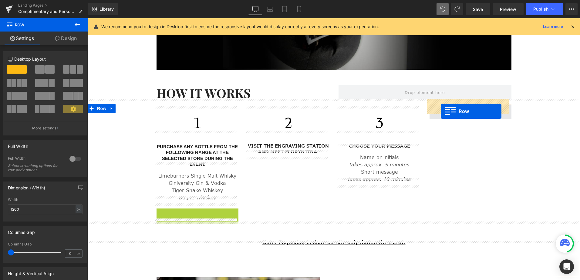
drag, startPoint x: 158, startPoint y: 209, endPoint x: 441, endPoint y: 111, distance: 299.7
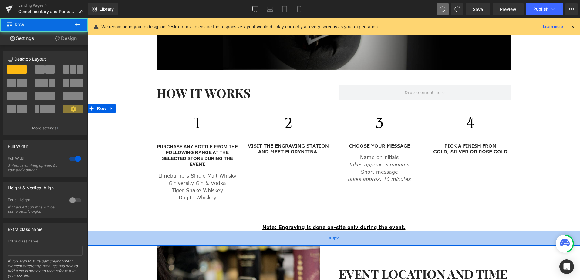
drag, startPoint x: 269, startPoint y: 245, endPoint x: 267, endPoint y: 229, distance: 16.2
click at [267, 231] on div "49px" at bounding box center [334, 238] width 493 height 15
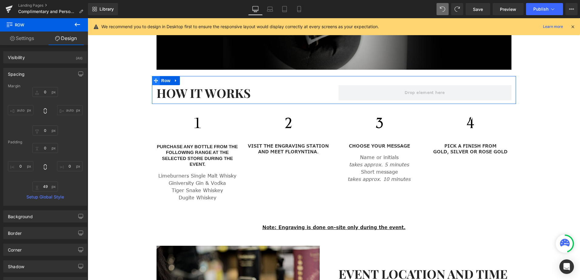
click at [154, 79] on icon at bounding box center [156, 81] width 4 height 4
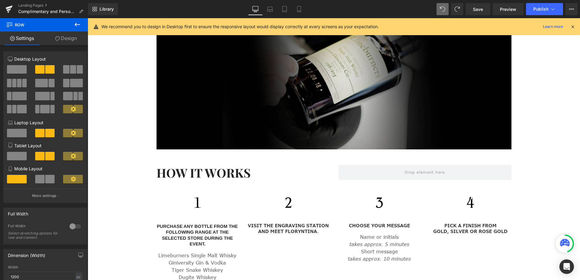
scroll to position [341, 0]
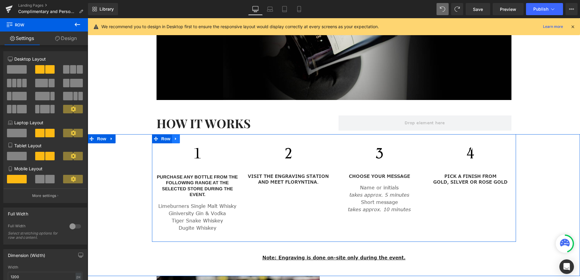
click at [175, 137] on icon at bounding box center [176, 139] width 4 height 5
click at [182, 137] on icon at bounding box center [184, 139] width 4 height 4
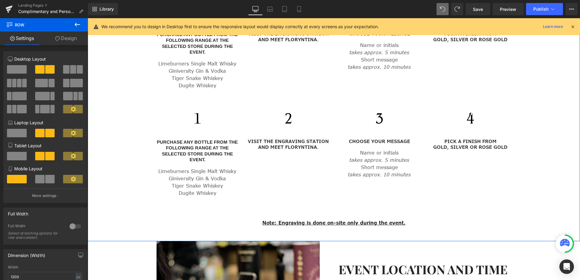
scroll to position [384, 0]
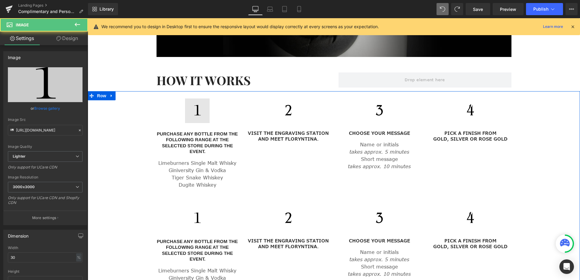
click at [192, 114] on img at bounding box center [197, 111] width 25 height 25
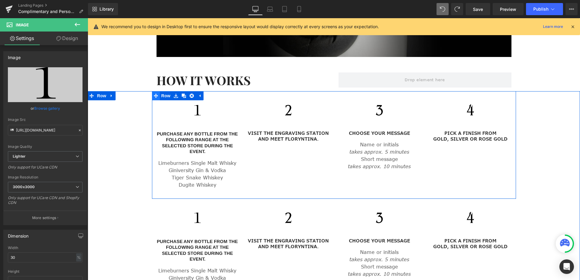
click at [154, 94] on icon at bounding box center [156, 96] width 4 height 4
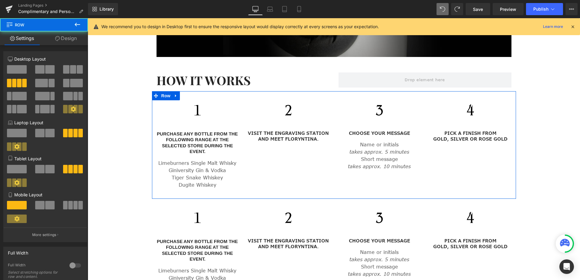
click at [70, 36] on link "Design" at bounding box center [66, 39] width 44 height 14
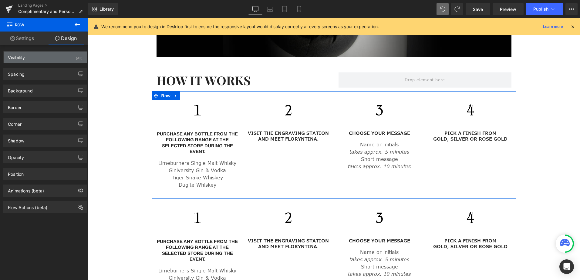
click at [60, 58] on div "Visibility (All)" at bounding box center [45, 58] width 83 height 12
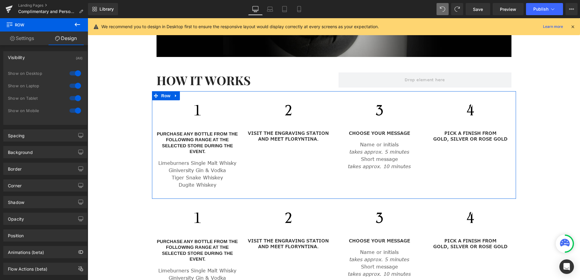
click at [75, 111] on div at bounding box center [75, 111] width 15 height 10
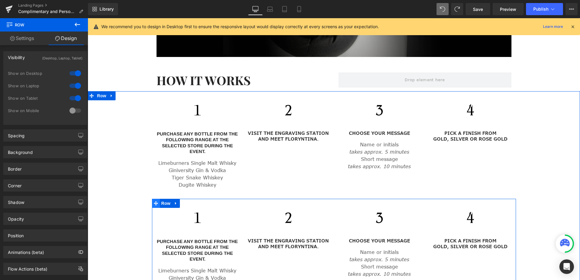
click at [154, 202] on icon at bounding box center [156, 204] width 4 height 4
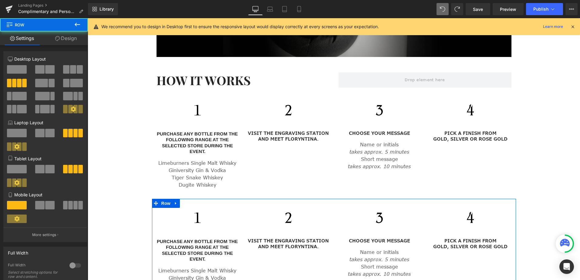
click at [73, 40] on link "Design" at bounding box center [66, 39] width 44 height 14
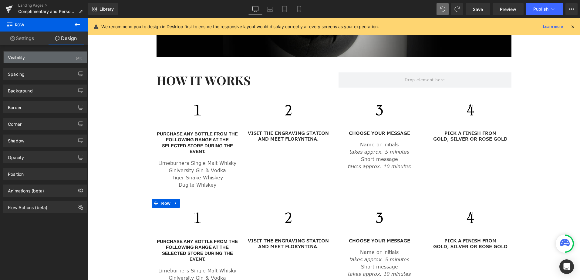
drag, startPoint x: 68, startPoint y: 54, endPoint x: 70, endPoint y: 59, distance: 5.0
click at [68, 54] on div "Visibility (All)" at bounding box center [45, 58] width 83 height 12
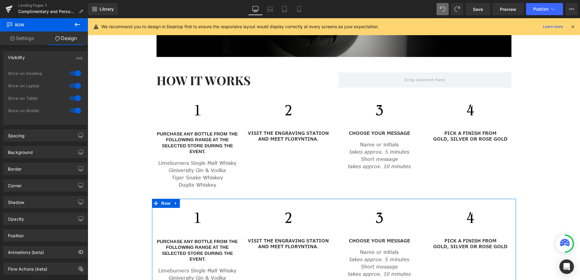
click at [75, 71] on div at bounding box center [75, 74] width 15 height 10
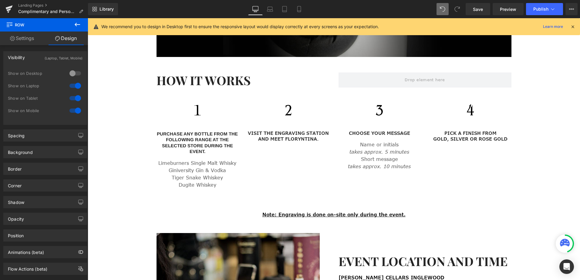
click at [74, 87] on div at bounding box center [75, 86] width 15 height 10
click at [73, 95] on div at bounding box center [75, 98] width 15 height 10
click at [270, 11] on icon at bounding box center [270, 9] width 6 height 6
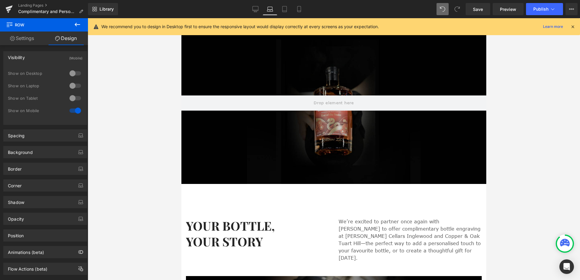
scroll to position [30, 0]
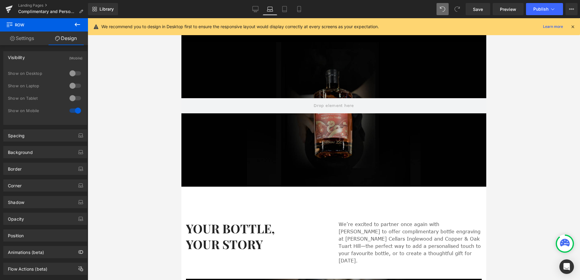
click at [288, 81] on div "Hero Banner 185px 285px" at bounding box center [334, 114] width 305 height 145
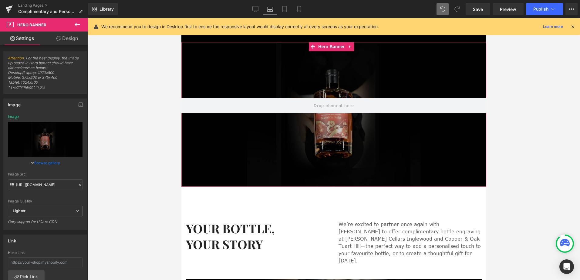
click at [58, 164] on link "Browse gallery" at bounding box center [47, 163] width 26 height 11
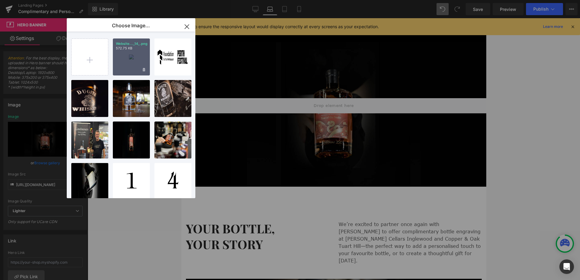
click at [130, 59] on div "Website..._14_.png 572.75 KB" at bounding box center [131, 57] width 37 height 37
type input "[URL][DOMAIN_NAME]"
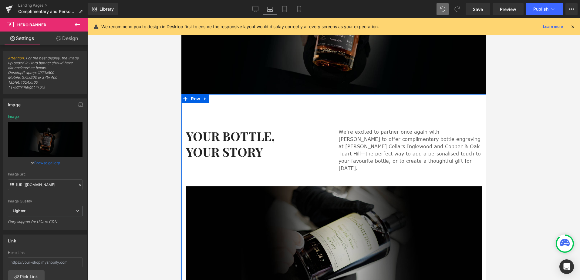
scroll to position [121, 0]
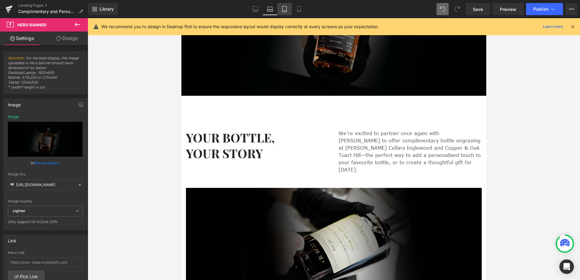
click at [288, 10] on icon at bounding box center [285, 9] width 6 height 6
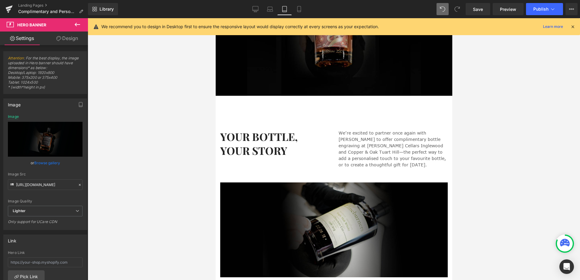
type input "[URL][DOMAIN_NAME]"
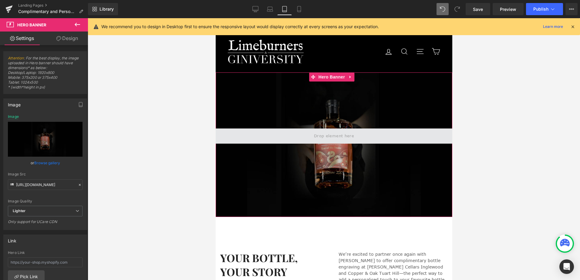
scroll to position [91, 0]
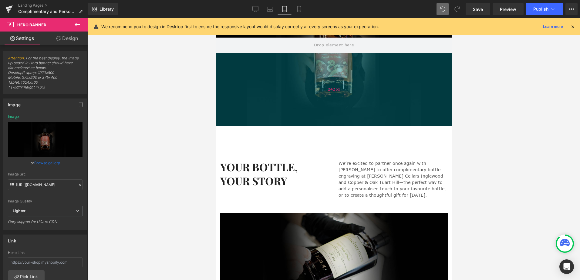
click at [282, 108] on div "242px" at bounding box center [334, 89] width 237 height 73
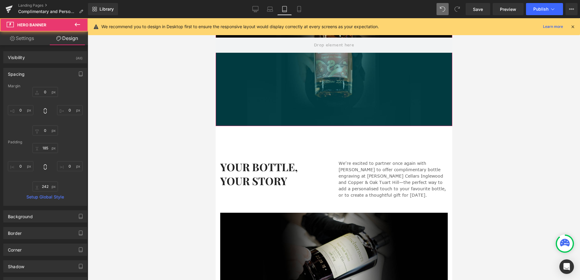
click at [284, 94] on div "242px" at bounding box center [334, 89] width 237 height 73
click at [246, 110] on div "242px" at bounding box center [334, 89] width 237 height 73
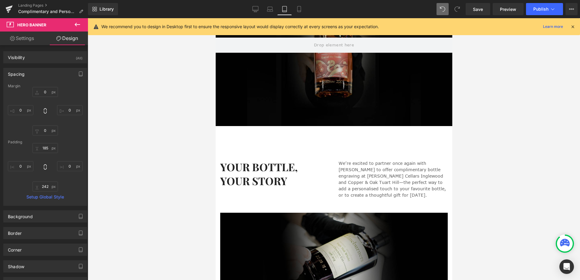
click at [166, 101] on div at bounding box center [334, 149] width 493 height 262
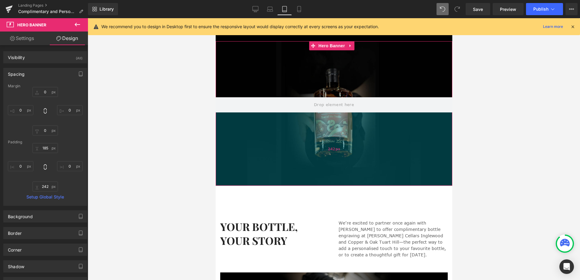
scroll to position [30, 0]
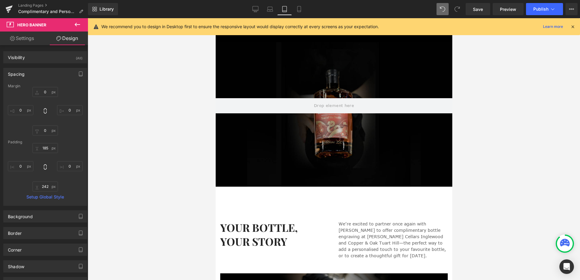
click at [160, 154] on div at bounding box center [334, 149] width 493 height 262
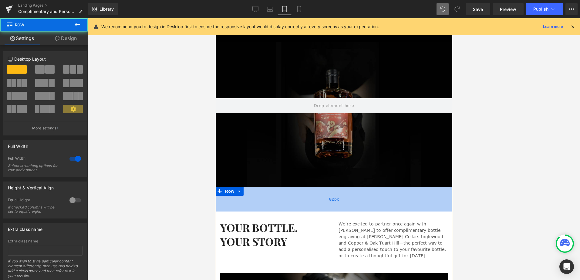
click at [274, 202] on div "82px" at bounding box center [334, 199] width 237 height 25
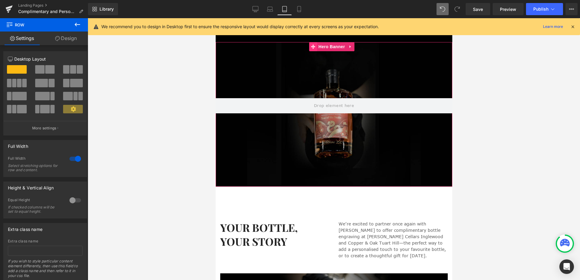
click at [313, 44] on span at bounding box center [313, 46] width 8 height 9
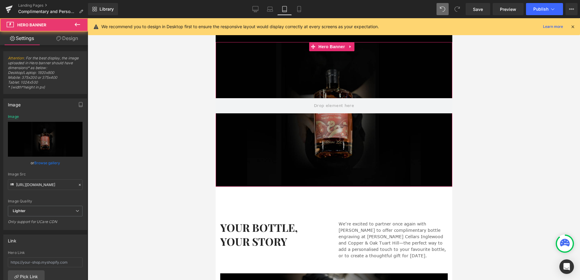
click at [40, 160] on link "Browse gallery" at bounding box center [47, 163] width 26 height 11
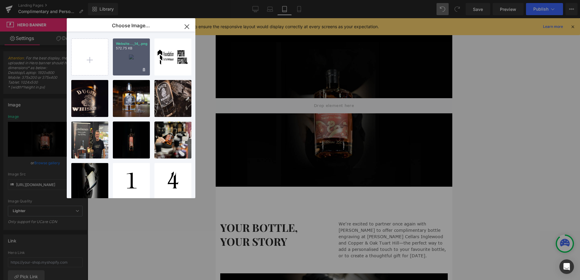
click at [122, 61] on div "Website..._14_.png 572.75 KB" at bounding box center [131, 57] width 37 height 37
type input "[URL][DOMAIN_NAME]"
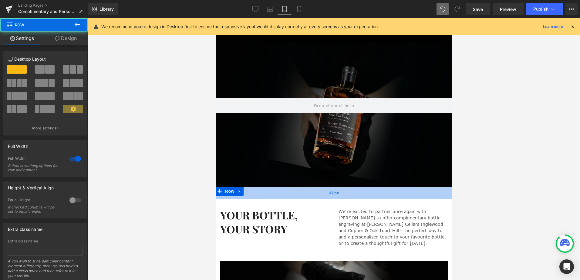
drag, startPoint x: 315, startPoint y: 210, endPoint x: 318, endPoint y: 197, distance: 12.6
click at [318, 197] on div "41px" at bounding box center [334, 193] width 237 height 12
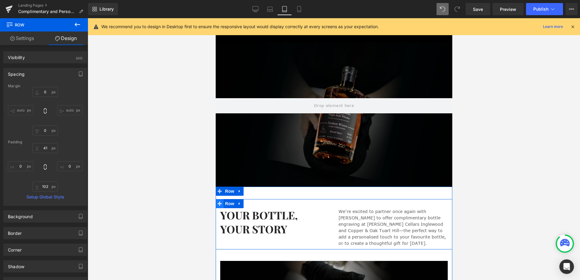
click at [218, 205] on icon at bounding box center [219, 204] width 4 height 5
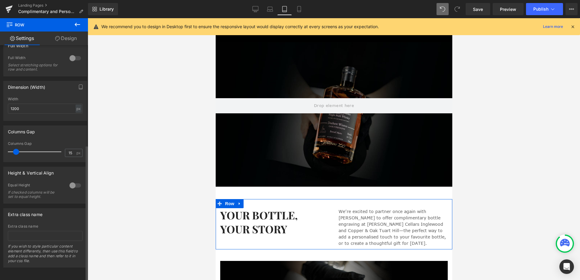
scroll to position [173, 0]
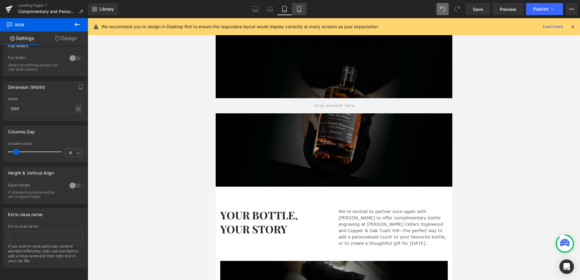
click at [298, 11] on icon at bounding box center [298, 11] width 3 height 0
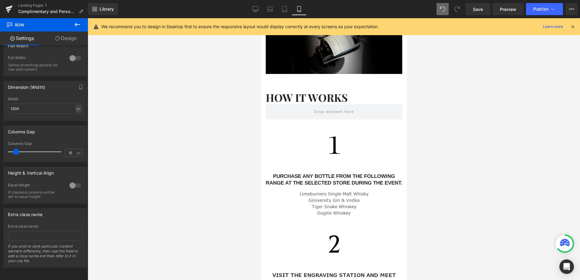
scroll to position [273, 0]
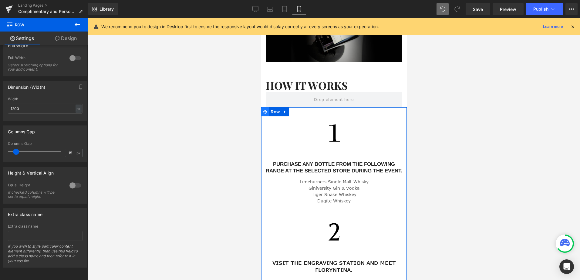
click at [263, 110] on icon at bounding box center [265, 112] width 4 height 4
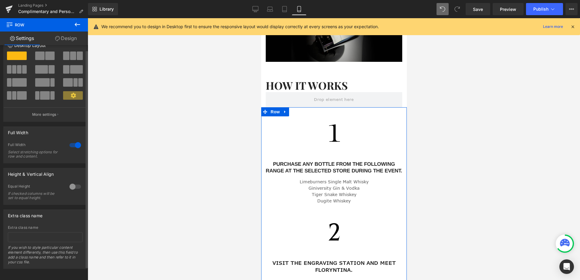
scroll to position [19, 0]
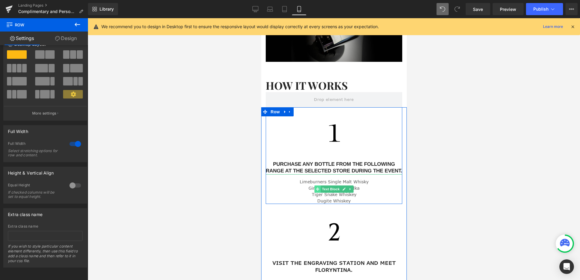
click at [316, 190] on icon at bounding box center [317, 189] width 3 height 3
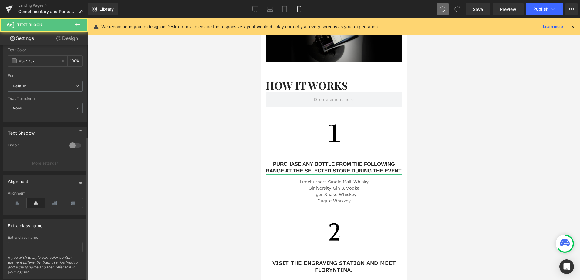
scroll to position [149, 0]
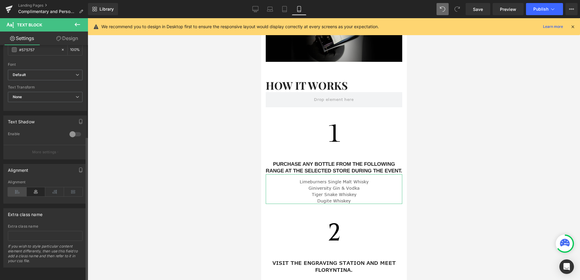
click at [20, 188] on icon at bounding box center [17, 192] width 19 height 9
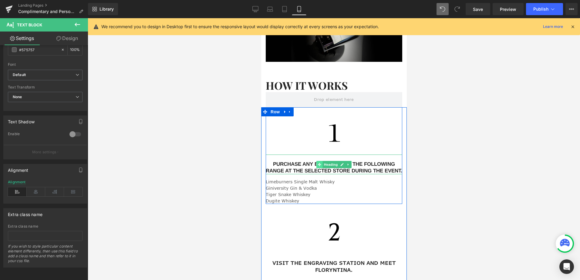
click at [318, 163] on icon at bounding box center [319, 165] width 3 height 4
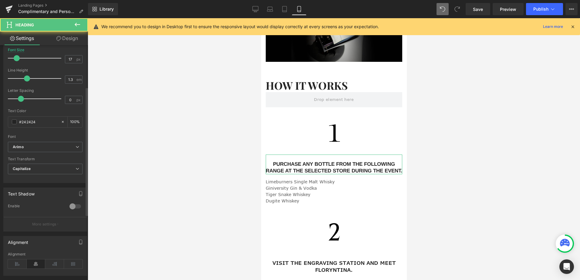
scroll to position [121, 0]
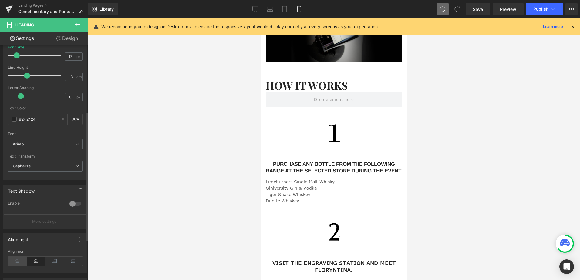
click at [16, 259] on icon at bounding box center [17, 261] width 19 height 9
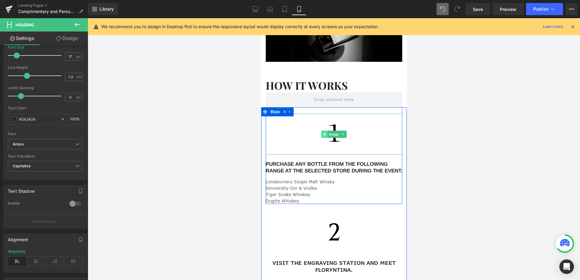
click at [323, 133] on icon at bounding box center [324, 134] width 3 height 3
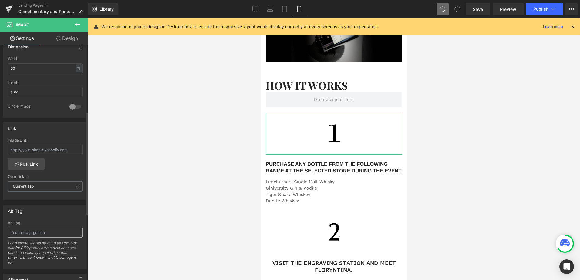
scroll to position [243, 0]
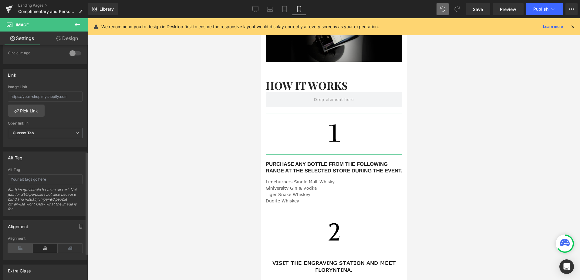
click at [15, 246] on icon at bounding box center [20, 248] width 25 height 9
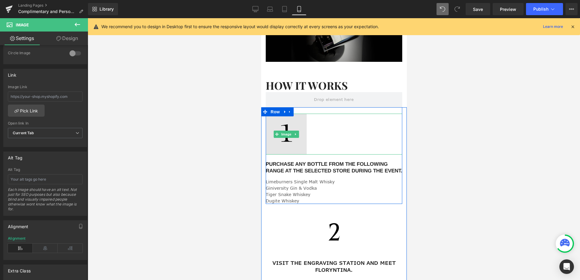
click at [289, 141] on img at bounding box center [286, 134] width 41 height 41
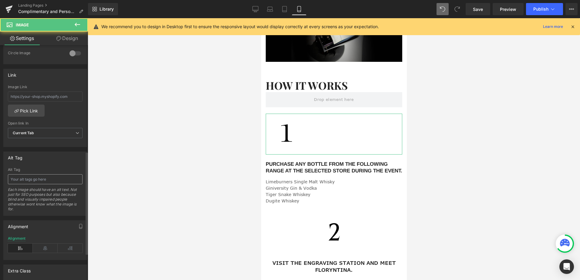
scroll to position [304, 0]
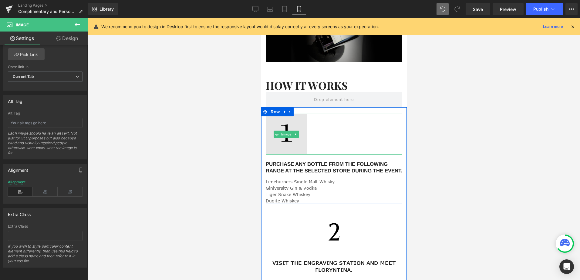
click at [285, 135] on img at bounding box center [286, 134] width 41 height 41
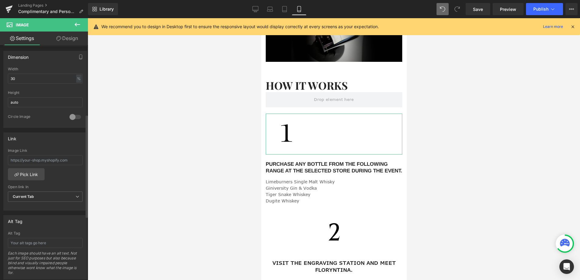
scroll to position [152, 0]
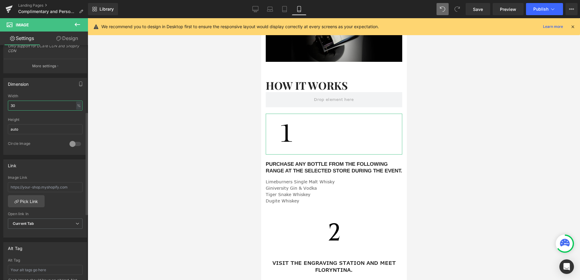
click at [24, 106] on input "30" at bounding box center [45, 106] width 75 height 10
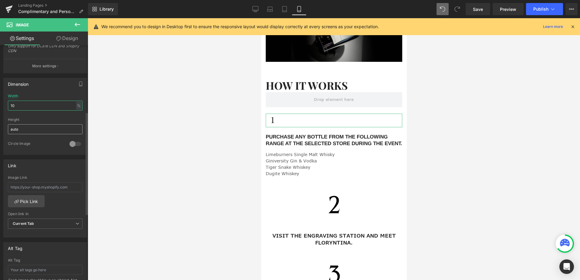
type input "1"
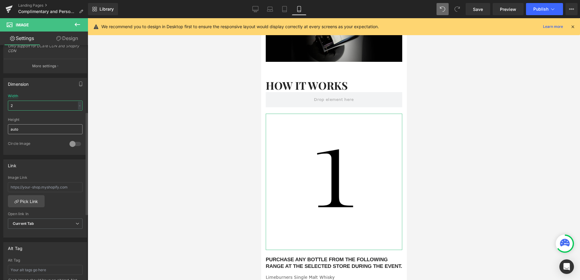
type input "20"
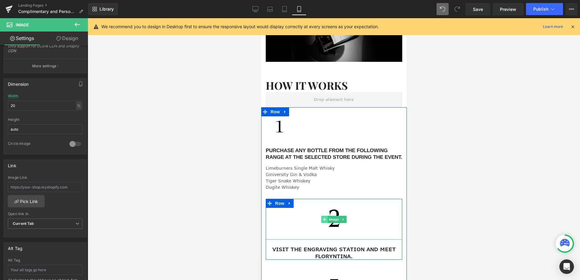
click at [321, 219] on span at bounding box center [324, 219] width 6 height 7
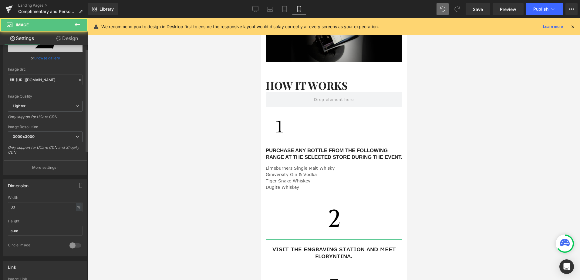
scroll to position [152, 0]
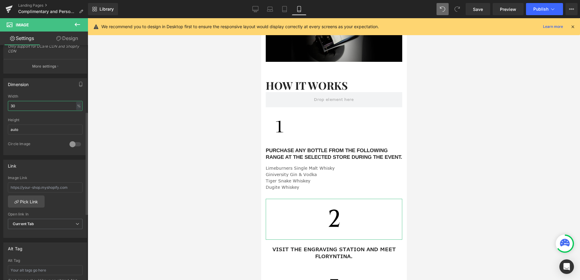
click at [19, 107] on input "30" at bounding box center [45, 106] width 75 height 10
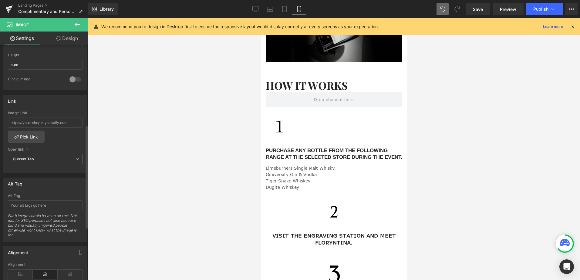
scroll to position [304, 0]
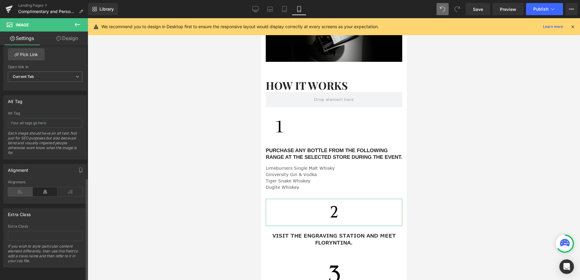
type input "20"
click at [21, 188] on icon at bounding box center [20, 192] width 25 height 9
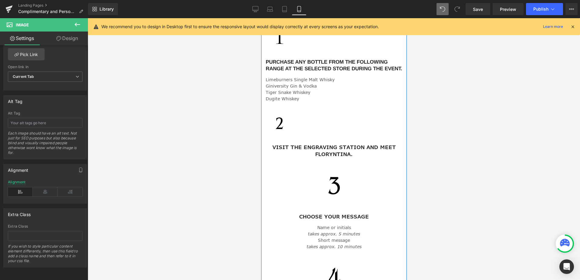
scroll to position [364, 0]
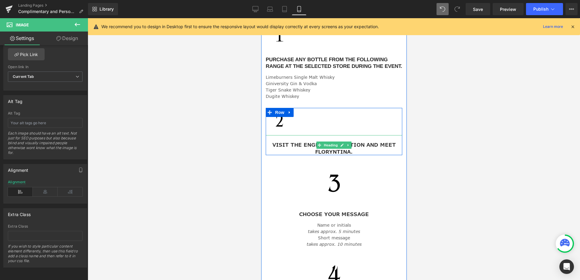
click at [321, 151] on h3 "VISIT THE ENGRAVING STATION AND MEET FLORYNTINA." at bounding box center [334, 148] width 137 height 13
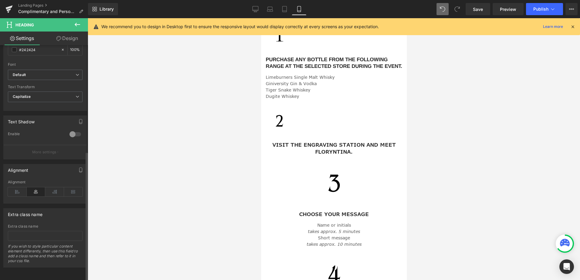
scroll to position [195, 0]
click at [19, 189] on icon at bounding box center [17, 192] width 19 height 9
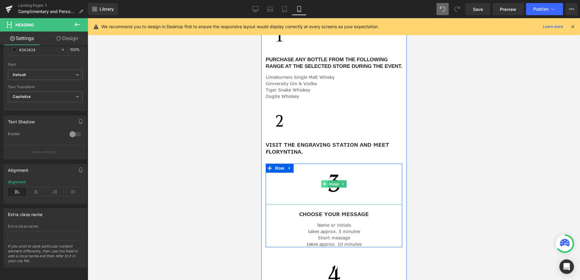
click at [323, 183] on icon at bounding box center [324, 184] width 3 height 4
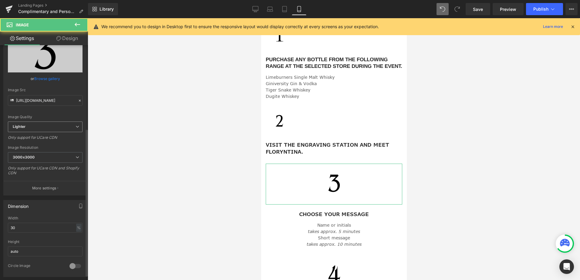
scroll to position [152, 0]
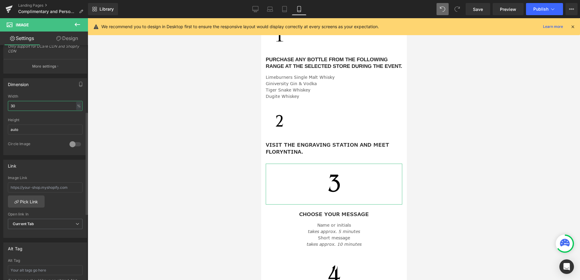
click at [22, 108] on input "30" at bounding box center [45, 106] width 75 height 10
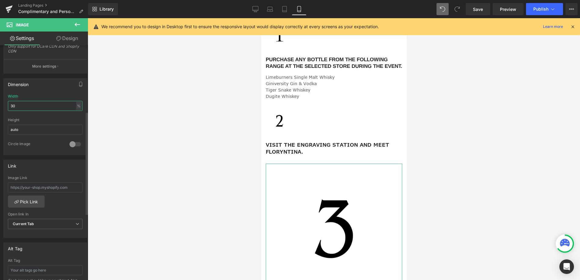
type input "3"
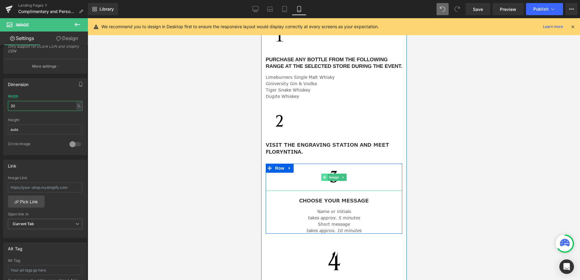
click at [323, 178] on icon at bounding box center [324, 178] width 3 height 4
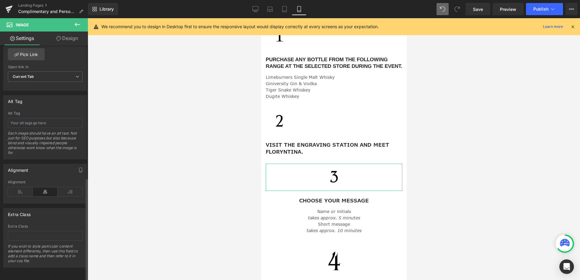
scroll to position [304, 0]
type input "20"
click at [22, 189] on icon at bounding box center [20, 192] width 25 height 9
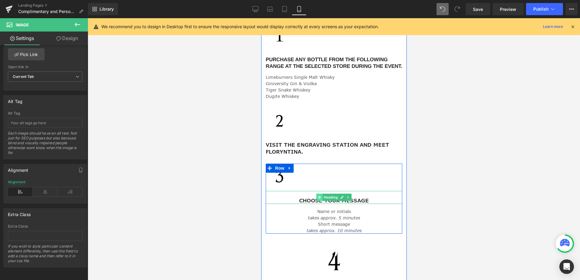
drag, startPoint x: 317, startPoint y: 197, endPoint x: 472, endPoint y: 200, distance: 155.4
click at [318, 197] on icon at bounding box center [319, 197] width 3 height 3
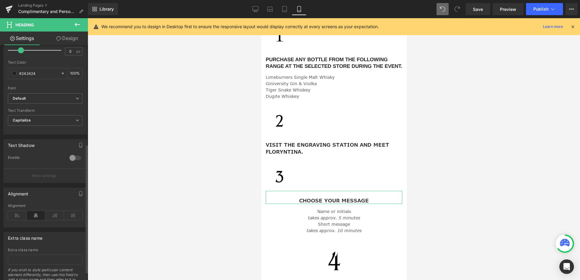
scroll to position [182, 0]
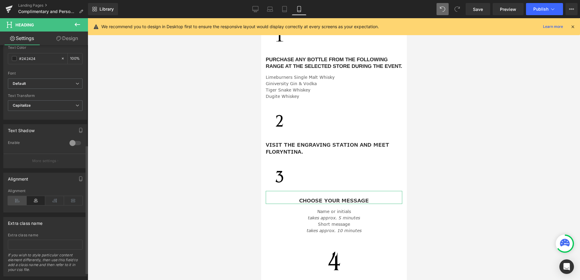
click at [12, 200] on icon at bounding box center [17, 200] width 19 height 9
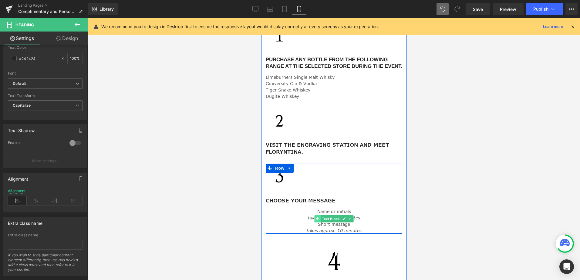
click at [316, 220] on icon at bounding box center [317, 218] width 3 height 3
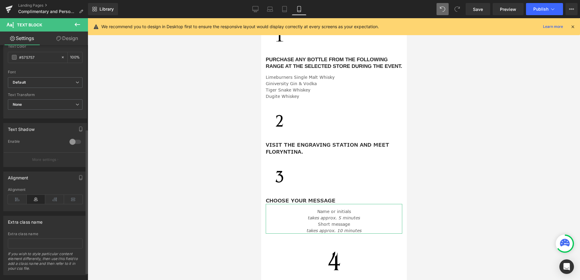
scroll to position [149, 0]
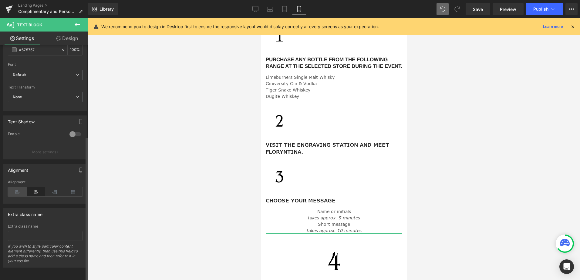
click at [18, 188] on icon at bounding box center [17, 192] width 19 height 9
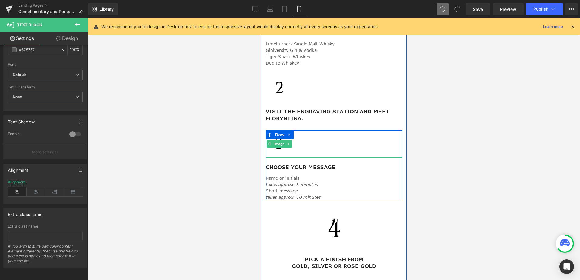
scroll to position [455, 0]
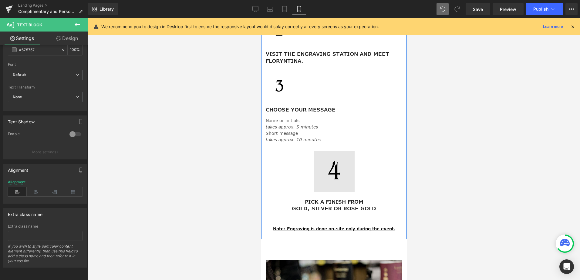
click at [322, 171] on div "Image" at bounding box center [334, 171] width 137 height 41
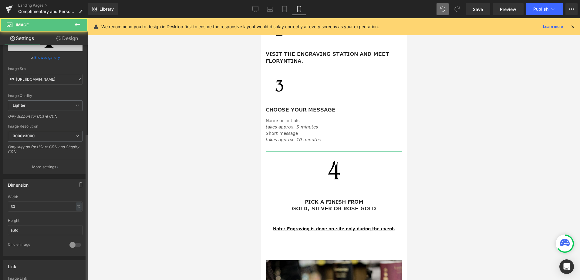
scroll to position [152, 0]
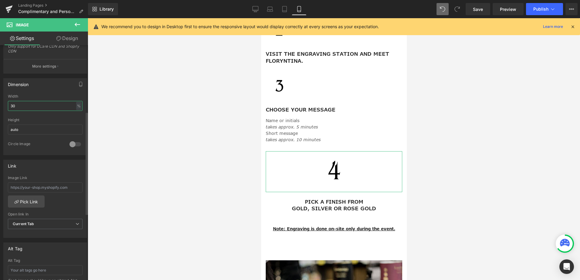
click at [24, 102] on input "30" at bounding box center [45, 106] width 75 height 10
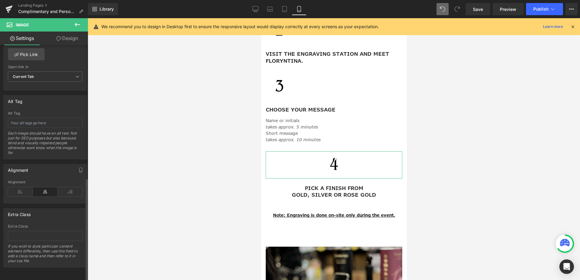
scroll to position [304, 0]
type input "20"
click at [16, 188] on icon at bounding box center [20, 192] width 25 height 9
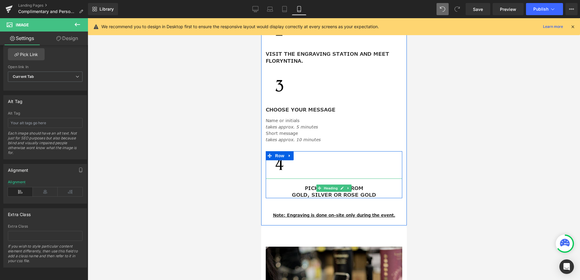
drag, startPoint x: 319, startPoint y: 189, endPoint x: 295, endPoint y: 186, distance: 24.1
click at [318, 189] on icon at bounding box center [319, 188] width 3 height 3
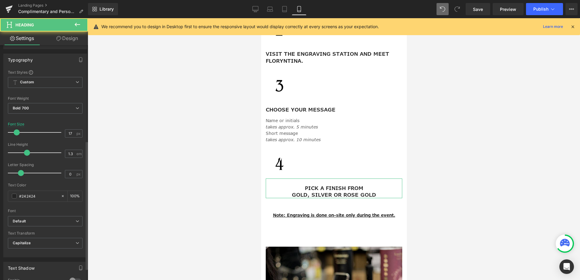
scroll to position [182, 0]
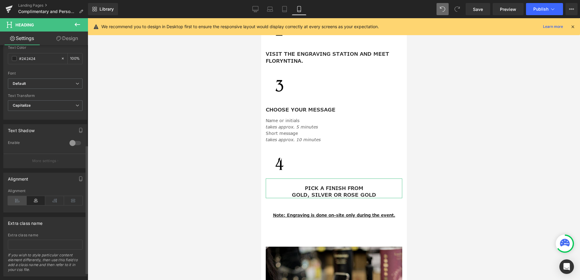
click at [16, 198] on icon at bounding box center [17, 200] width 19 height 9
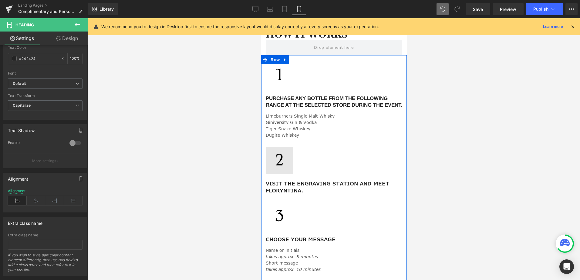
scroll to position [273, 0]
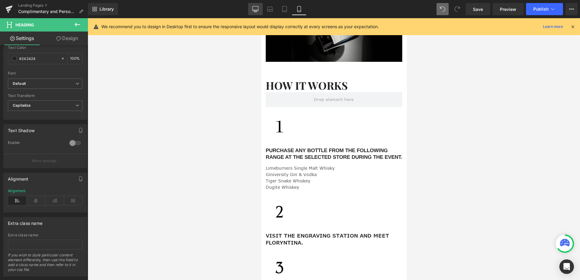
click at [252, 9] on link "Desktop" at bounding box center [255, 9] width 15 height 12
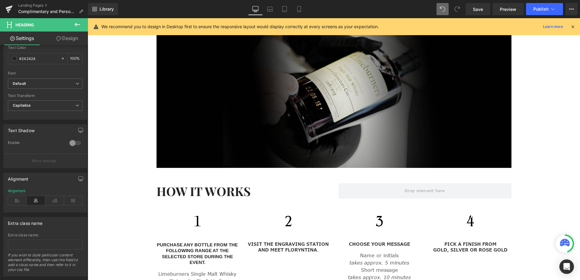
type input "15"
type input "100"
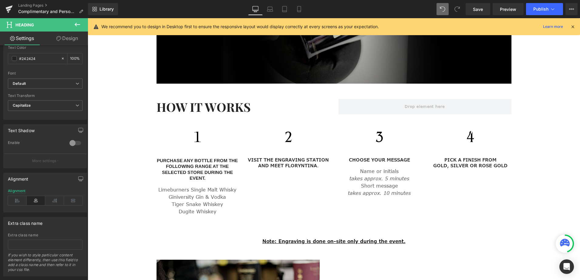
scroll to position [364, 0]
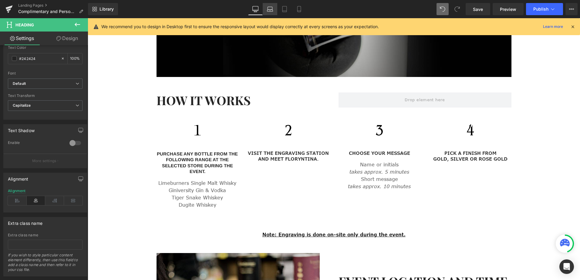
click at [272, 11] on icon at bounding box center [270, 11] width 6 height 2
type input "19"
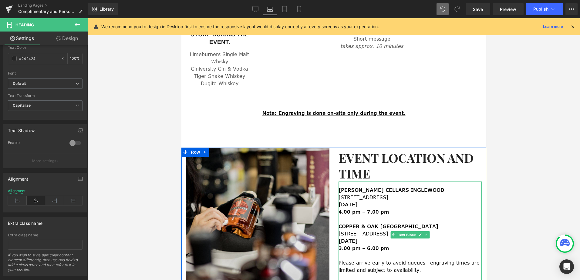
scroll to position [486, 0]
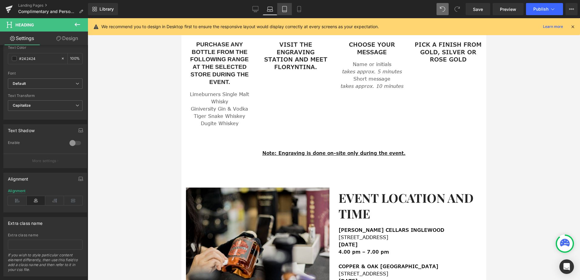
click at [286, 9] on icon at bounding box center [285, 9] width 6 height 6
type input "100"
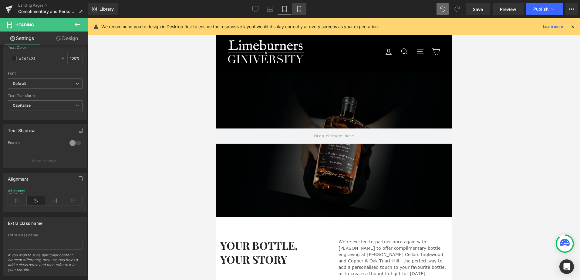
click at [303, 11] on link "Mobile" at bounding box center [299, 9] width 15 height 12
type input "17"
type input "100"
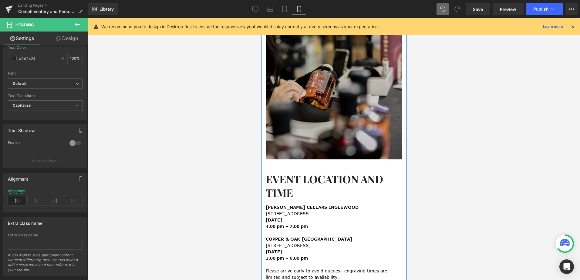
scroll to position [680, 0]
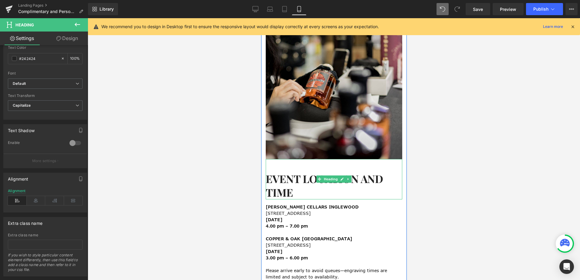
click at [291, 174] on h2 "EVENT LOCATION AND TIME" at bounding box center [334, 186] width 137 height 28
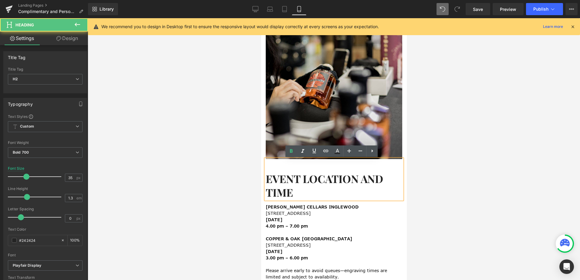
click at [221, 166] on div at bounding box center [334, 149] width 493 height 262
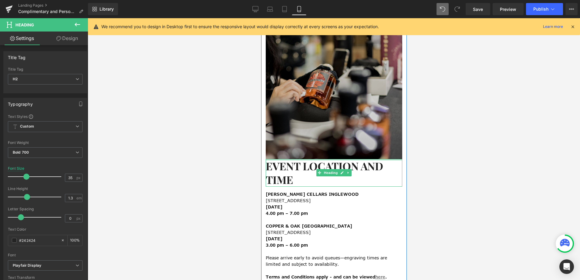
drag, startPoint x: 314, startPoint y: 161, endPoint x: 320, endPoint y: 151, distance: 10.9
click at [320, 151] on div "Image EVENT LOCATION AND TIME Heading [PERSON_NAME] CELLARS INGLEWOOD [STREET_A…" at bounding box center [334, 153] width 146 height 261
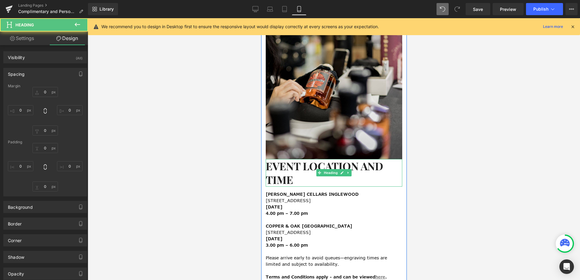
type input "0"
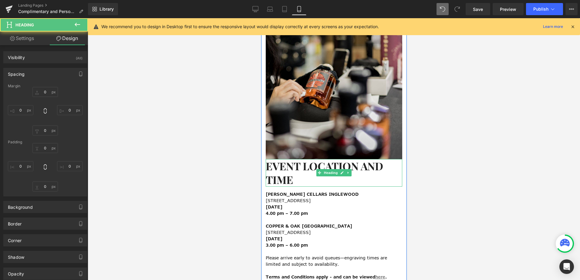
type input "0"
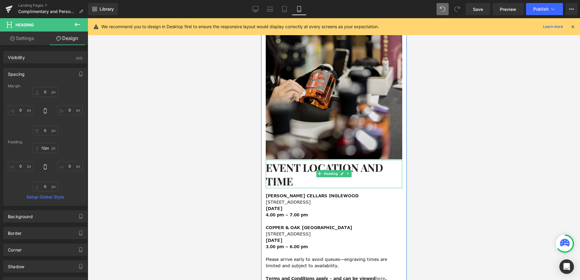
type input "13px"
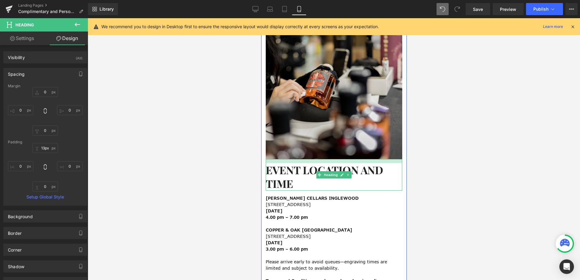
drag, startPoint x: 319, startPoint y: 160, endPoint x: 319, endPoint y: 164, distance: 4.0
click at [319, 164] on div "EVENT LOCATION AND TIME Heading" at bounding box center [334, 175] width 137 height 32
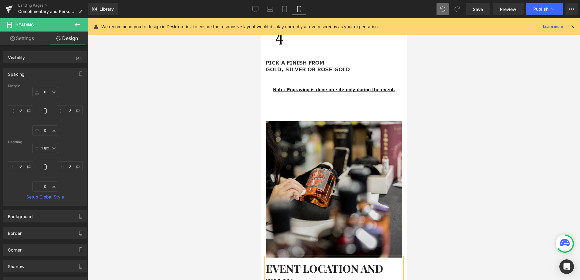
scroll to position [498, 0]
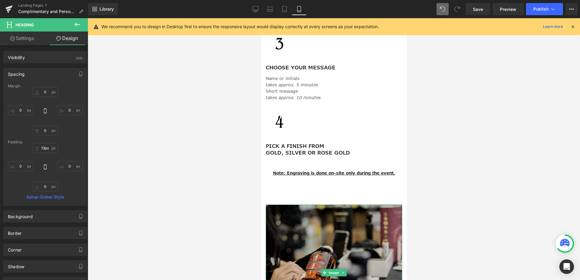
click at [314, 212] on img at bounding box center [334, 273] width 137 height 137
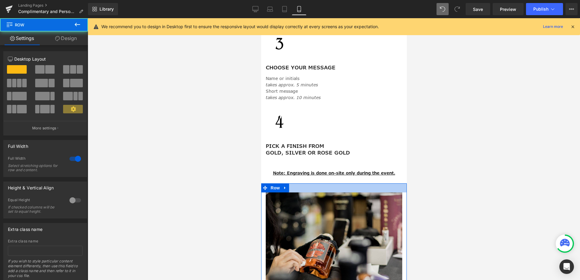
drag, startPoint x: 319, startPoint y: 196, endPoint x: 319, endPoint y: 184, distance: 12.2
click at [319, 184] on div at bounding box center [334, 188] width 146 height 9
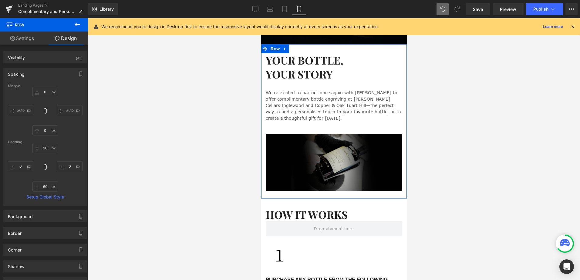
scroll to position [133, 0]
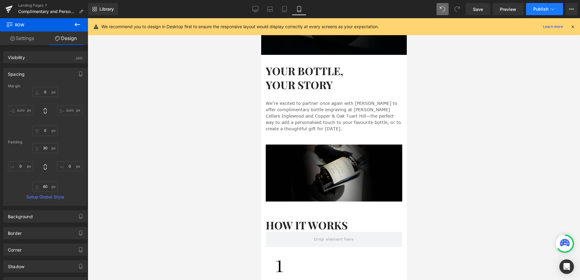
click at [551, 8] on icon at bounding box center [553, 9] width 6 height 6
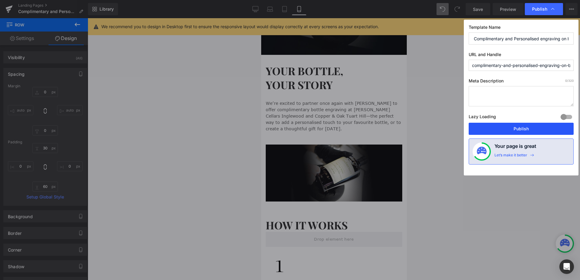
click at [521, 128] on button "Publish" at bounding box center [521, 129] width 105 height 12
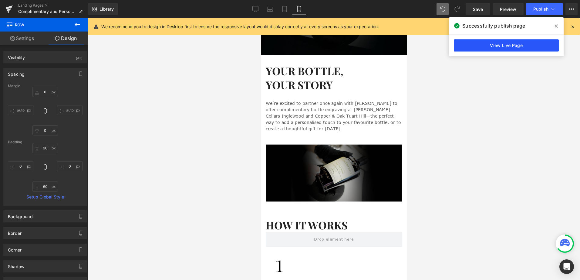
click at [482, 47] on link "View Live Page" at bounding box center [506, 45] width 105 height 12
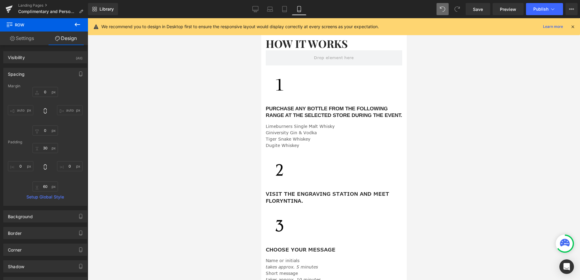
scroll to position [315, 0]
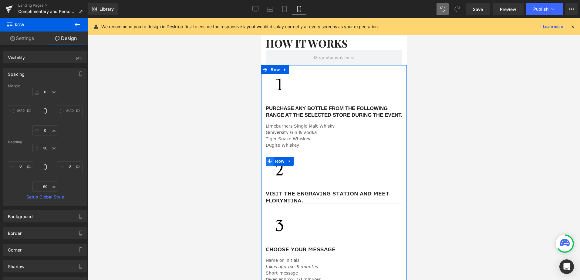
click at [269, 164] on span at bounding box center [270, 161] width 8 height 9
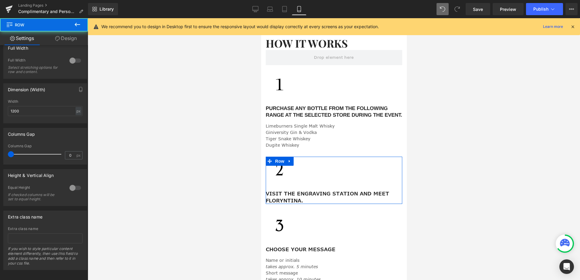
scroll to position [105, 0]
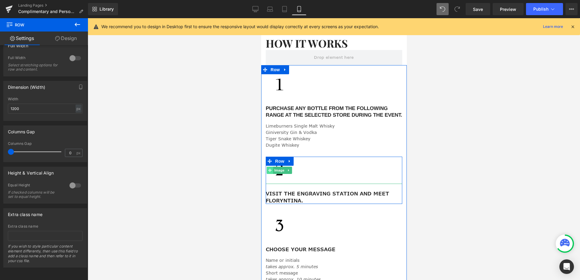
click at [267, 171] on span at bounding box center [270, 170] width 6 height 7
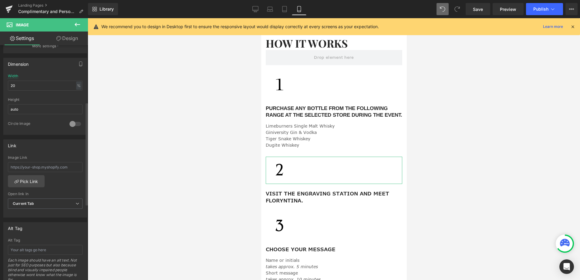
scroll to position [273, 0]
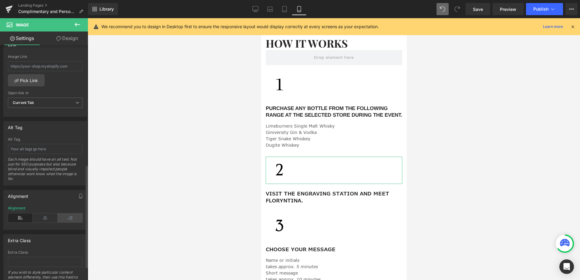
click at [68, 214] on icon at bounding box center [70, 218] width 25 height 9
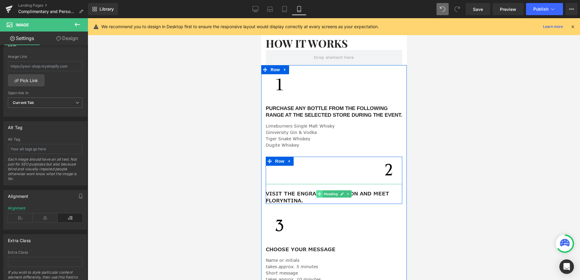
click at [318, 194] on icon at bounding box center [319, 194] width 3 height 4
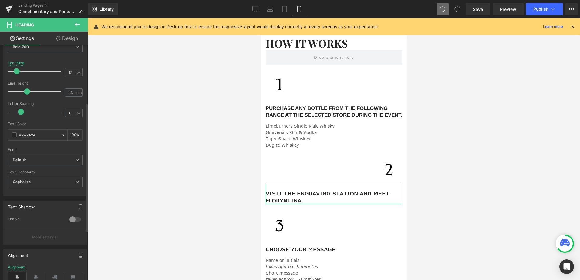
scroll to position [121, 0]
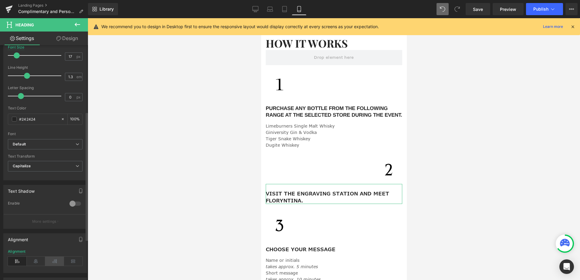
click at [58, 261] on icon at bounding box center [54, 261] width 19 height 9
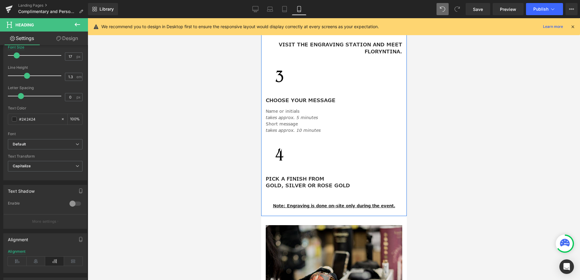
scroll to position [467, 0]
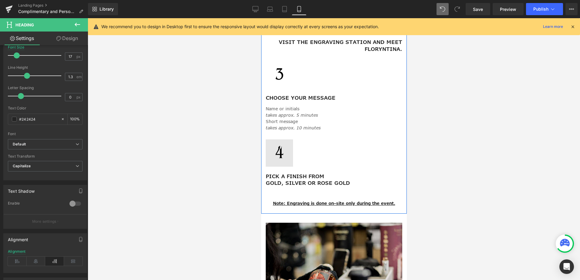
click at [280, 155] on div "Image" at bounding box center [334, 153] width 137 height 27
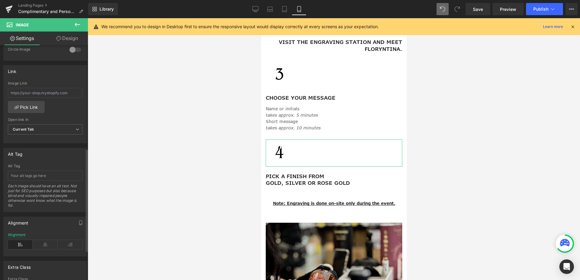
scroll to position [304, 0]
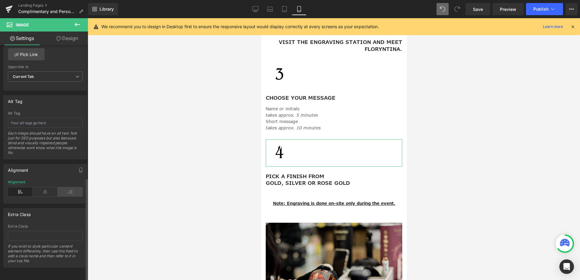
click at [73, 188] on icon at bounding box center [70, 192] width 25 height 9
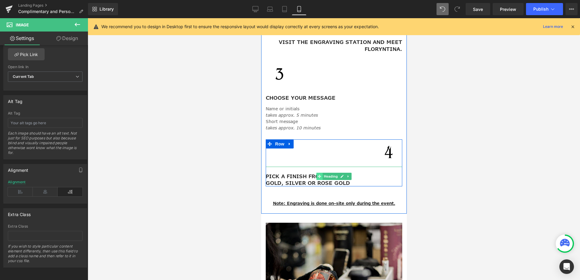
click at [318, 176] on icon at bounding box center [319, 177] width 3 height 4
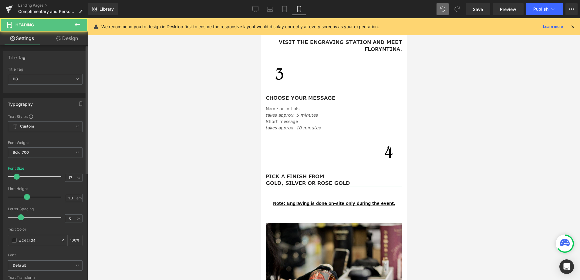
scroll to position [152, 0]
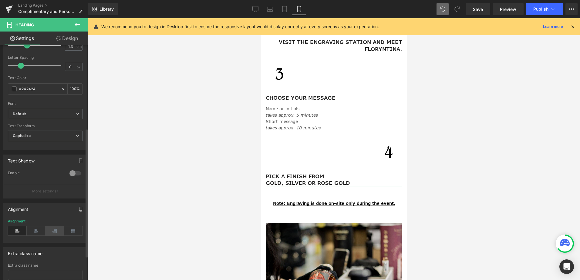
click at [57, 227] on icon at bounding box center [54, 231] width 19 height 9
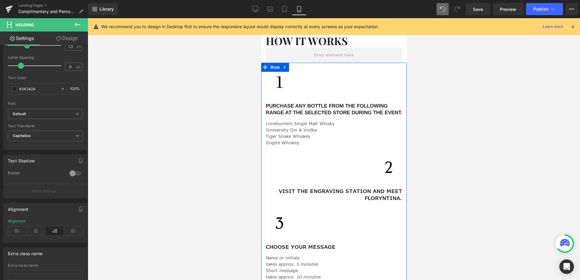
scroll to position [285, 0]
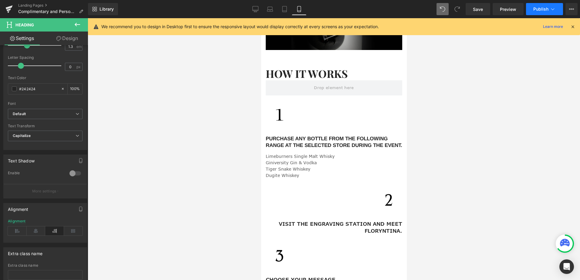
click at [533, 11] on button "Publish" at bounding box center [544, 9] width 37 height 12
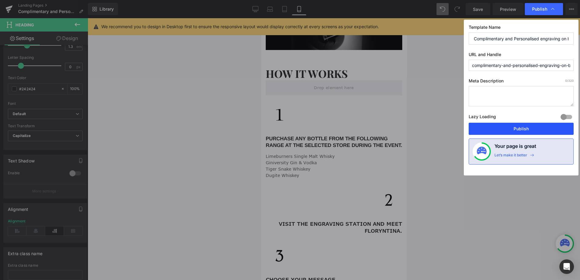
click at [516, 126] on button "Publish" at bounding box center [521, 129] width 105 height 12
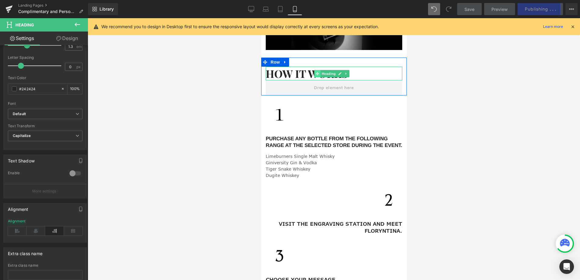
click at [318, 72] on icon at bounding box center [316, 73] width 3 height 3
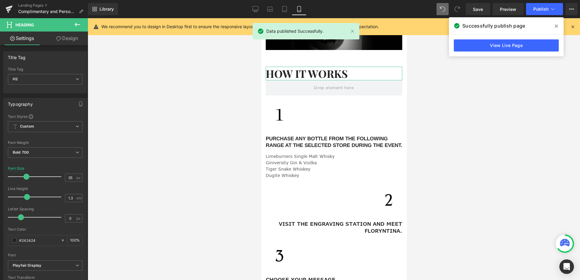
click at [52, 39] on link "Design" at bounding box center [67, 39] width 44 height 14
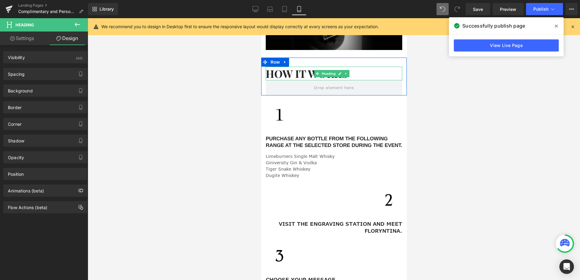
click at [346, 72] on icon at bounding box center [346, 74] width 3 height 4
click at [342, 72] on icon at bounding box center [342, 73] width 3 height 3
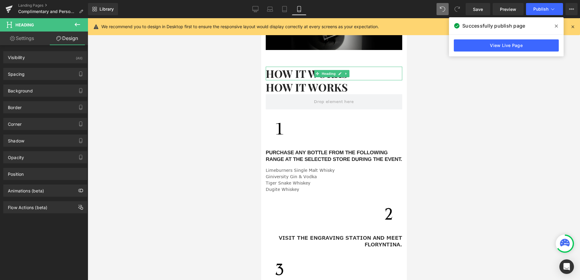
click at [308, 69] on div "HOW IT WORKS Heading" at bounding box center [334, 74] width 137 height 14
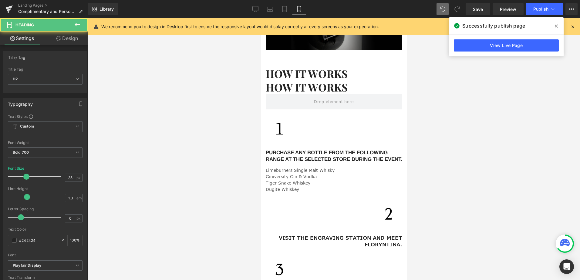
click at [65, 37] on link "Design" at bounding box center [67, 39] width 44 height 14
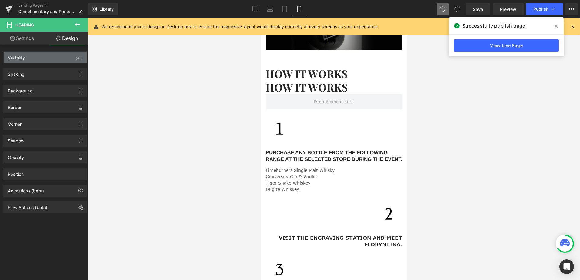
click at [66, 54] on div "Visibility (All)" at bounding box center [45, 58] width 83 height 12
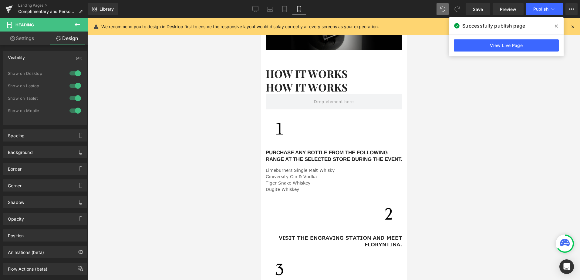
click at [72, 110] on div at bounding box center [75, 111] width 15 height 10
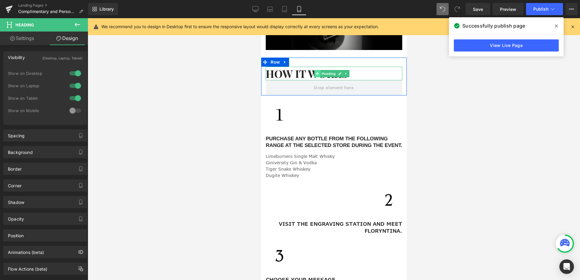
click at [318, 72] on icon at bounding box center [316, 74] width 3 height 4
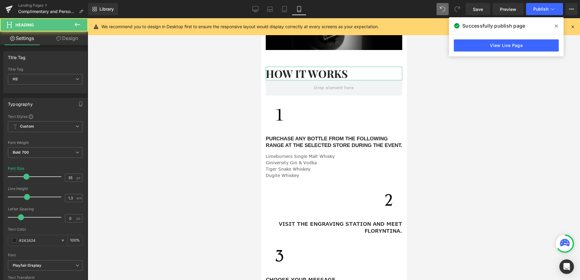
click at [68, 34] on link "Design" at bounding box center [67, 39] width 44 height 14
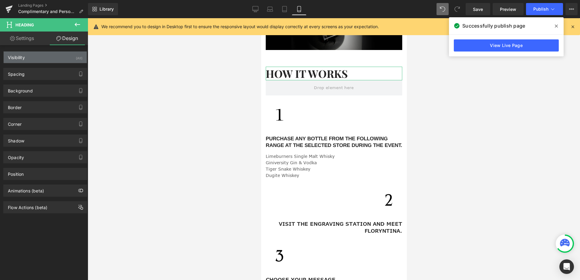
click at [69, 56] on div "Visibility (All)" at bounding box center [45, 58] width 83 height 12
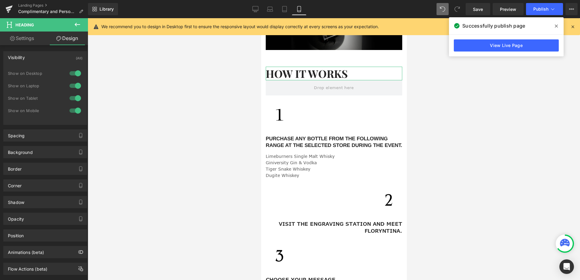
click at [77, 73] on div at bounding box center [75, 74] width 15 height 10
click at [72, 85] on div at bounding box center [75, 86] width 15 height 10
click at [70, 100] on div at bounding box center [75, 98] width 15 height 10
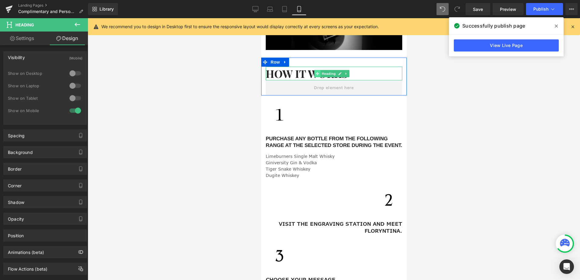
click at [316, 72] on icon at bounding box center [316, 73] width 3 height 3
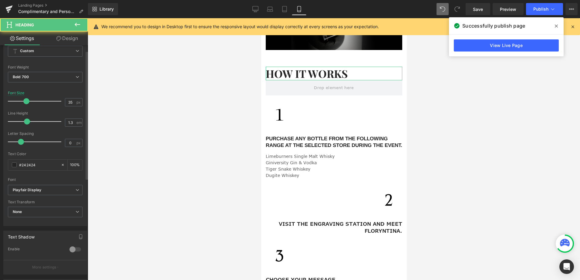
scroll to position [182, 0]
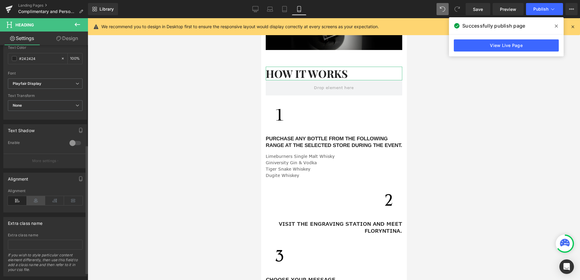
click at [33, 202] on icon at bounding box center [36, 200] width 19 height 9
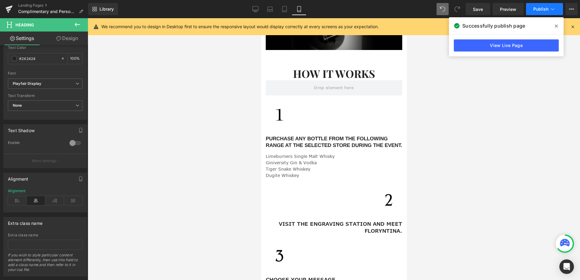
click at [538, 9] on span "Publish" at bounding box center [541, 9] width 15 height 5
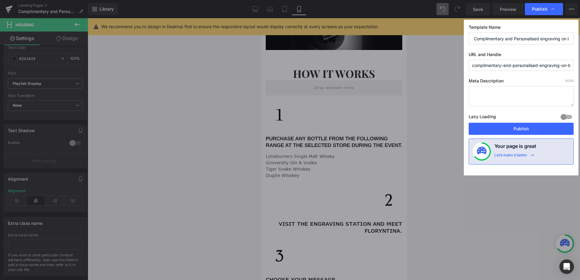
click at [529, 124] on button "Publish" at bounding box center [521, 129] width 105 height 12
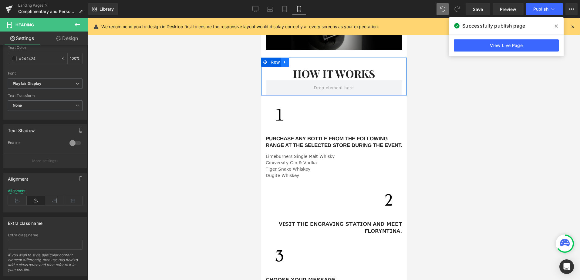
click at [284, 60] on icon at bounding box center [285, 62] width 4 height 5
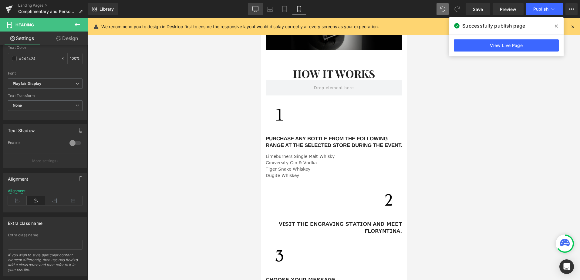
click at [253, 9] on icon at bounding box center [256, 9] width 6 height 6
type input "40"
type input "100"
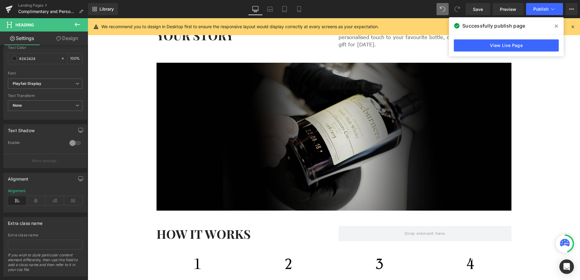
scroll to position [304, 0]
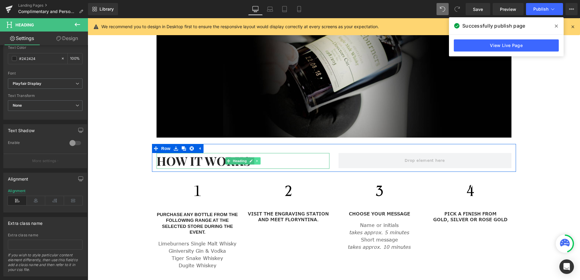
click at [256, 159] on icon at bounding box center [257, 161] width 3 height 4
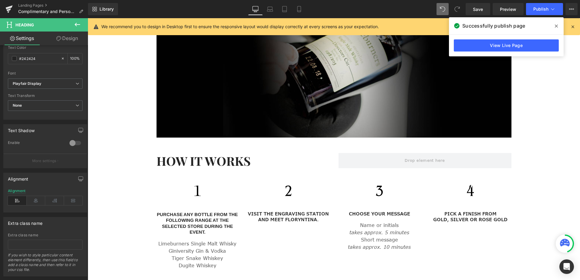
click at [66, 37] on link "Design" at bounding box center [67, 39] width 44 height 14
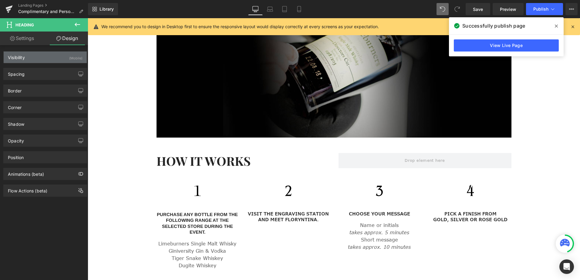
click at [70, 57] on div "(Mobile)" at bounding box center [75, 57] width 13 height 10
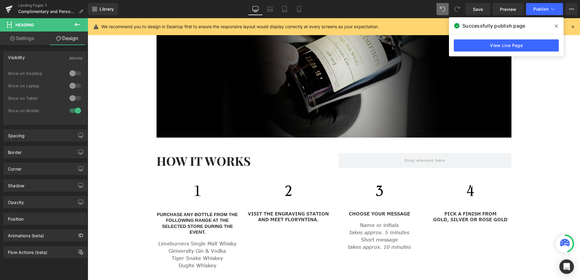
click at [71, 111] on div at bounding box center [75, 111] width 15 height 10
click at [301, 10] on icon at bounding box center [299, 9] width 6 height 6
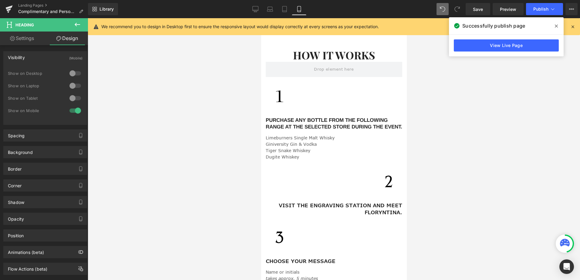
scroll to position [239, 0]
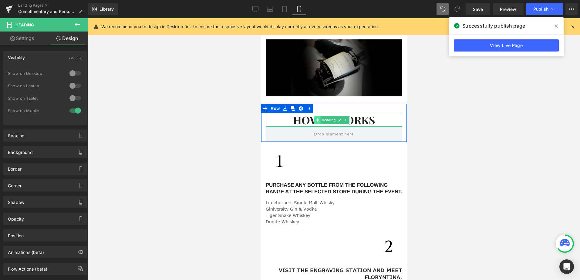
click at [316, 117] on span at bounding box center [317, 120] width 6 height 7
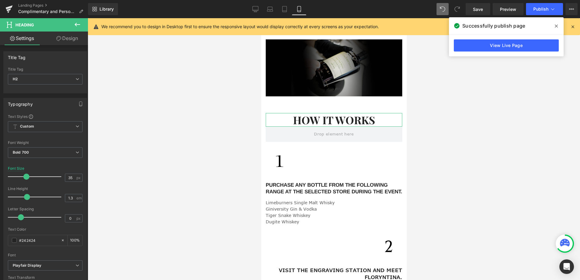
drag, startPoint x: 70, startPoint y: 39, endPoint x: 75, endPoint y: 77, distance: 38.9
click at [70, 39] on link "Design" at bounding box center [67, 39] width 44 height 14
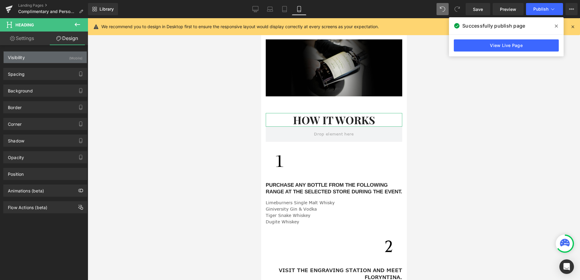
click at [75, 58] on div "(Mobile)" at bounding box center [75, 57] width 13 height 10
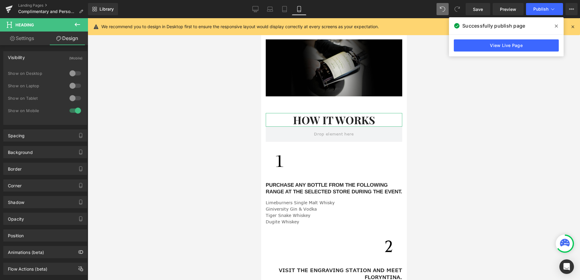
click at [71, 72] on div at bounding box center [75, 74] width 15 height 10
drag, startPoint x: 78, startPoint y: 86, endPoint x: 73, endPoint y: 99, distance: 13.5
click at [77, 87] on div at bounding box center [75, 86] width 15 height 10
click at [75, 97] on div at bounding box center [75, 98] width 15 height 10
click at [252, 9] on link "Desktop" at bounding box center [255, 9] width 15 height 12
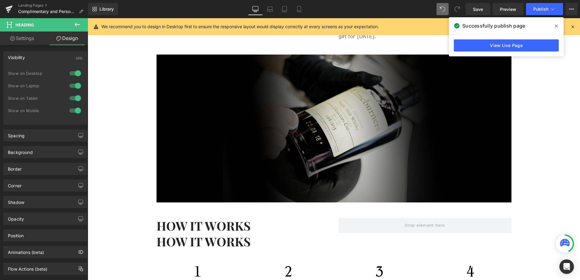
scroll to position [361, 0]
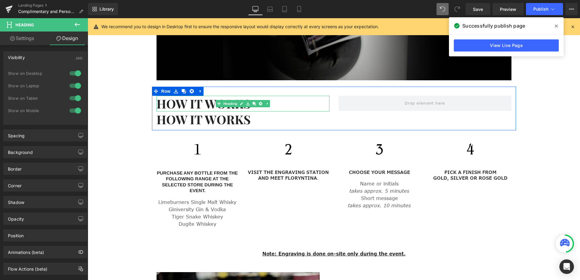
click at [179, 101] on h2 "HOW IT WORKS" at bounding box center [243, 104] width 173 height 16
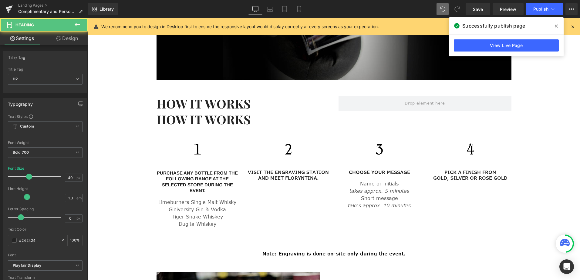
click at [74, 38] on link "Design" at bounding box center [67, 39] width 44 height 14
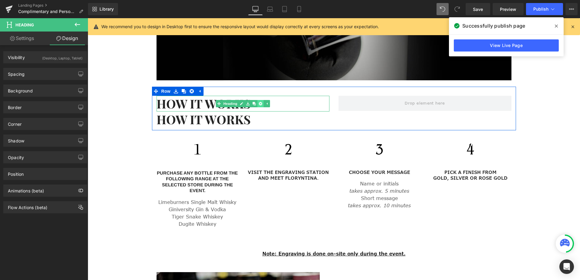
click at [259, 102] on icon at bounding box center [260, 103] width 3 height 3
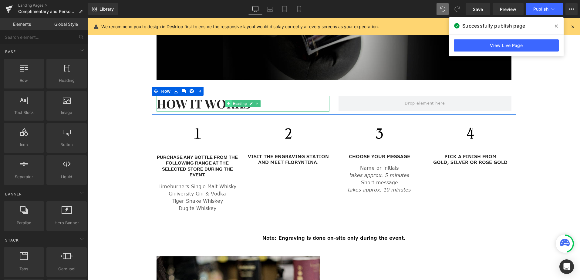
click at [228, 102] on icon at bounding box center [228, 104] width 3 height 4
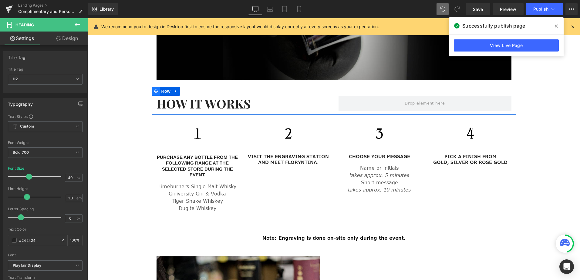
click at [155, 89] on icon at bounding box center [156, 91] width 4 height 5
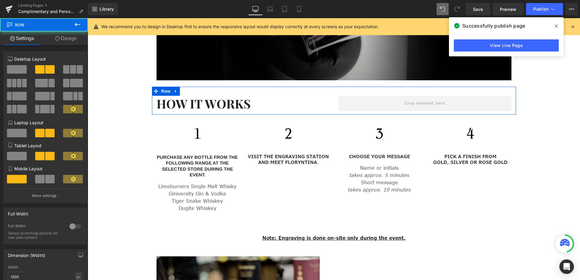
click at [18, 67] on span at bounding box center [17, 69] width 20 height 8
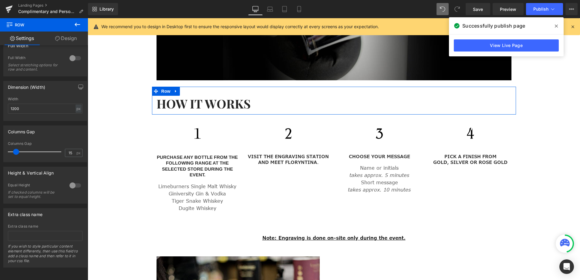
scroll to position [105, 0]
click at [181, 96] on h2 "HOW IT WORKS" at bounding box center [334, 104] width 355 height 16
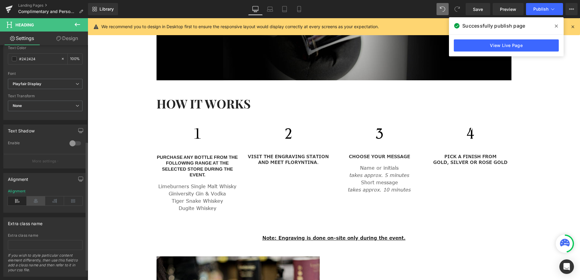
scroll to position [195, 0]
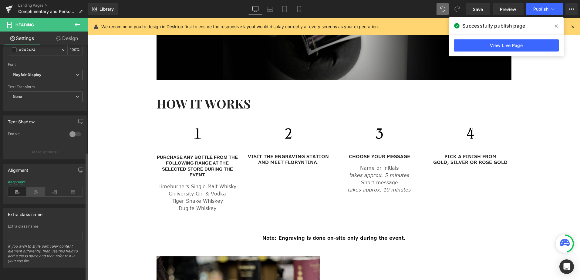
click at [36, 188] on icon at bounding box center [36, 192] width 19 height 9
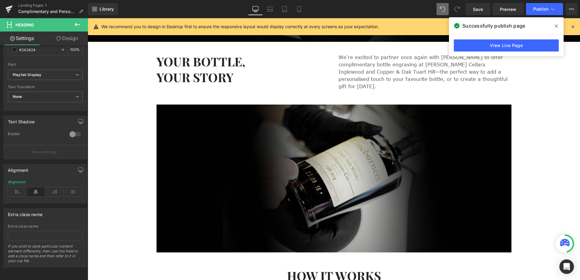
scroll to position [88, 0]
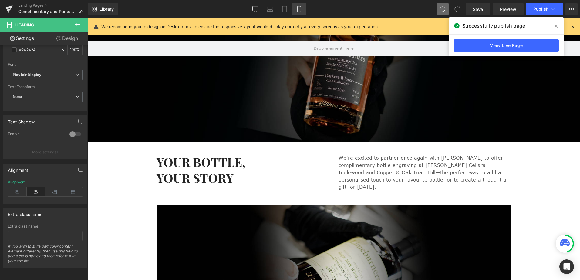
click at [298, 7] on icon at bounding box center [298, 9] width 3 height 6
type input "35"
type input "100"
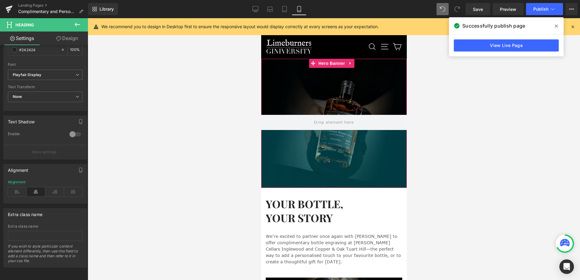
scroll to position [182, 0]
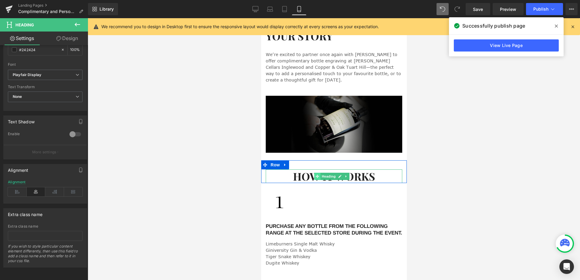
click at [317, 175] on icon at bounding box center [316, 176] width 3 height 3
type input "40"
type input "100"
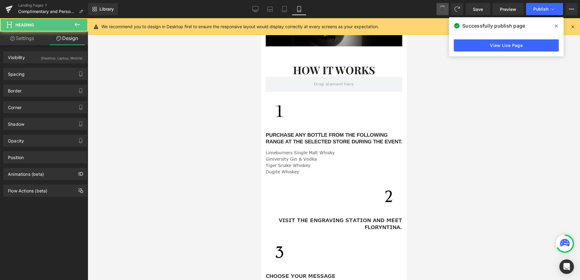
scroll to position [166, 0]
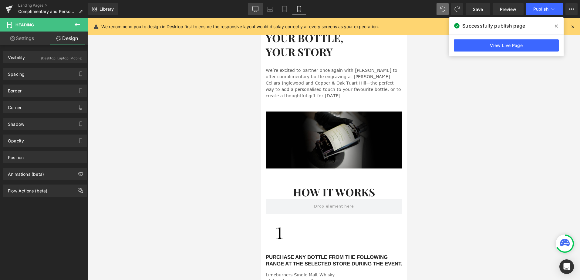
click at [253, 9] on icon at bounding box center [256, 8] width 6 height 5
click at [258, 9] on icon at bounding box center [256, 9] width 6 height 6
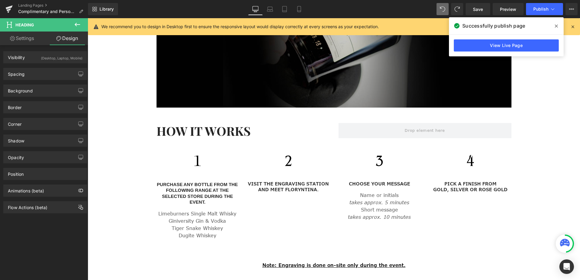
scroll to position [334, 0]
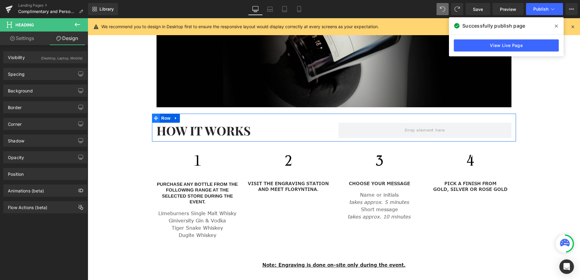
click at [156, 114] on span at bounding box center [156, 118] width 8 height 9
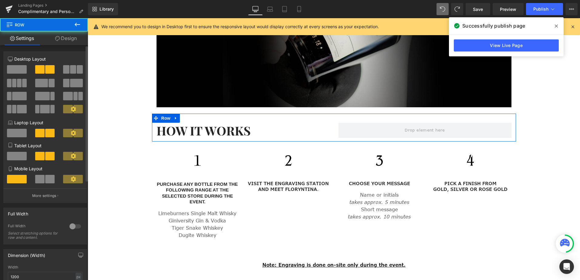
click at [13, 65] on span at bounding box center [17, 69] width 20 height 8
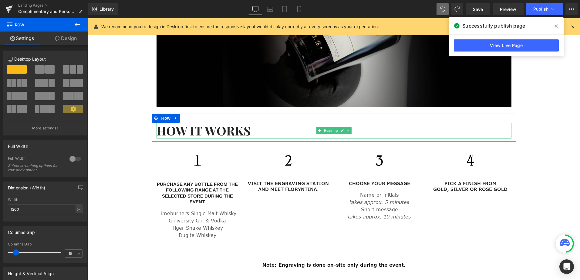
click at [188, 126] on h2 "HOW IT WORKS" at bounding box center [334, 131] width 355 height 16
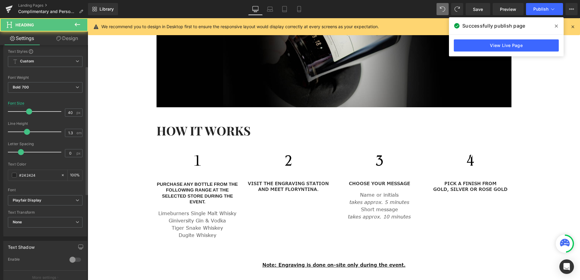
scroll to position [182, 0]
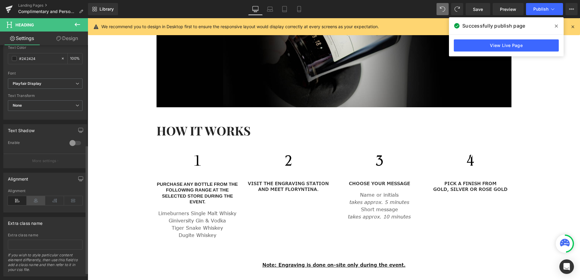
click at [40, 200] on icon at bounding box center [36, 200] width 19 height 9
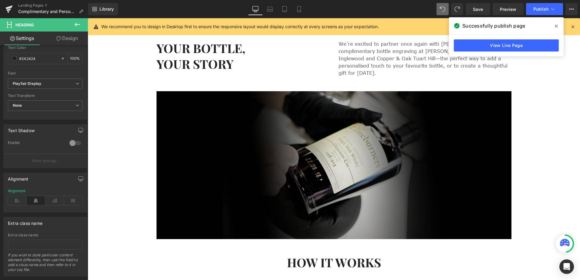
scroll to position [152, 0]
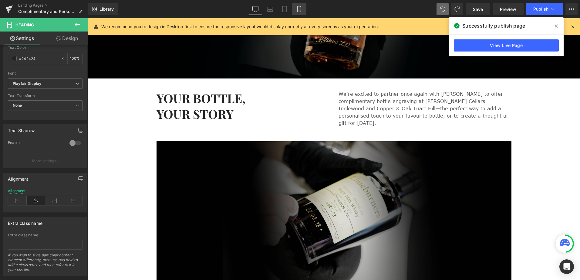
click at [301, 9] on icon at bounding box center [298, 9] width 3 height 6
type input "35"
type input "100"
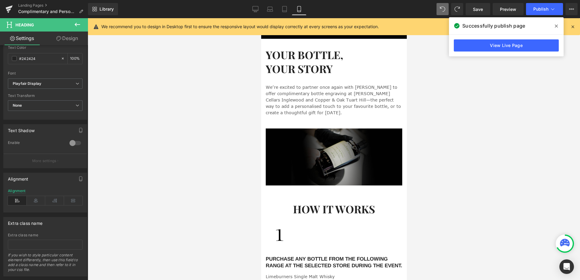
scroll to position [212, 0]
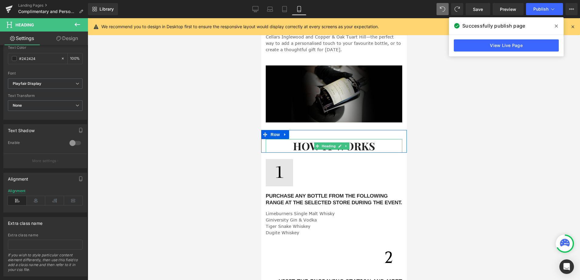
drag, startPoint x: 317, startPoint y: 138, endPoint x: 267, endPoint y: 158, distance: 53.6
click at [317, 144] on icon at bounding box center [316, 146] width 3 height 4
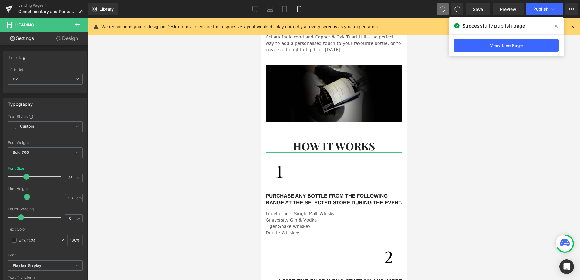
click at [67, 36] on link "Design" at bounding box center [67, 39] width 44 height 14
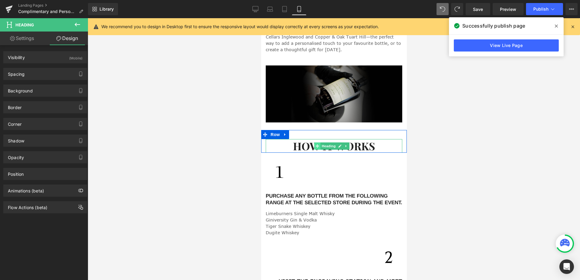
click at [318, 144] on icon at bounding box center [316, 145] width 3 height 3
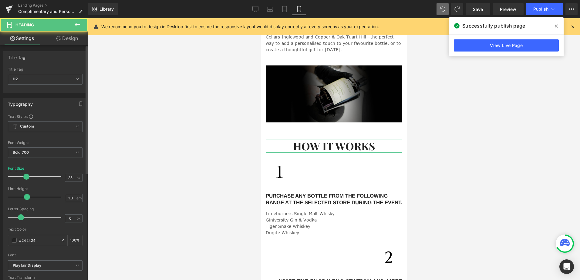
scroll to position [152, 0]
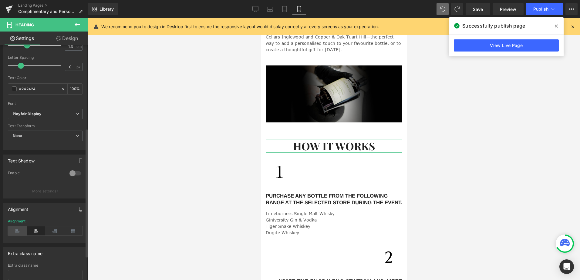
click at [19, 230] on icon at bounding box center [17, 231] width 19 height 9
click at [532, 10] on button "Publish" at bounding box center [544, 9] width 37 height 12
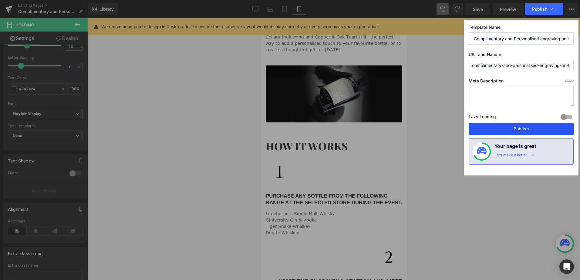
click at [528, 130] on button "Publish" at bounding box center [521, 129] width 105 height 12
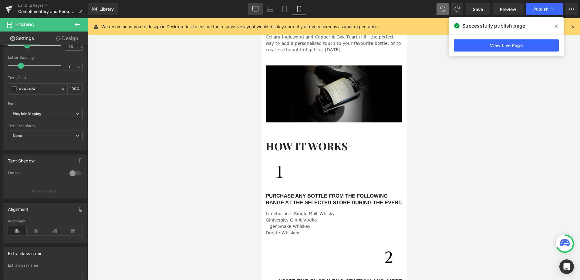
click at [253, 11] on icon at bounding box center [256, 9] width 6 height 6
type input "40"
type input "100"
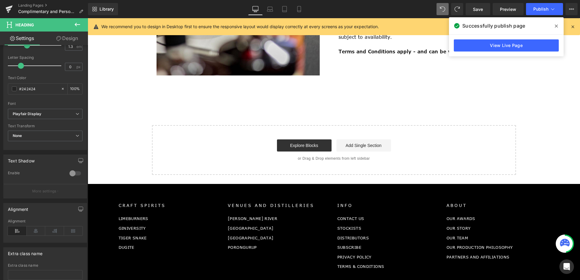
scroll to position [729, 0]
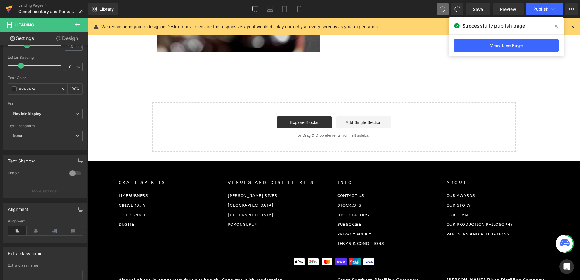
click at [7, 10] on icon at bounding box center [9, 9] width 4 height 3
